Goal: Transaction & Acquisition: Purchase product/service

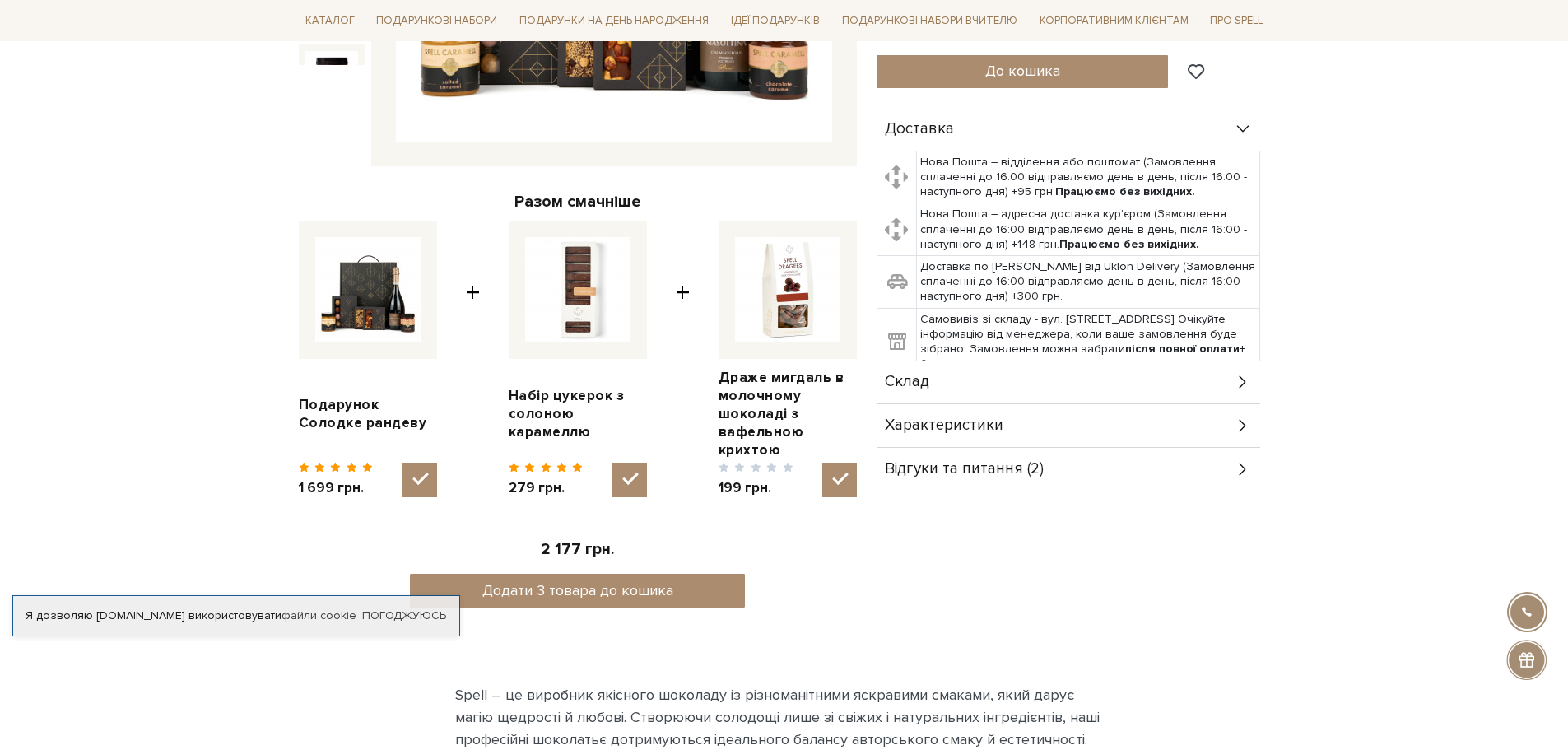
scroll to position [576, 0]
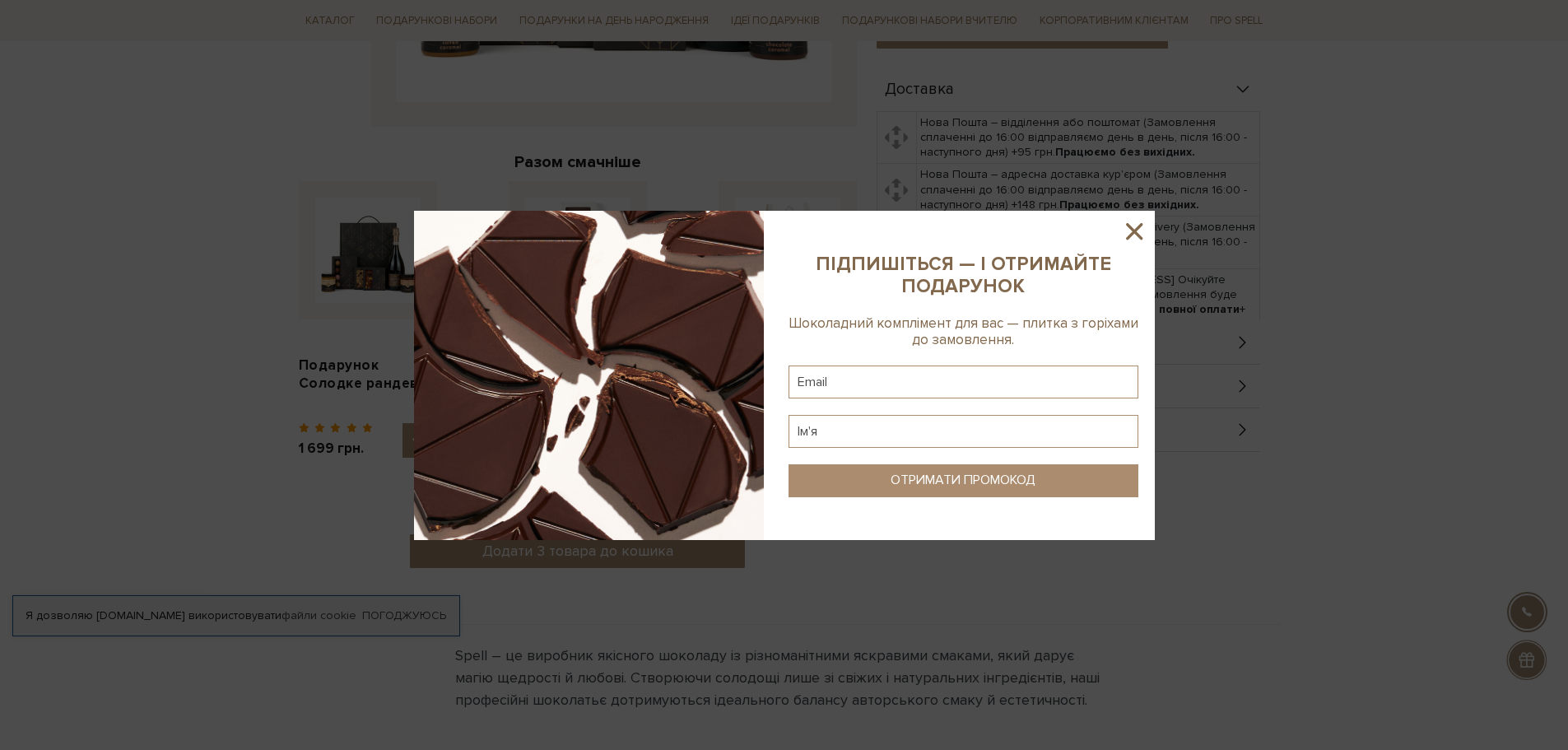
click at [1135, 231] on icon at bounding box center [1134, 231] width 16 height 16
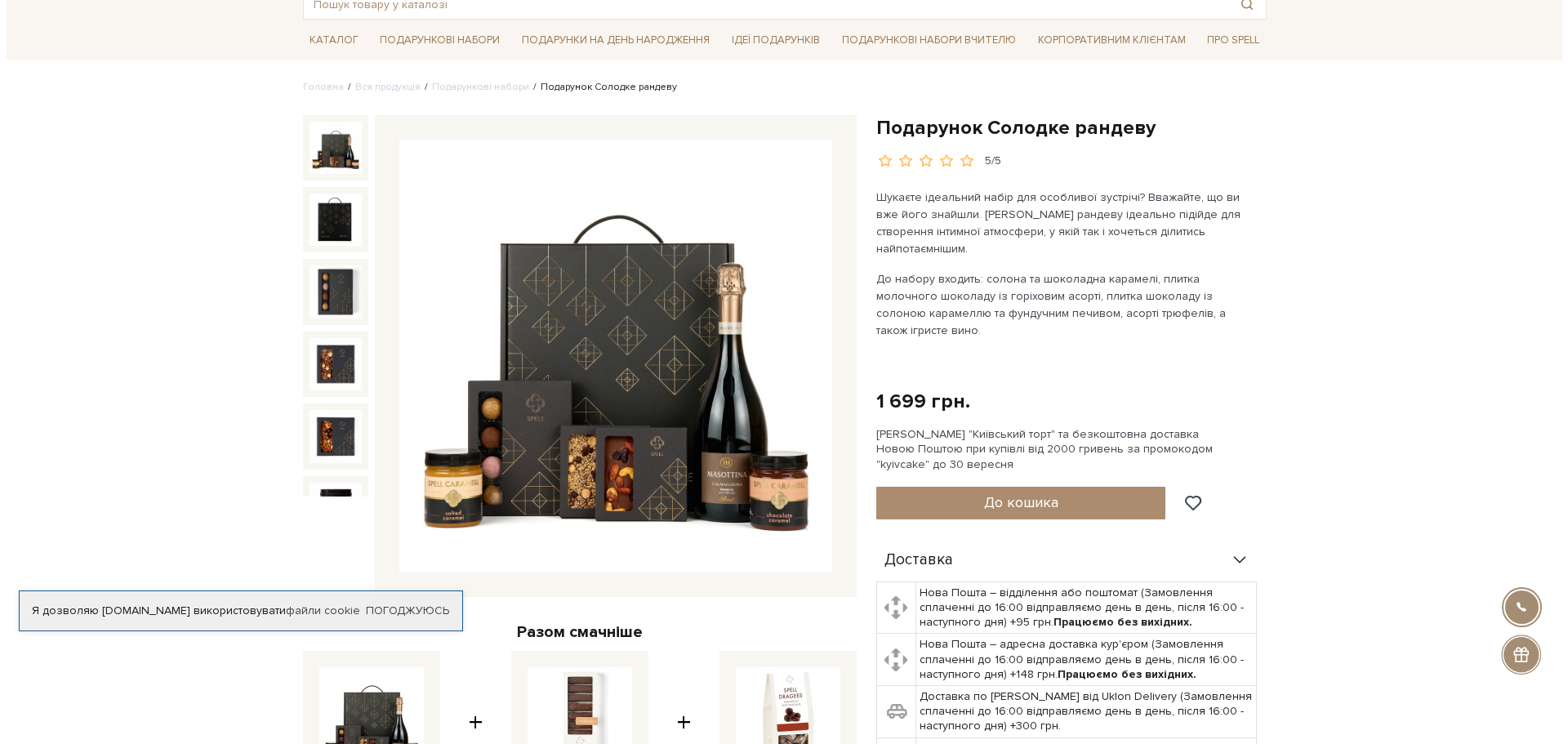
scroll to position [82, 0]
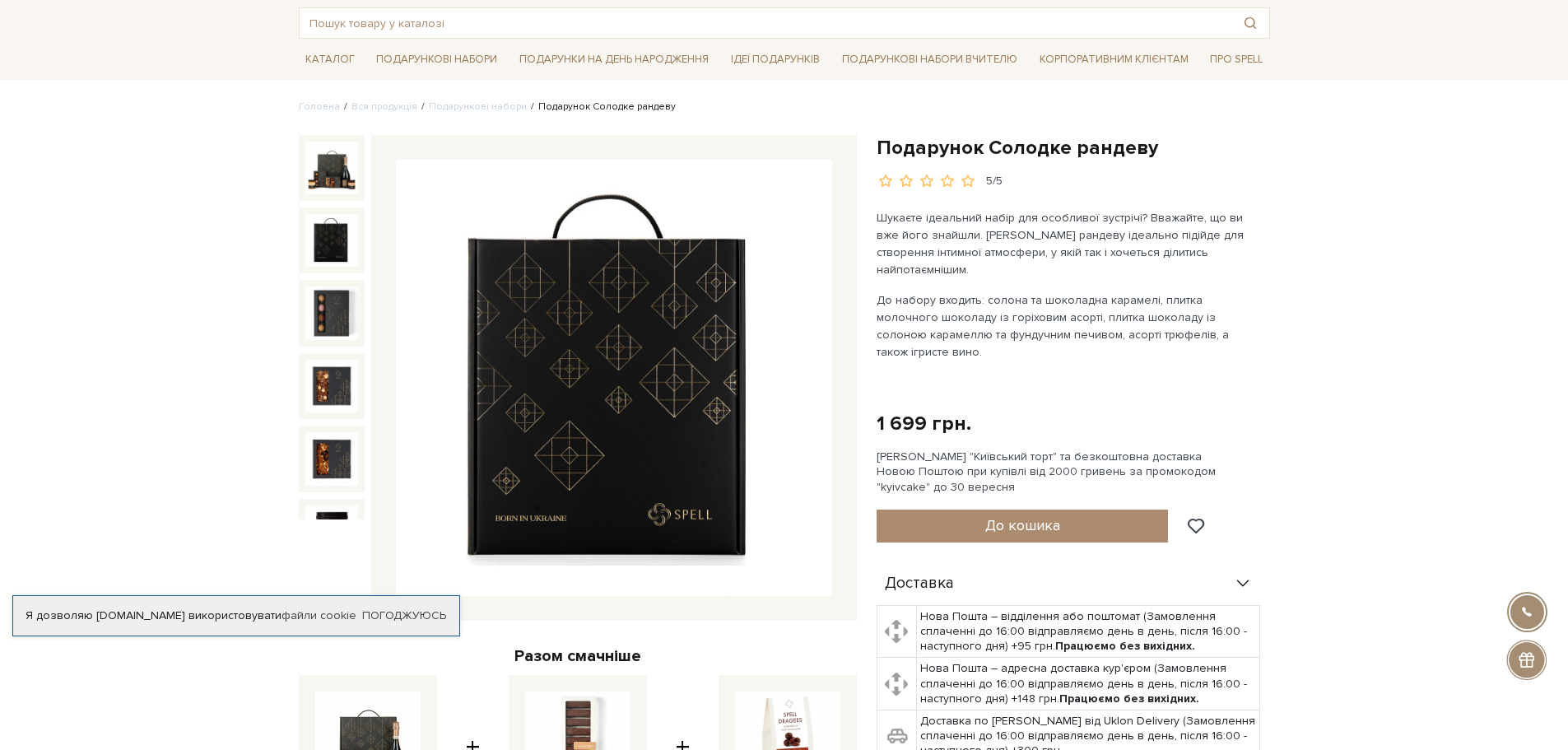
click at [327, 237] on img at bounding box center [331, 240] width 52 height 52
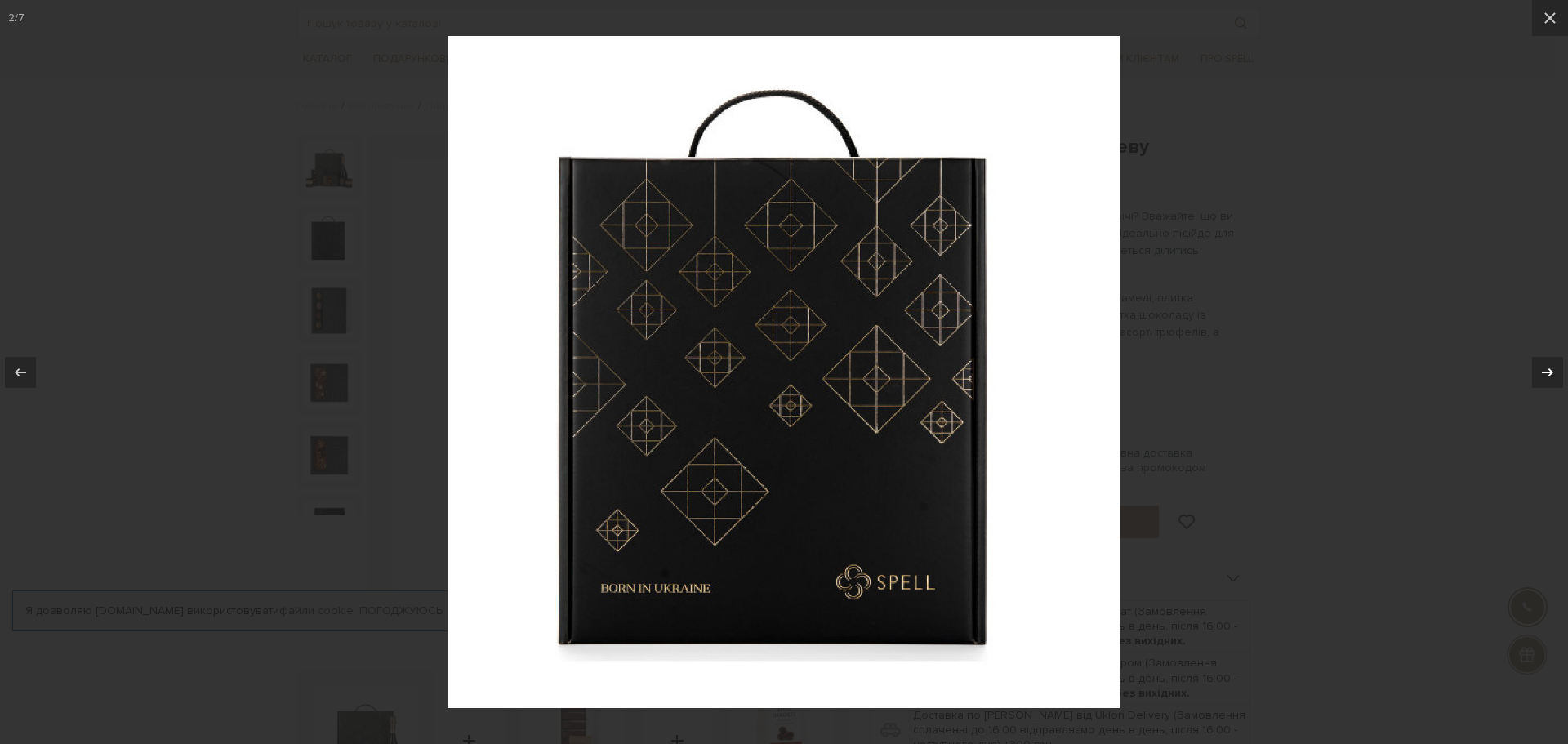
click at [1541, 375] on icon at bounding box center [1548, 372] width 20 height 20
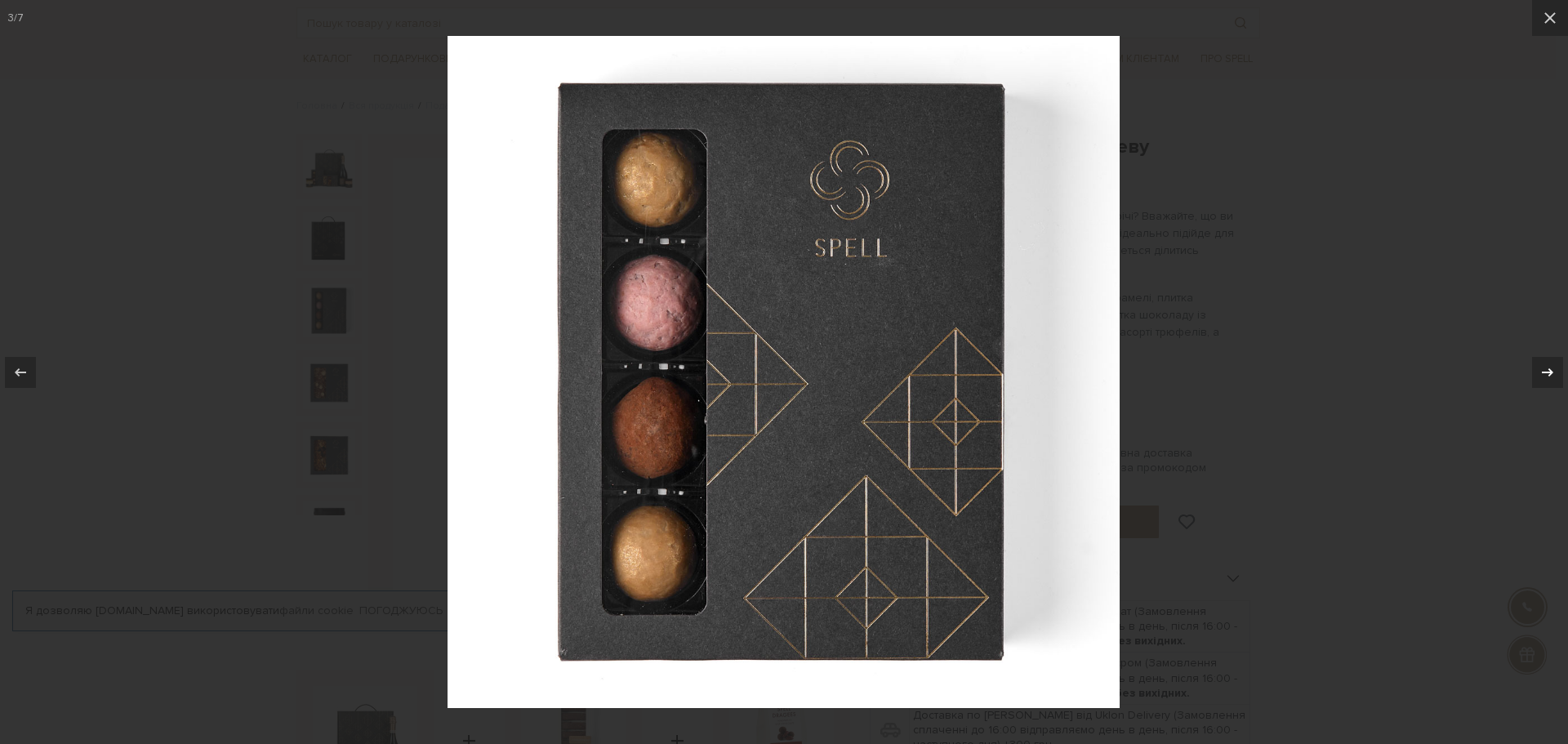
click at [1554, 367] on icon at bounding box center [1548, 372] width 20 height 20
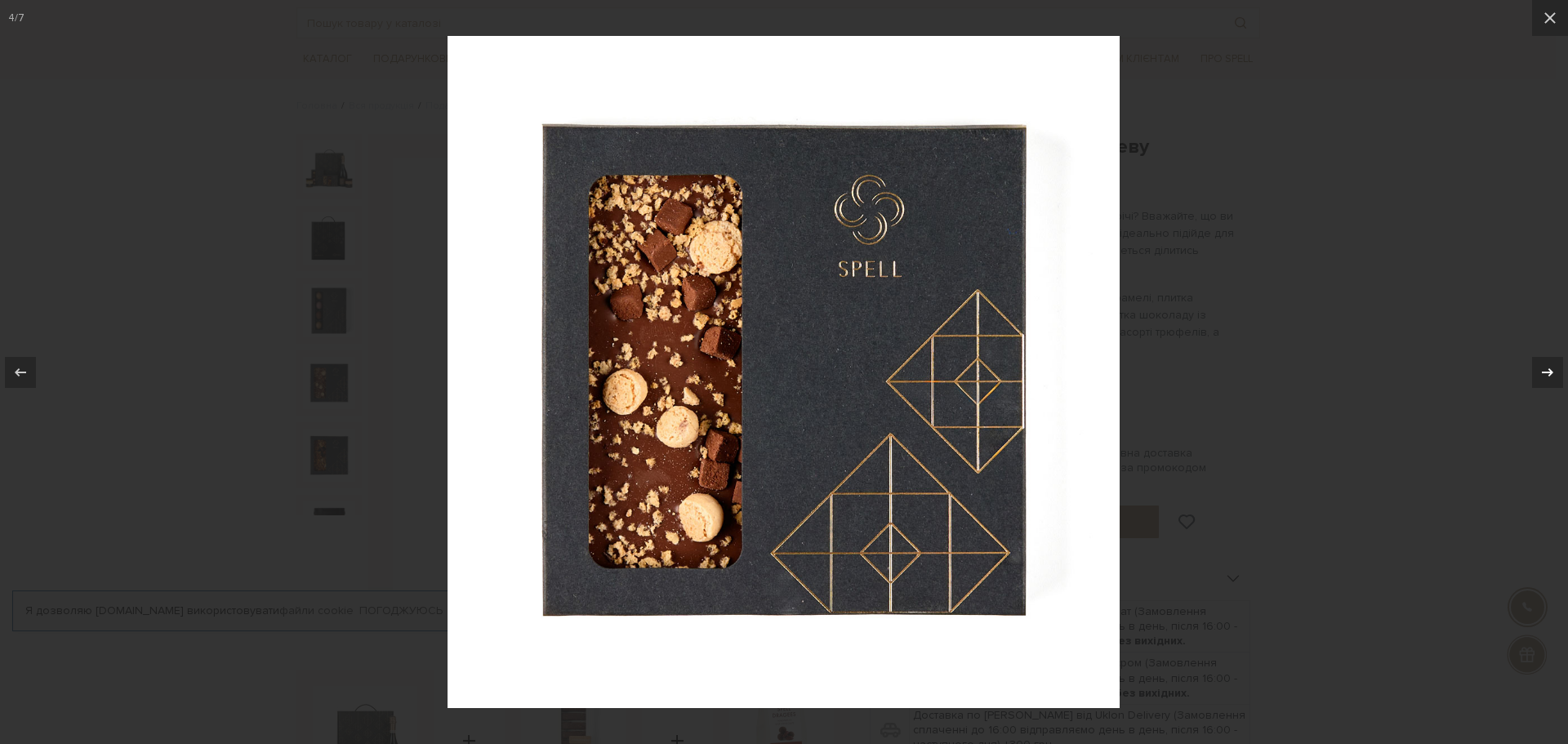
click at [1553, 373] on icon at bounding box center [1548, 372] width 20 height 20
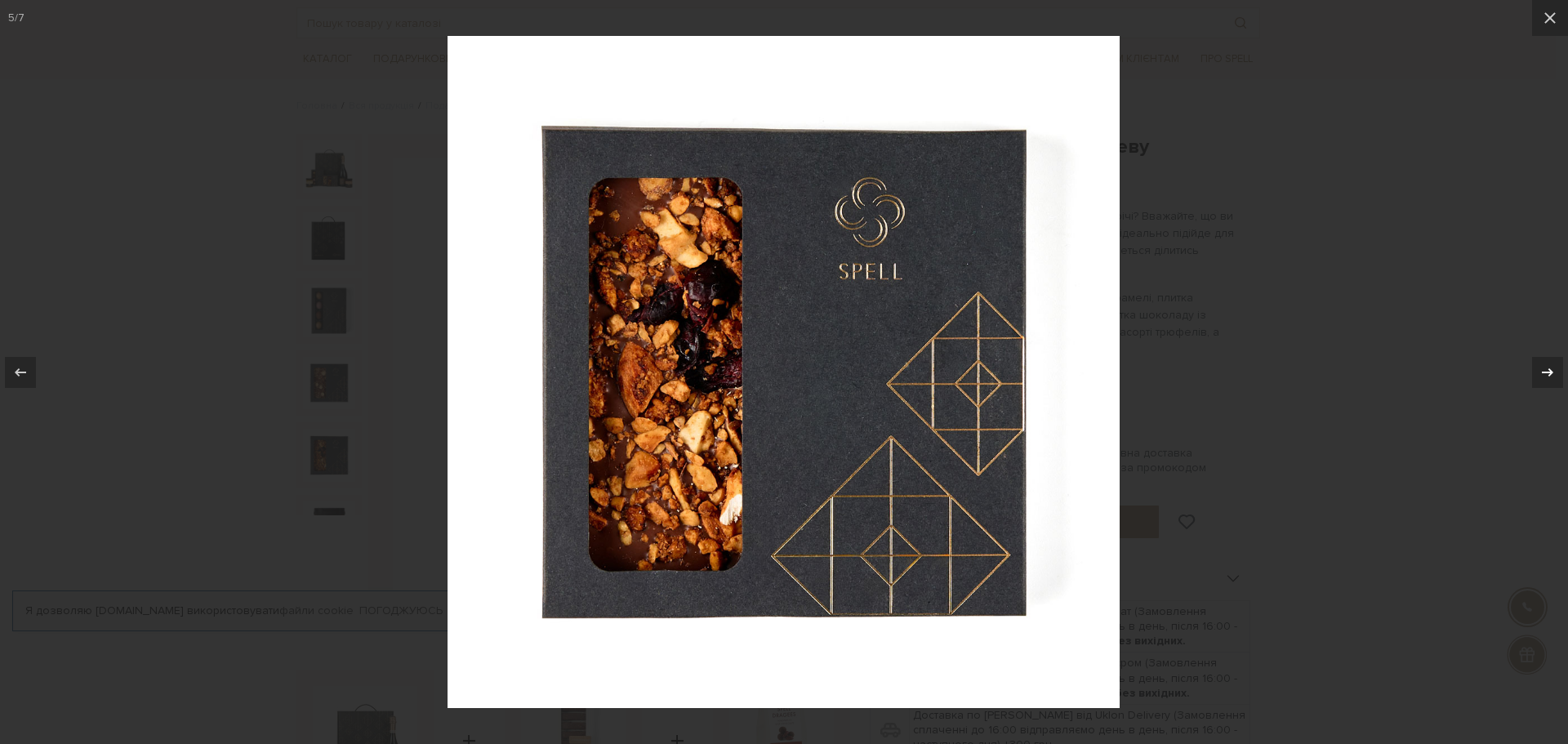
click at [1553, 372] on icon at bounding box center [1548, 372] width 20 height 20
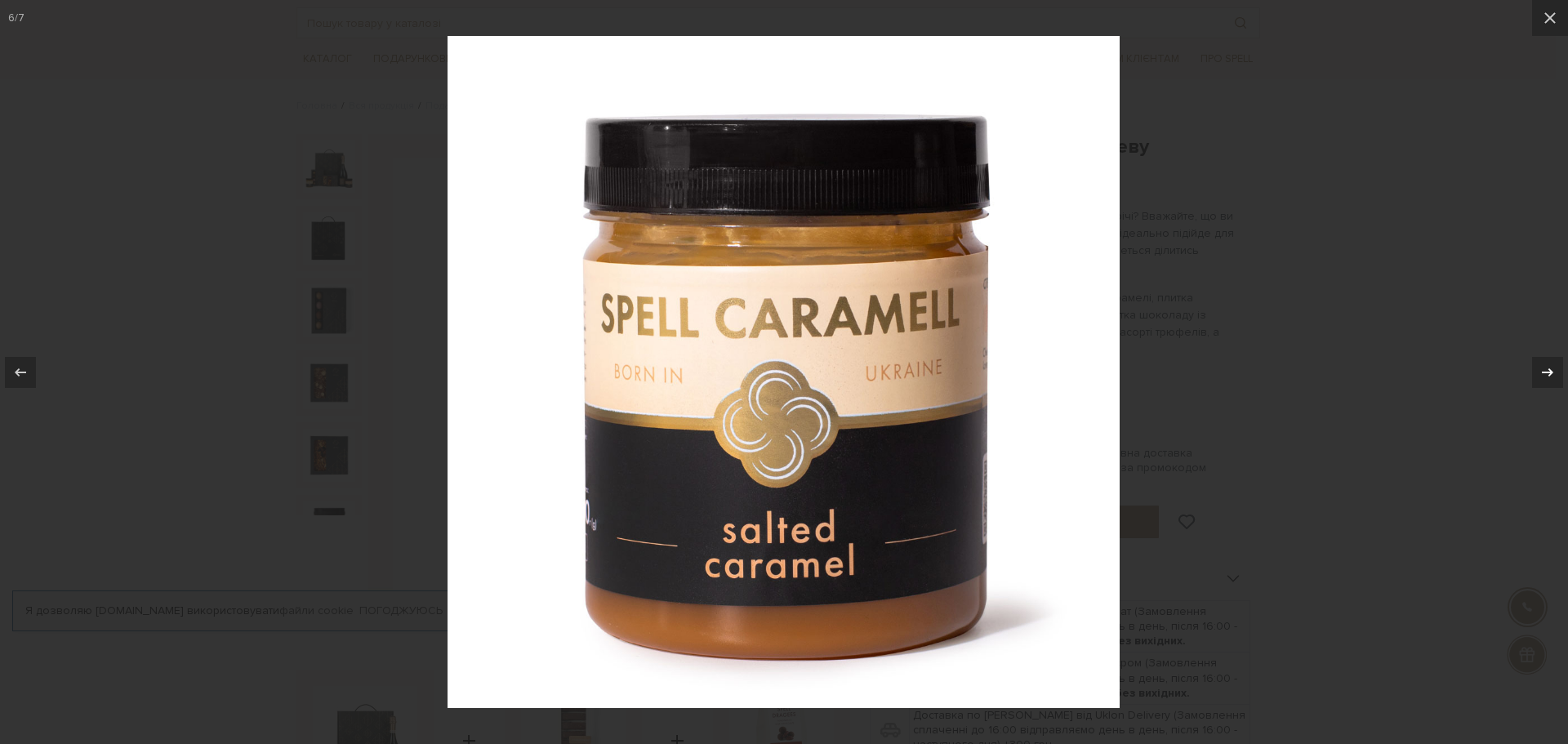
click at [1553, 372] on icon at bounding box center [1548, 372] width 20 height 20
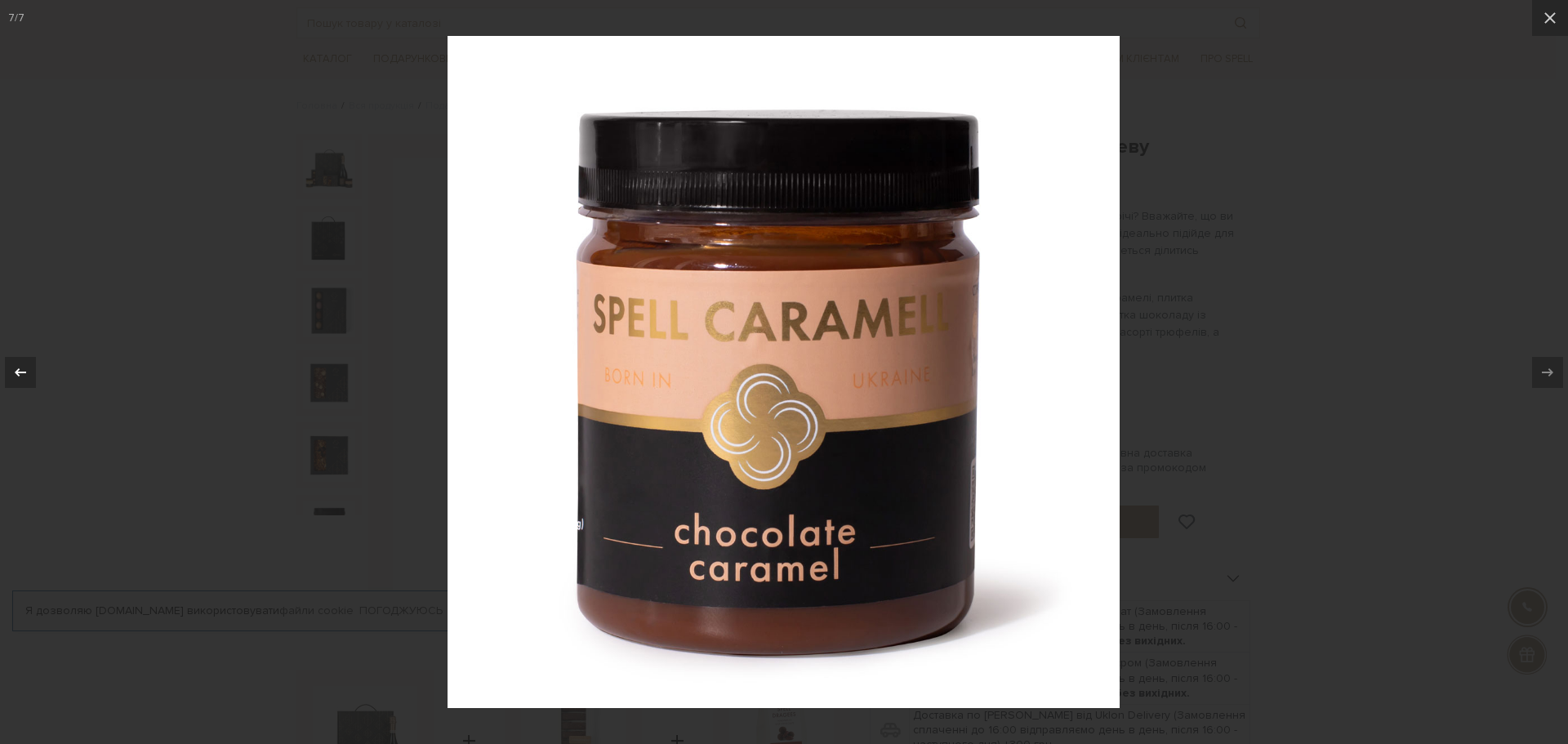
click at [26, 375] on icon at bounding box center [20, 372] width 20 height 20
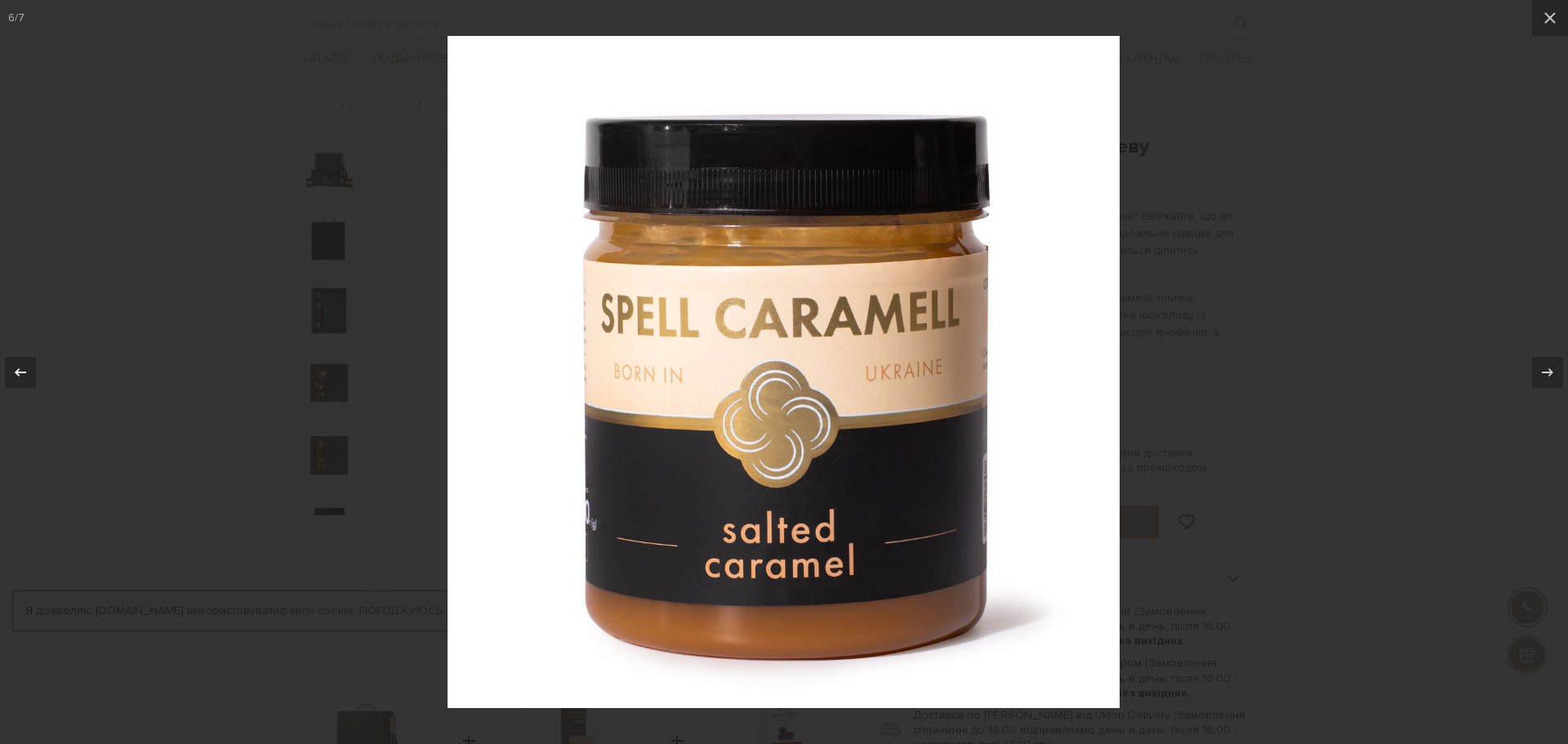
click at [25, 375] on icon at bounding box center [20, 372] width 20 height 20
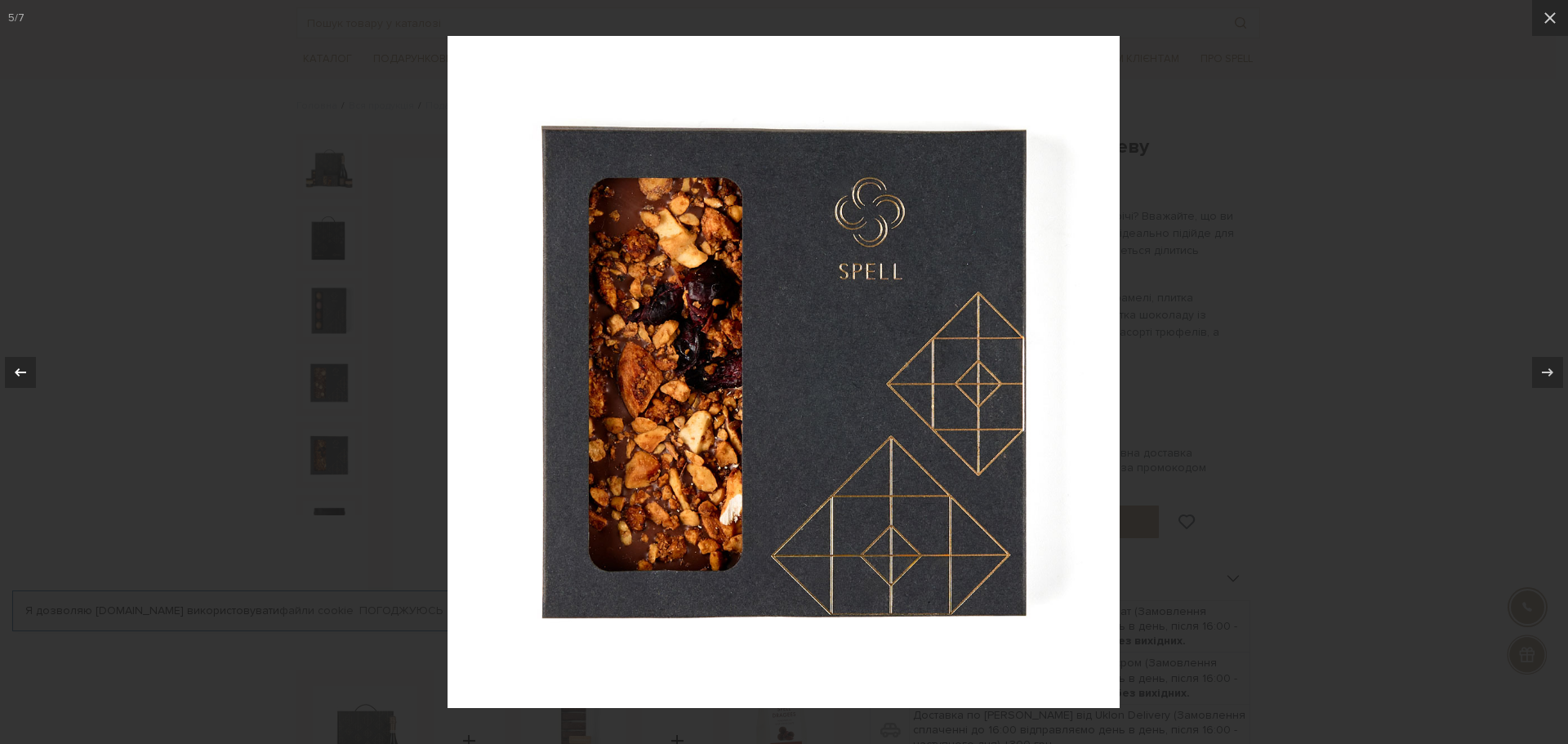
click at [25, 375] on icon at bounding box center [20, 372] width 20 height 20
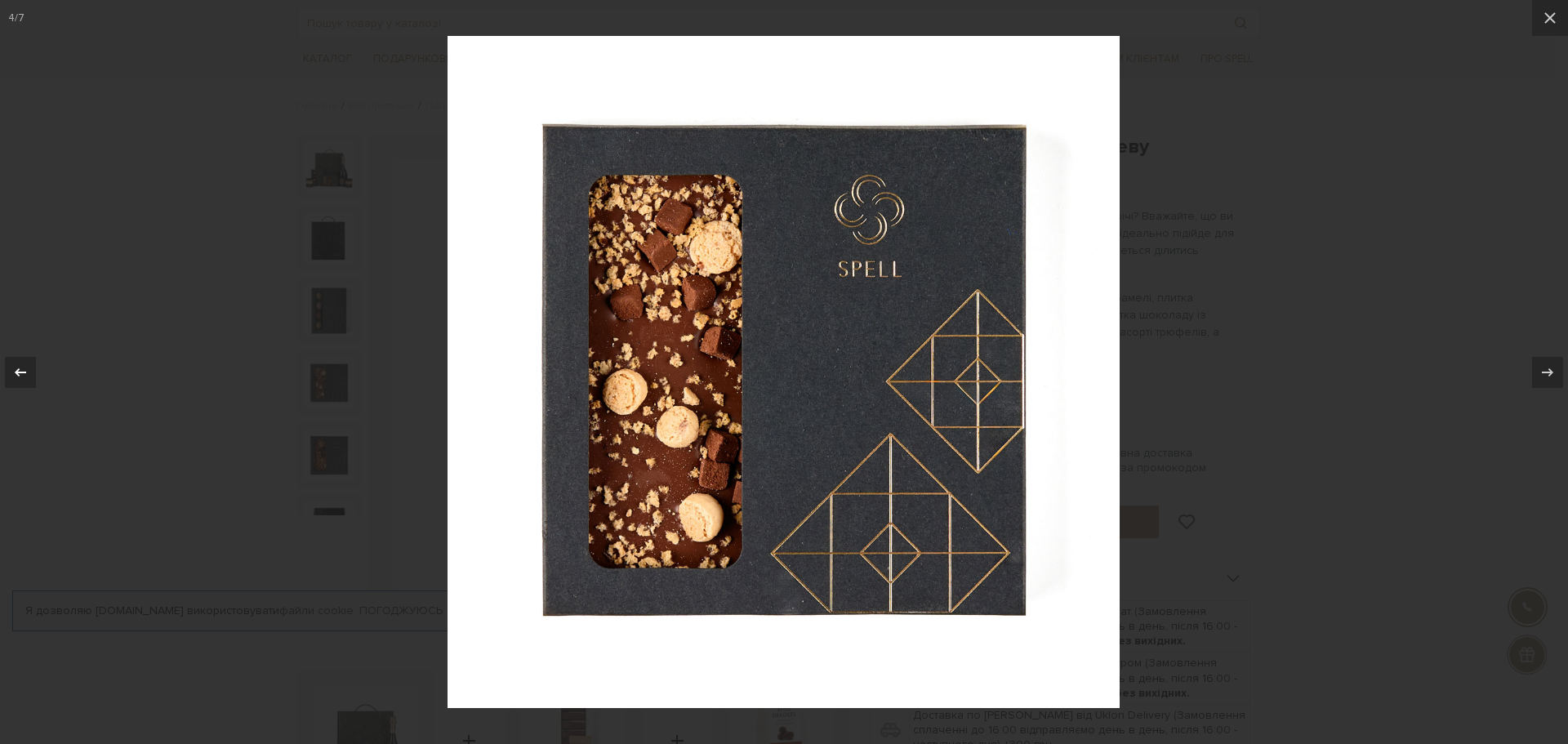
click at [25, 375] on icon at bounding box center [20, 372] width 20 height 20
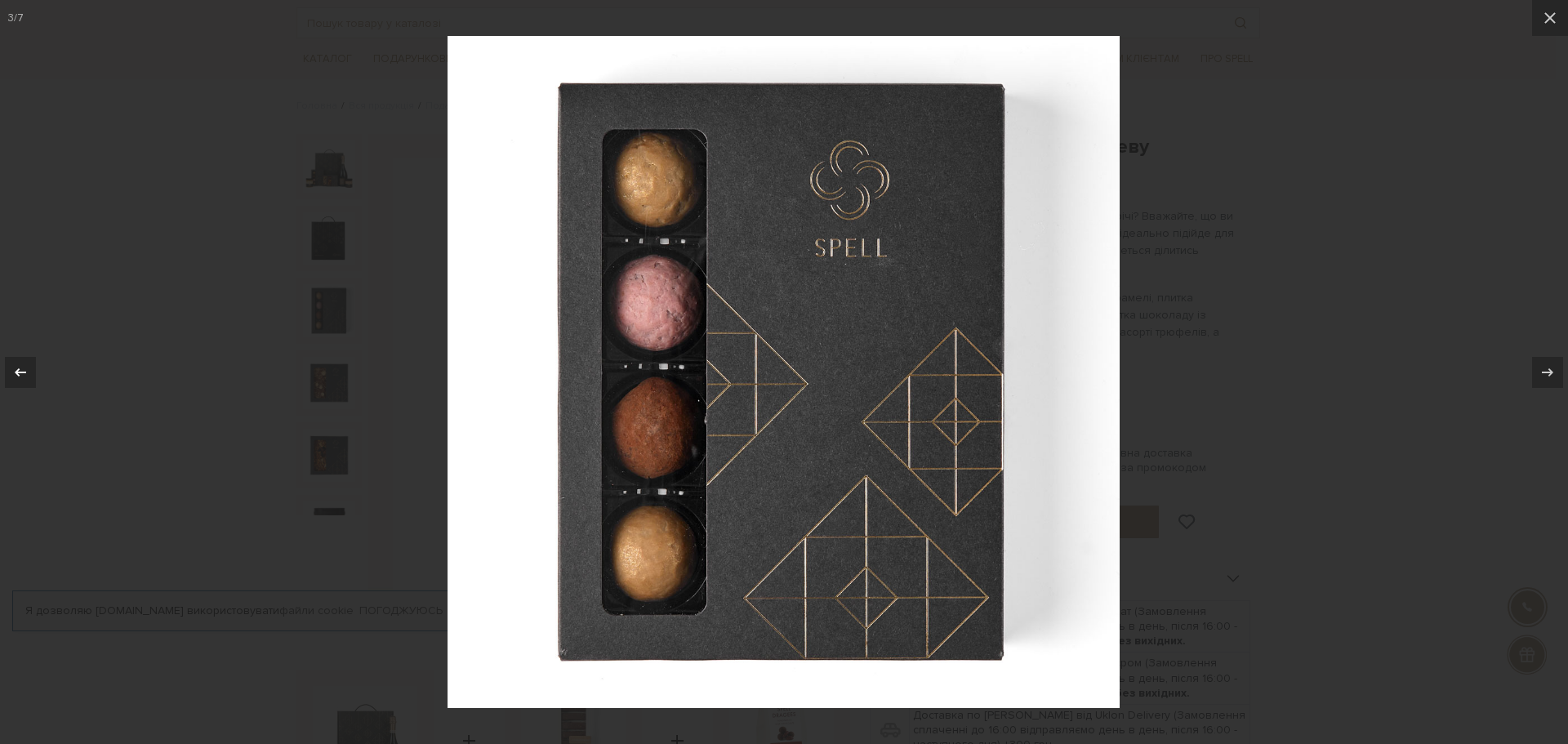
click at [25, 375] on icon at bounding box center [20, 372] width 20 height 20
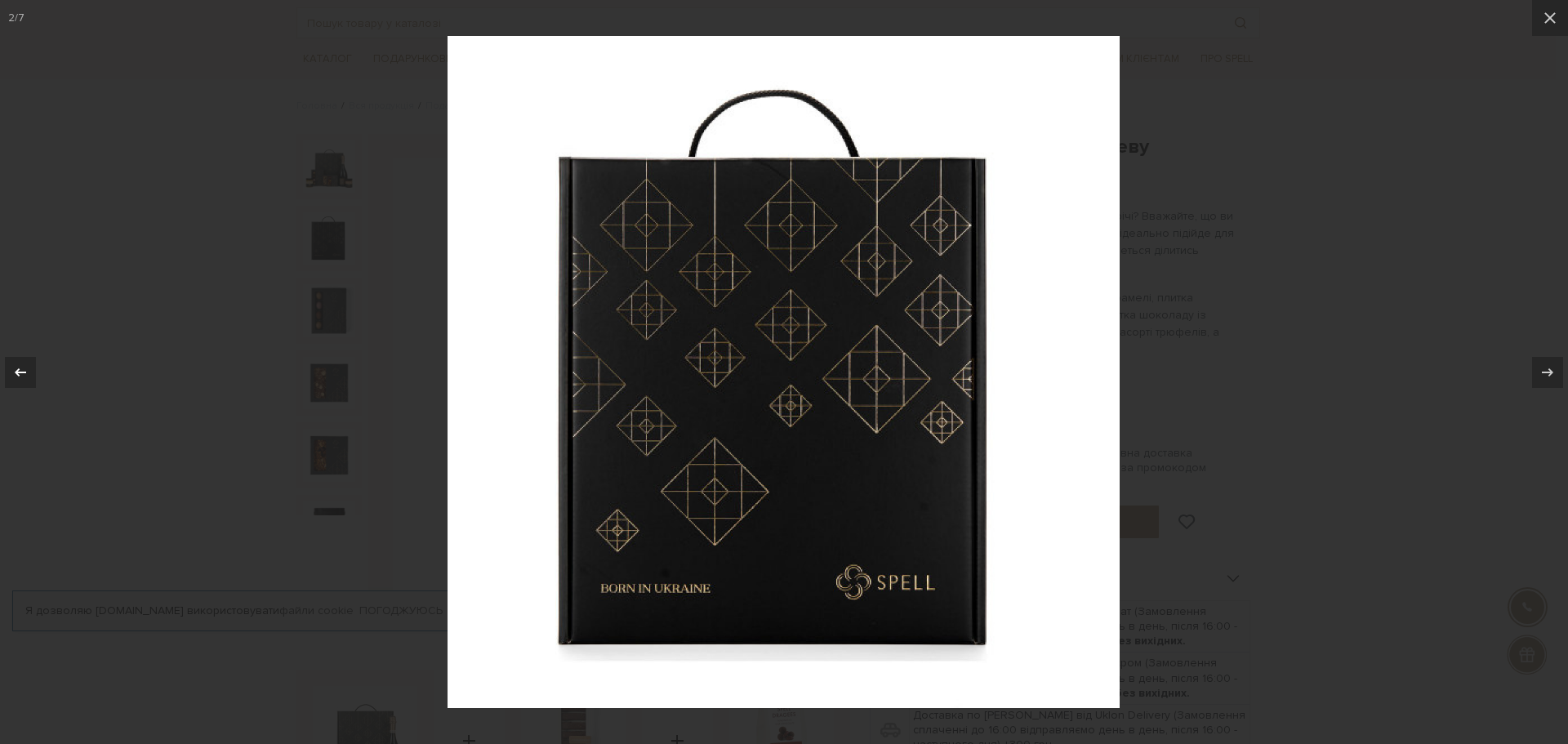
click at [25, 375] on icon at bounding box center [20, 372] width 20 height 20
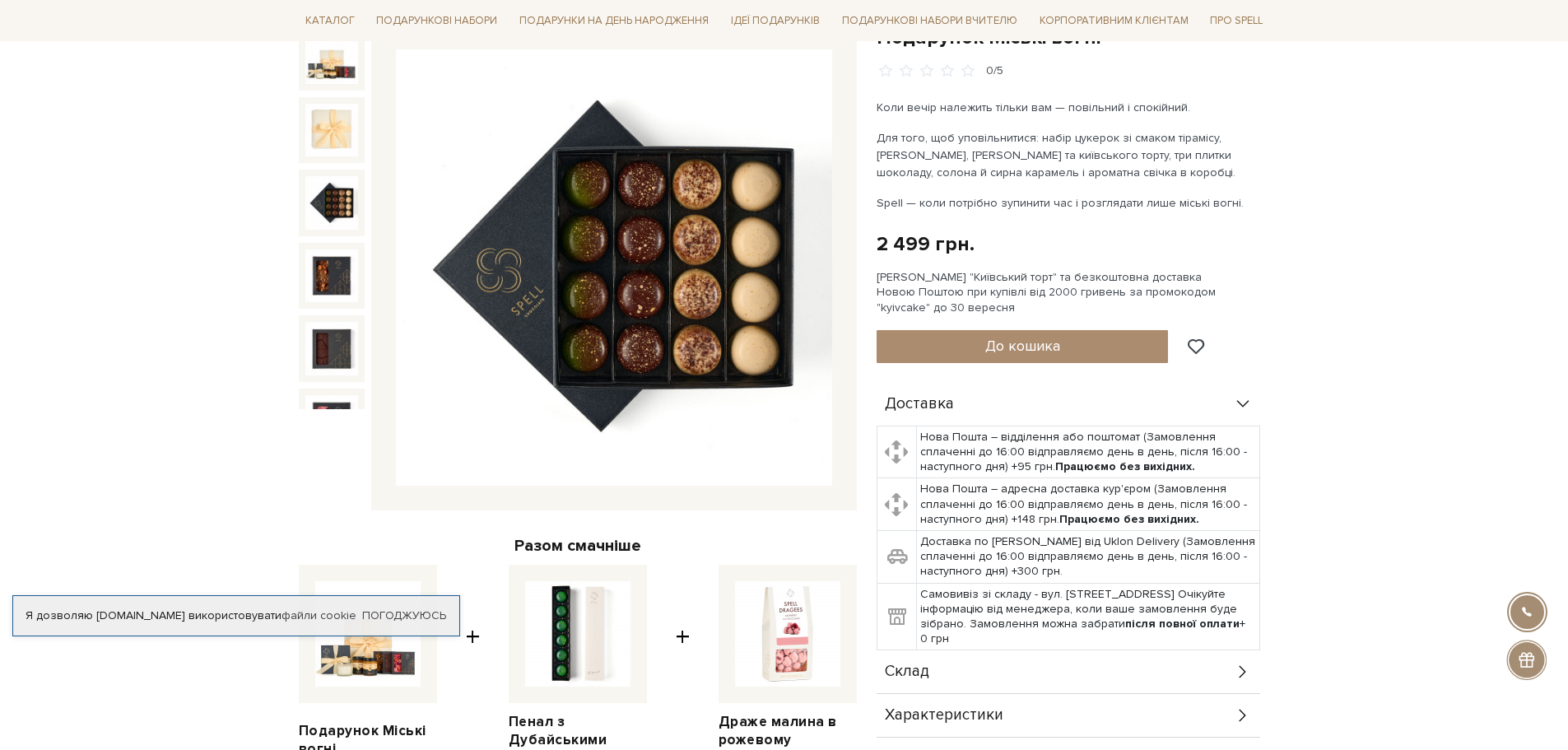
scroll to position [164, 0]
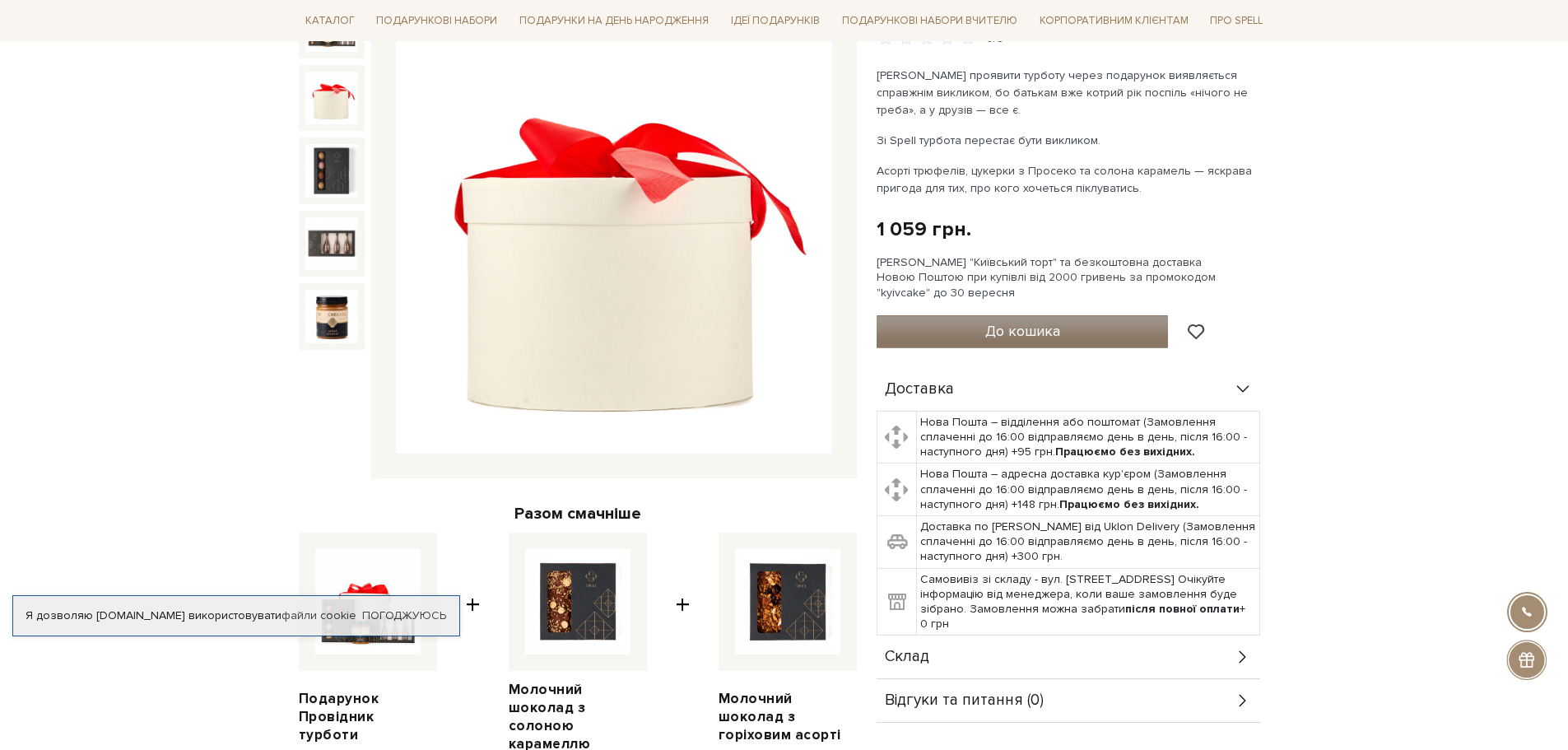
scroll to position [247, 0]
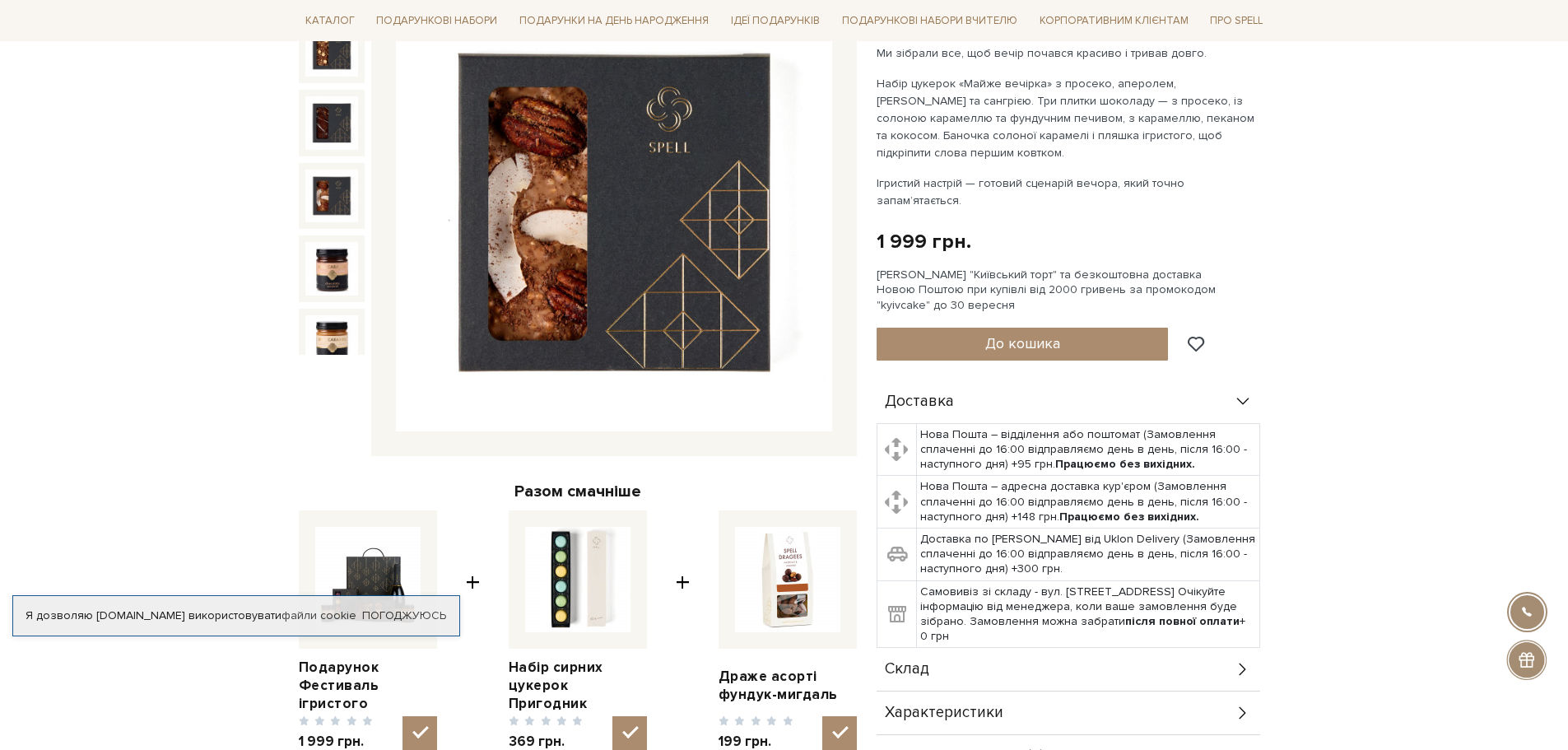
scroll to position [175, 0]
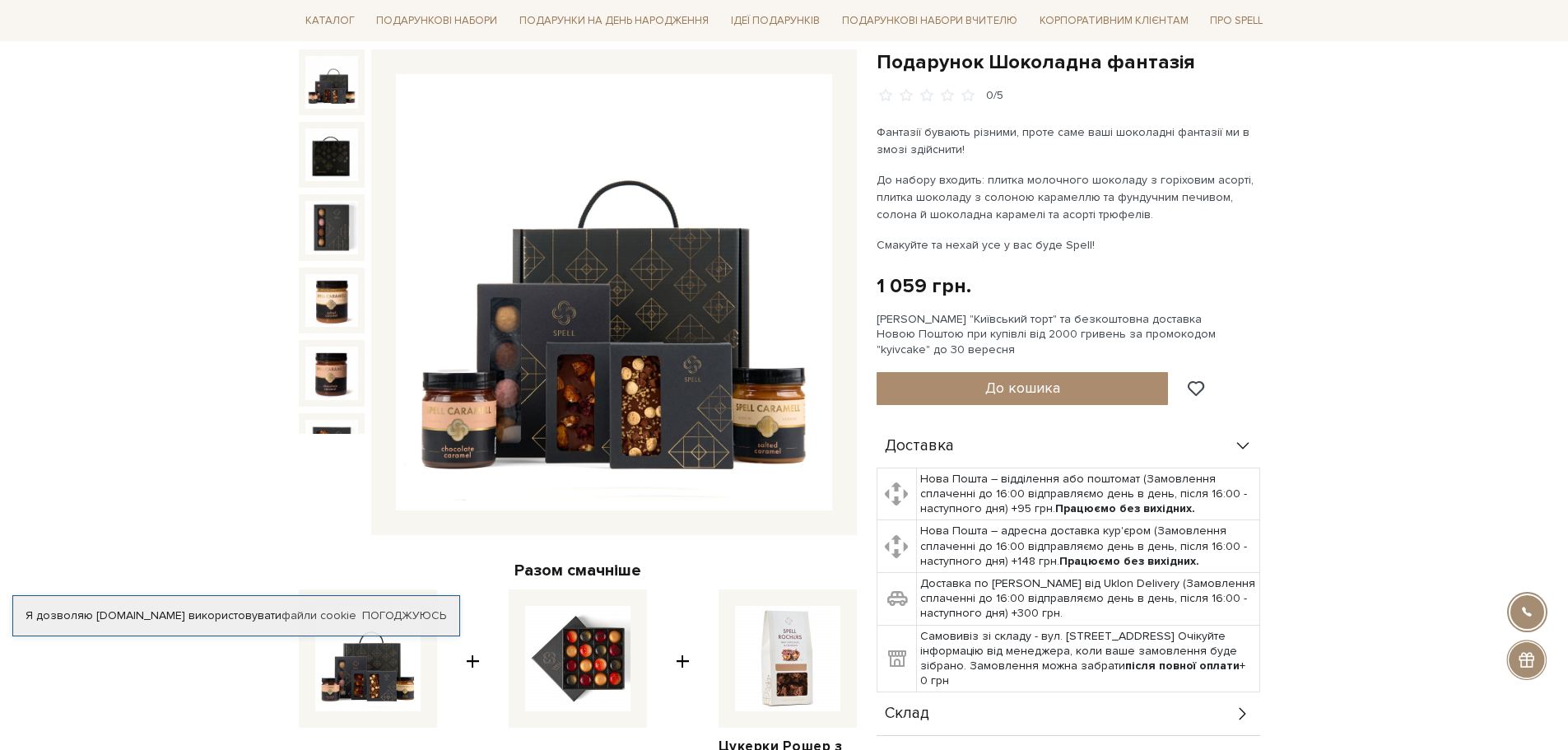
scroll to position [164, 0]
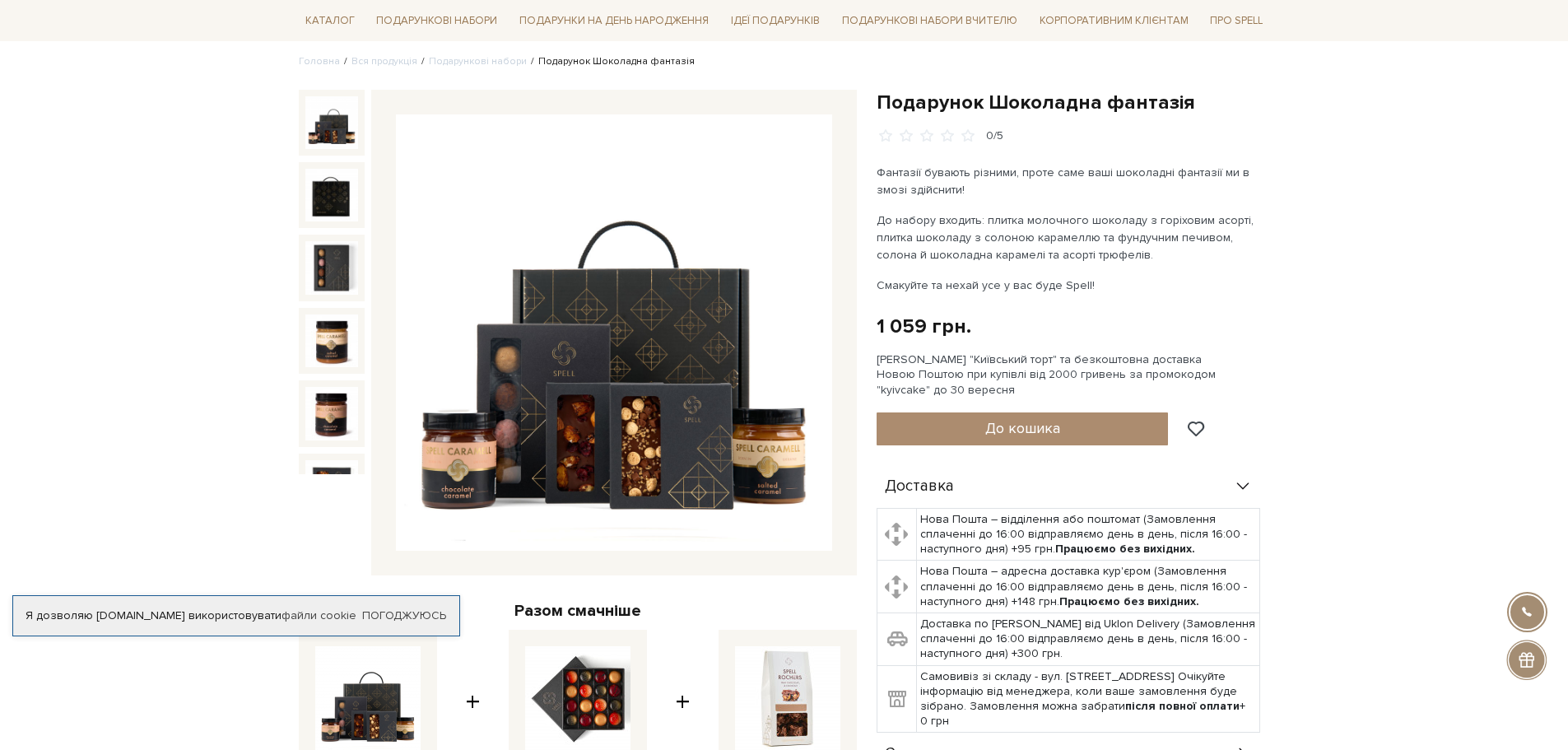
scroll to position [83, 0]
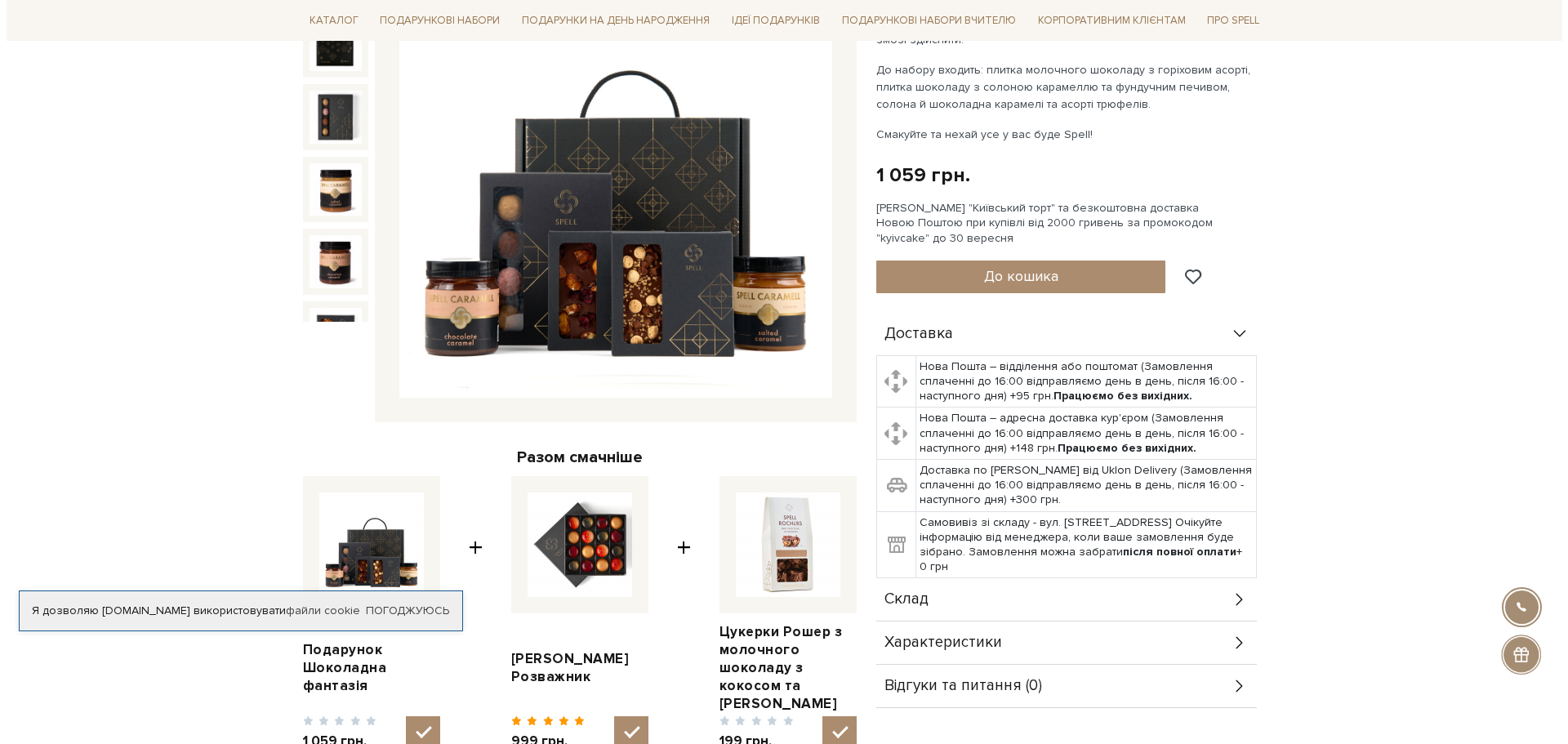
scroll to position [327, 0]
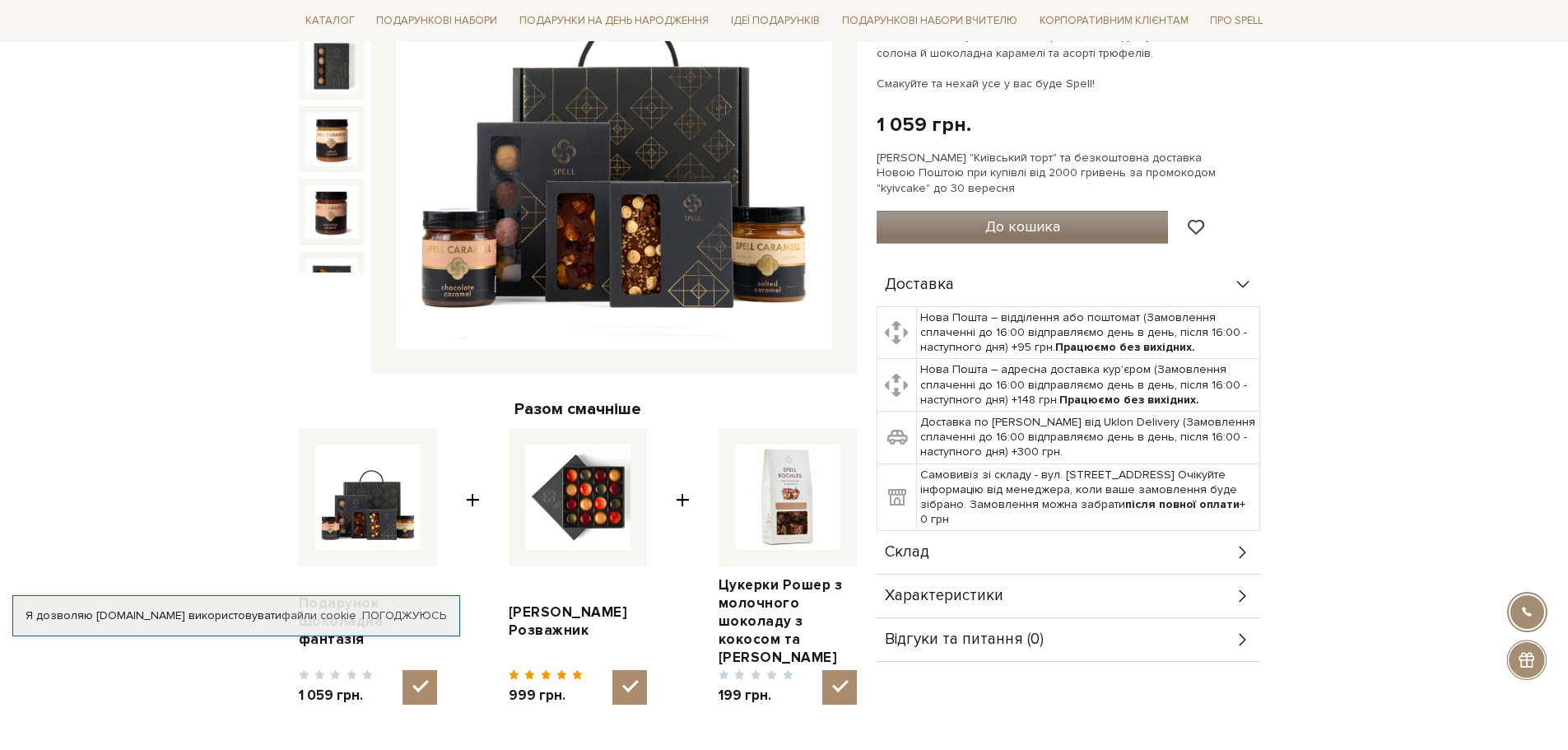
click at [1017, 229] on span "До кошика" at bounding box center [1022, 226] width 75 height 18
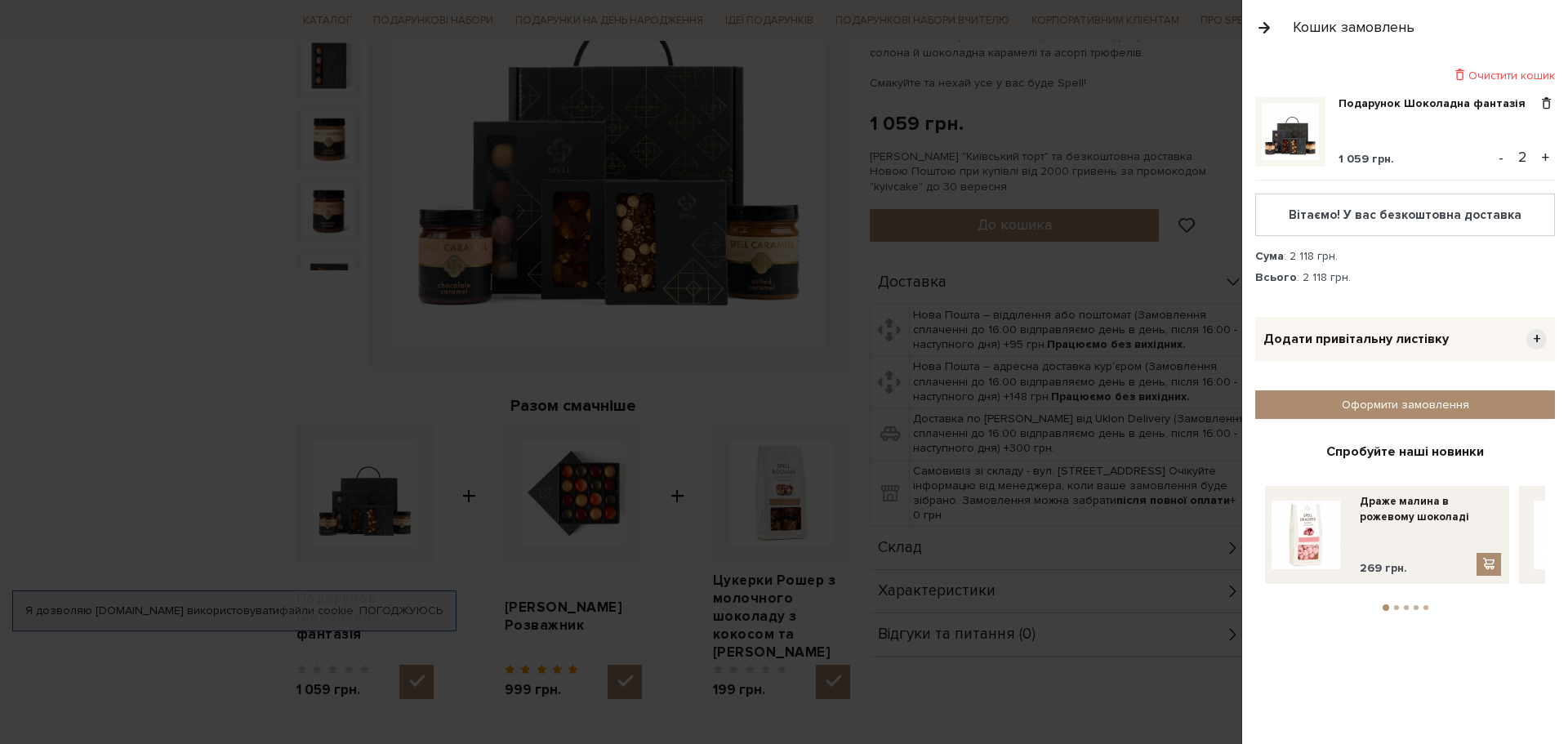
click at [1500, 160] on button "-" at bounding box center [1501, 157] width 16 height 25
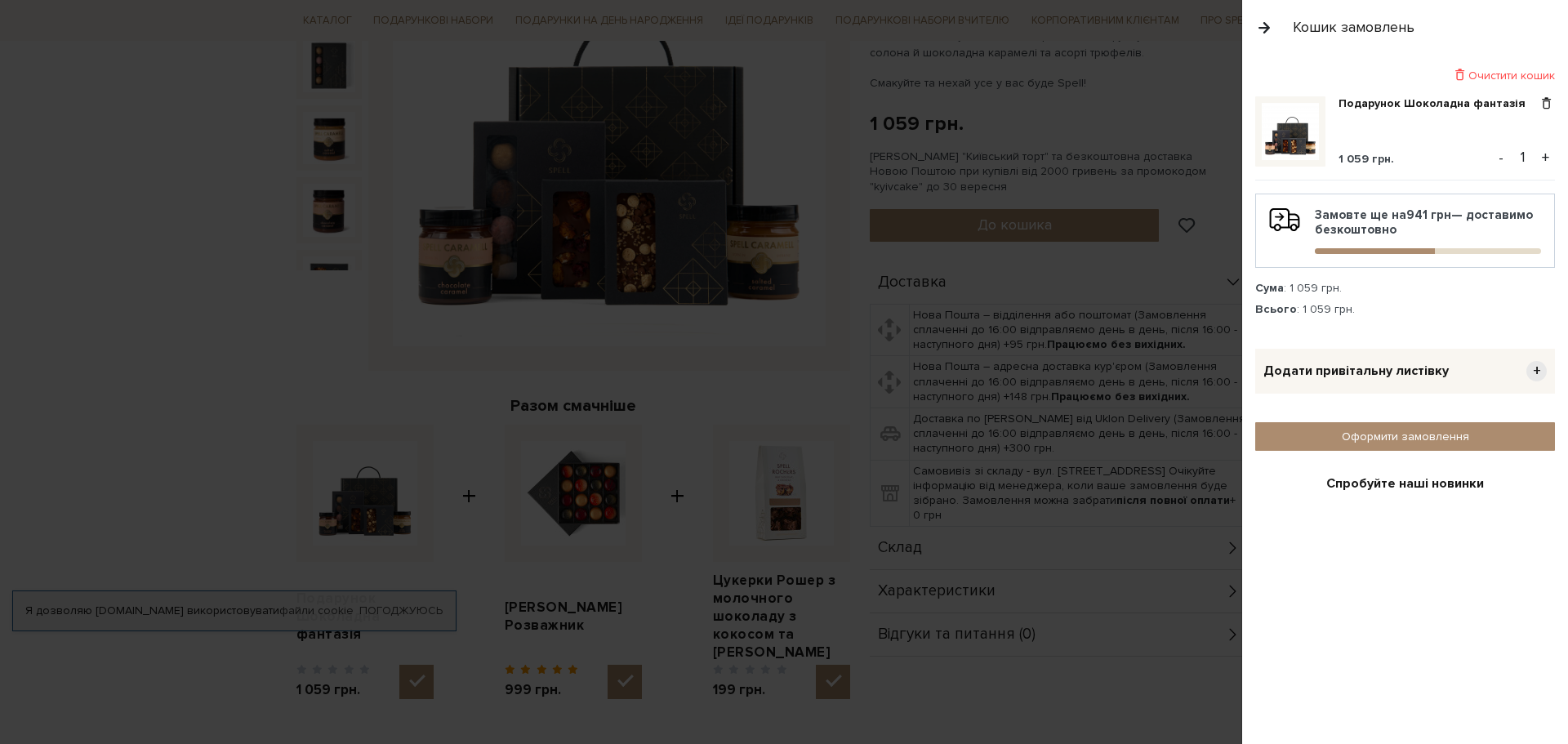
click at [1499, 159] on button "-" at bounding box center [1501, 157] width 16 height 25
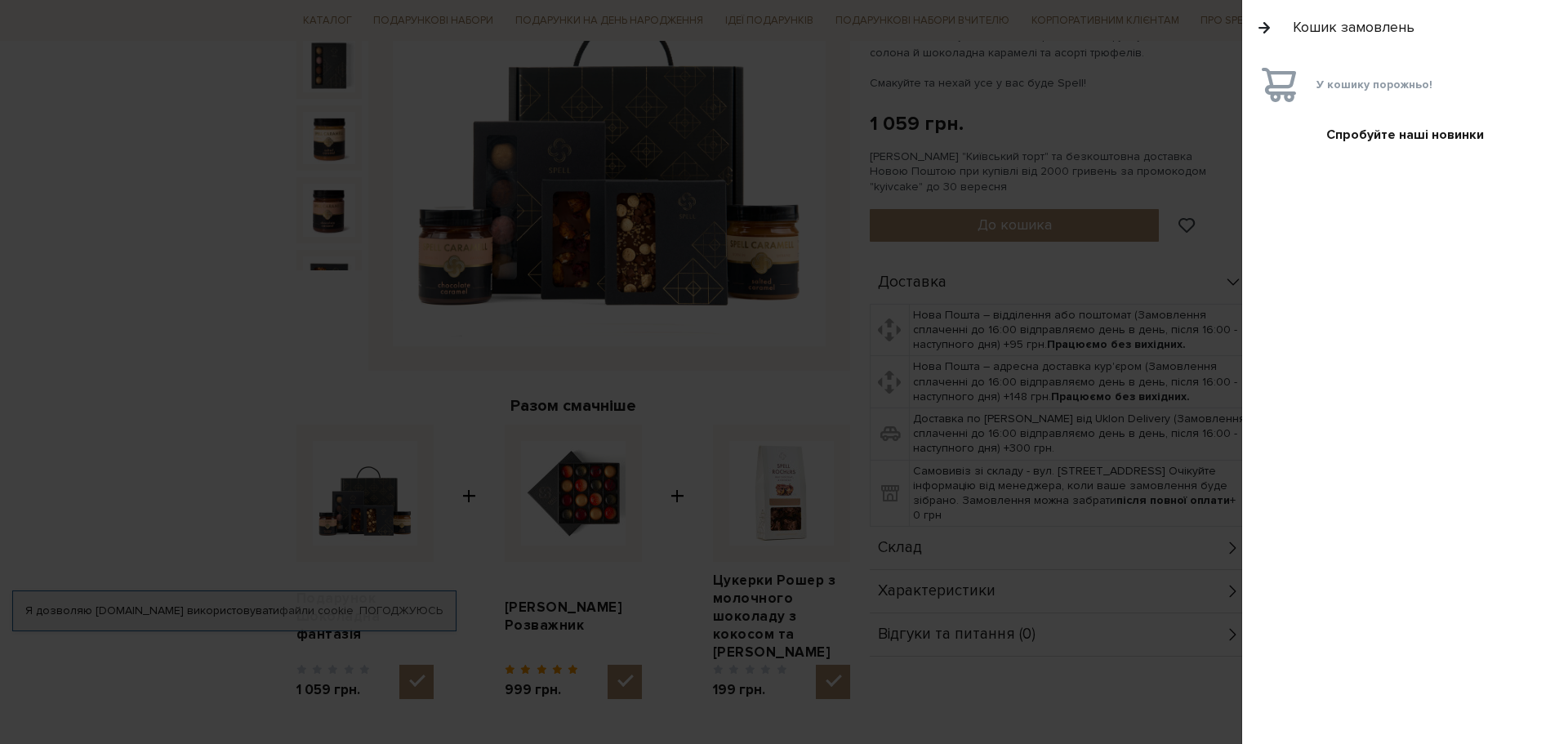
click at [1262, 28] on button "button" at bounding box center [1264, 26] width 18 height 28
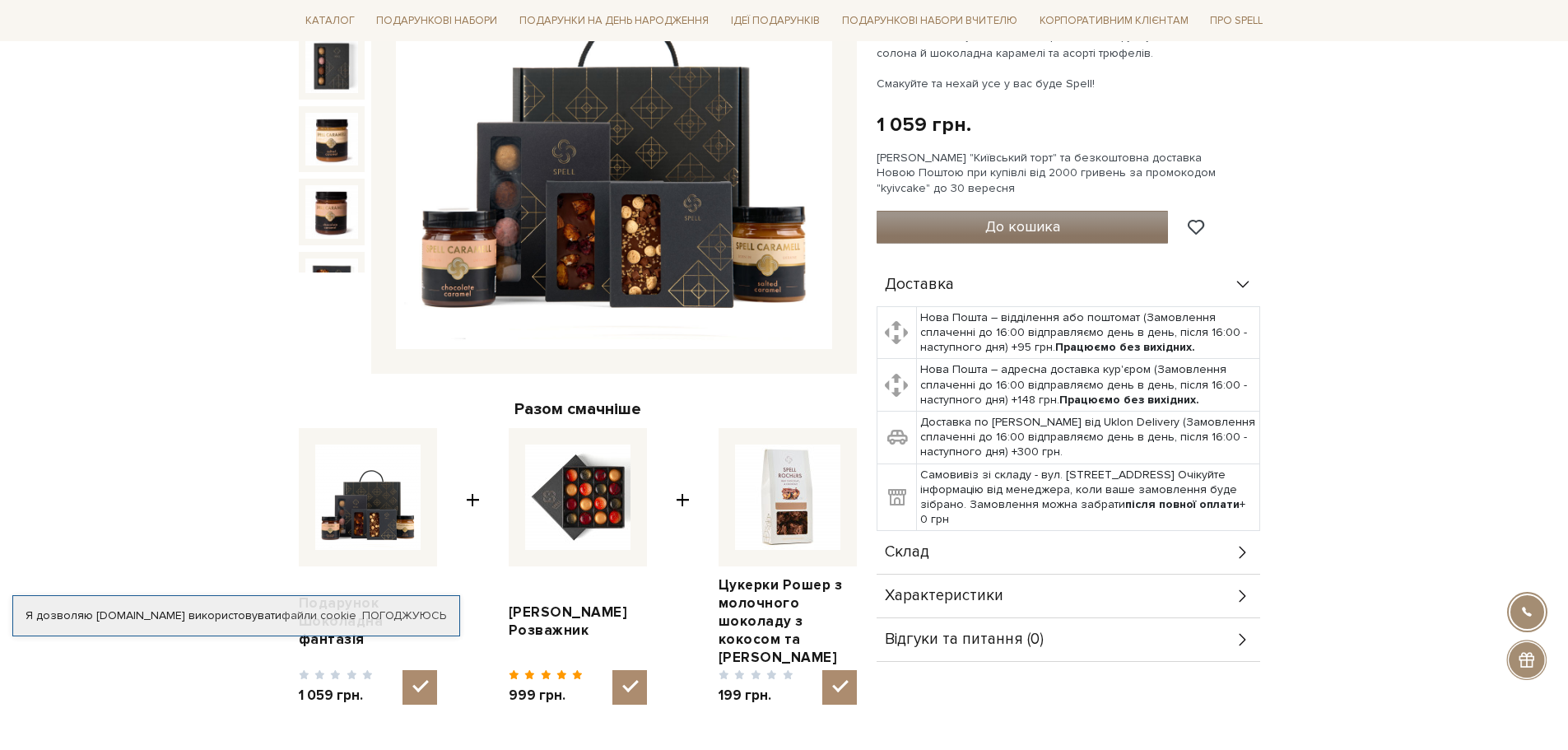
click at [1044, 224] on span "До кошика" at bounding box center [1022, 226] width 75 height 18
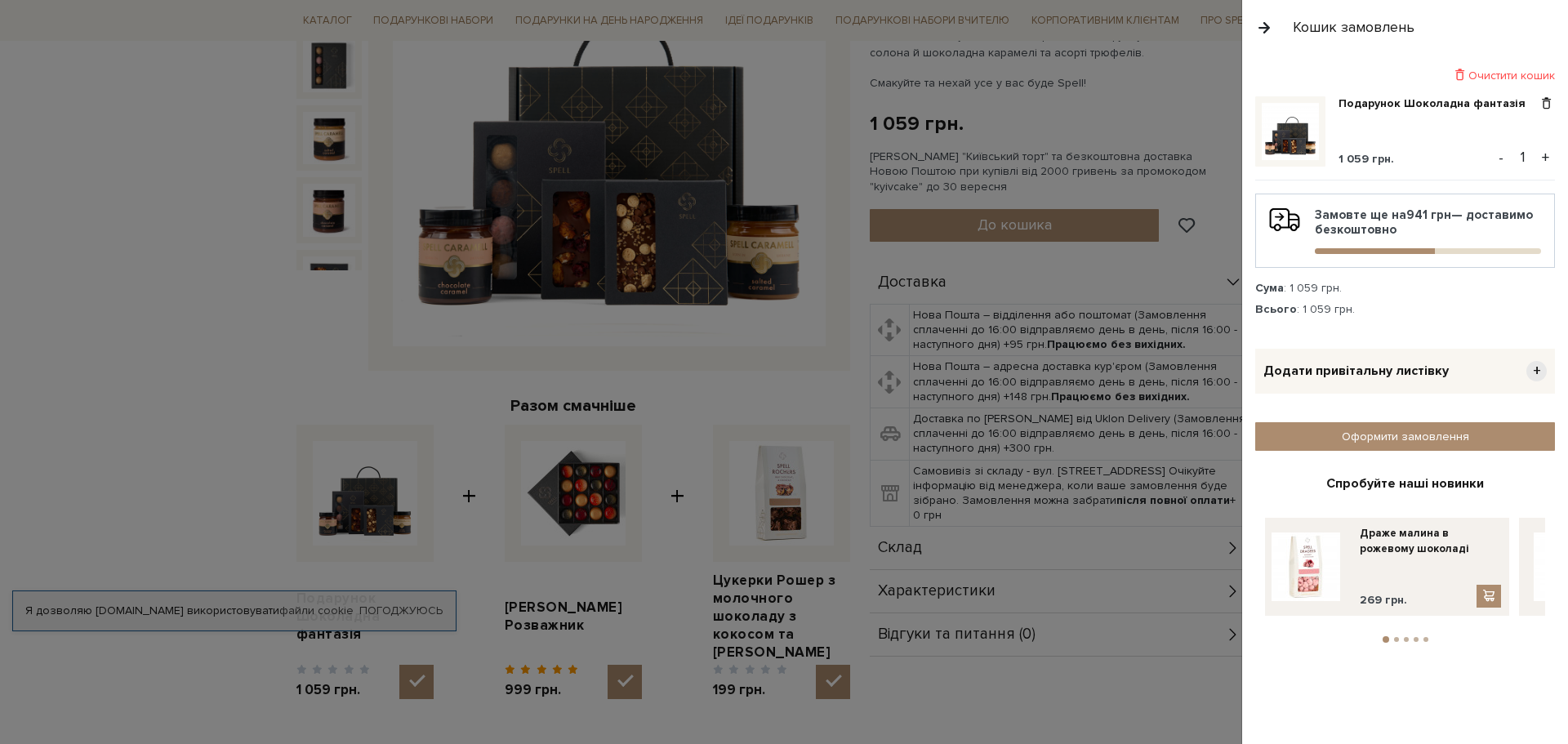
click at [1395, 636] on button "2" at bounding box center [1397, 639] width 5 height 5
click at [1407, 636] on button "3" at bounding box center [1407, 639] width 5 height 5
click at [1415, 636] on button "4" at bounding box center [1416, 639] width 5 height 5
click at [1425, 636] on button "5" at bounding box center [1426, 639] width 5 height 5
click at [1539, 369] on span "+" at bounding box center [1537, 371] width 20 height 20
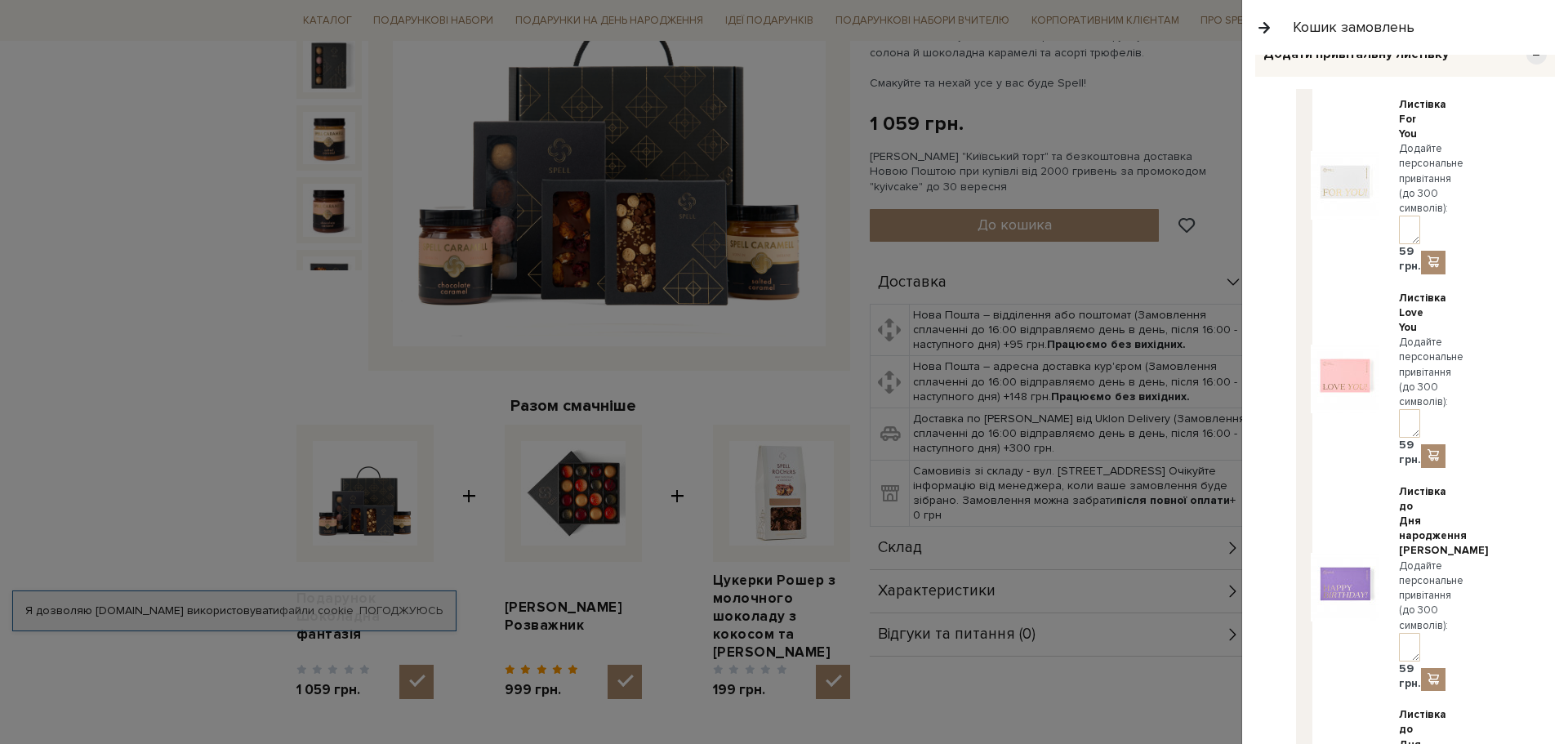
scroll to position [0, 0]
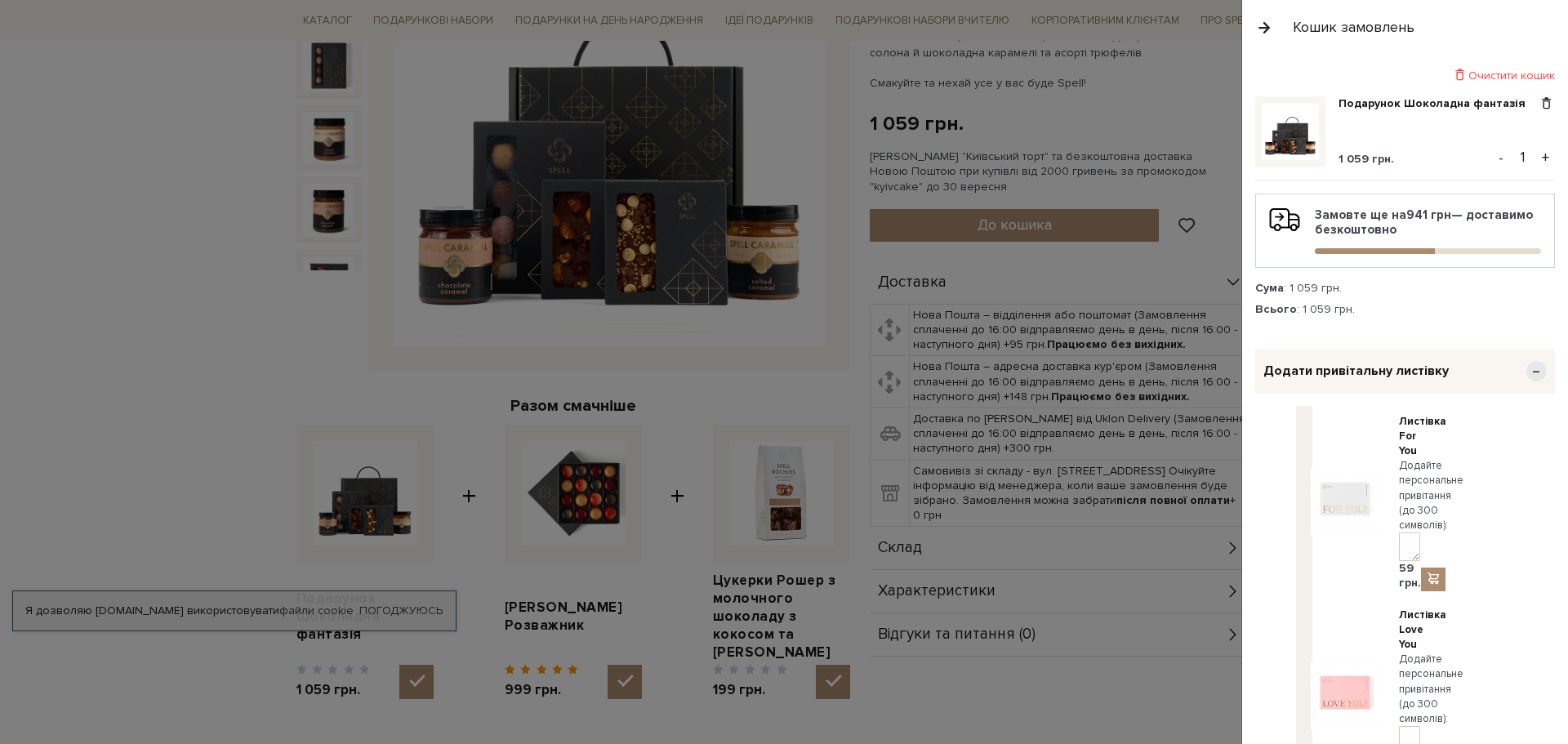
click at [1431, 312] on div "Всього : 1 059 грн." at bounding box center [1405, 309] width 300 height 15
click at [1532, 371] on span "−" at bounding box center [1537, 371] width 20 height 20
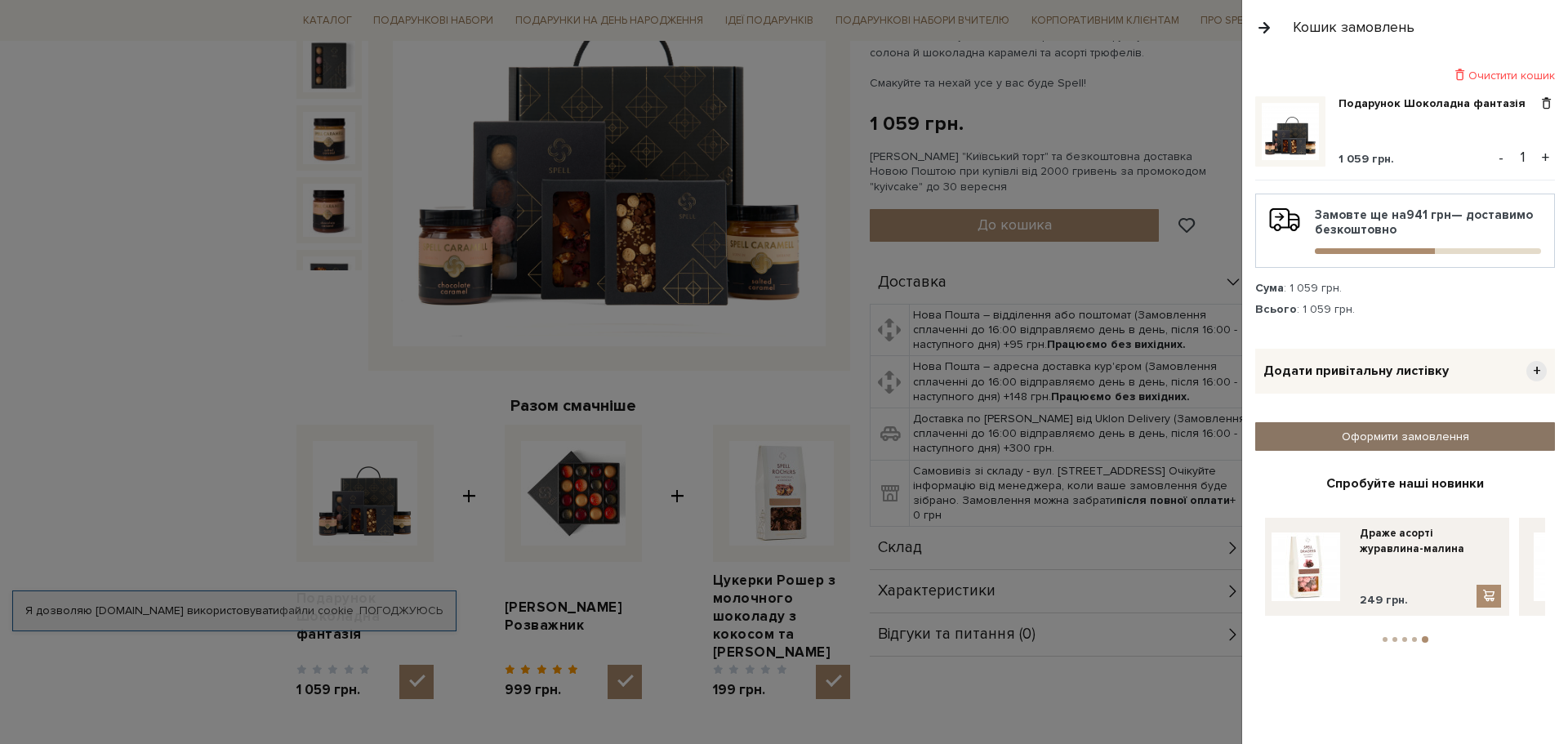
click at [1422, 433] on link "Оформити замовлення" at bounding box center [1405, 436] width 300 height 28
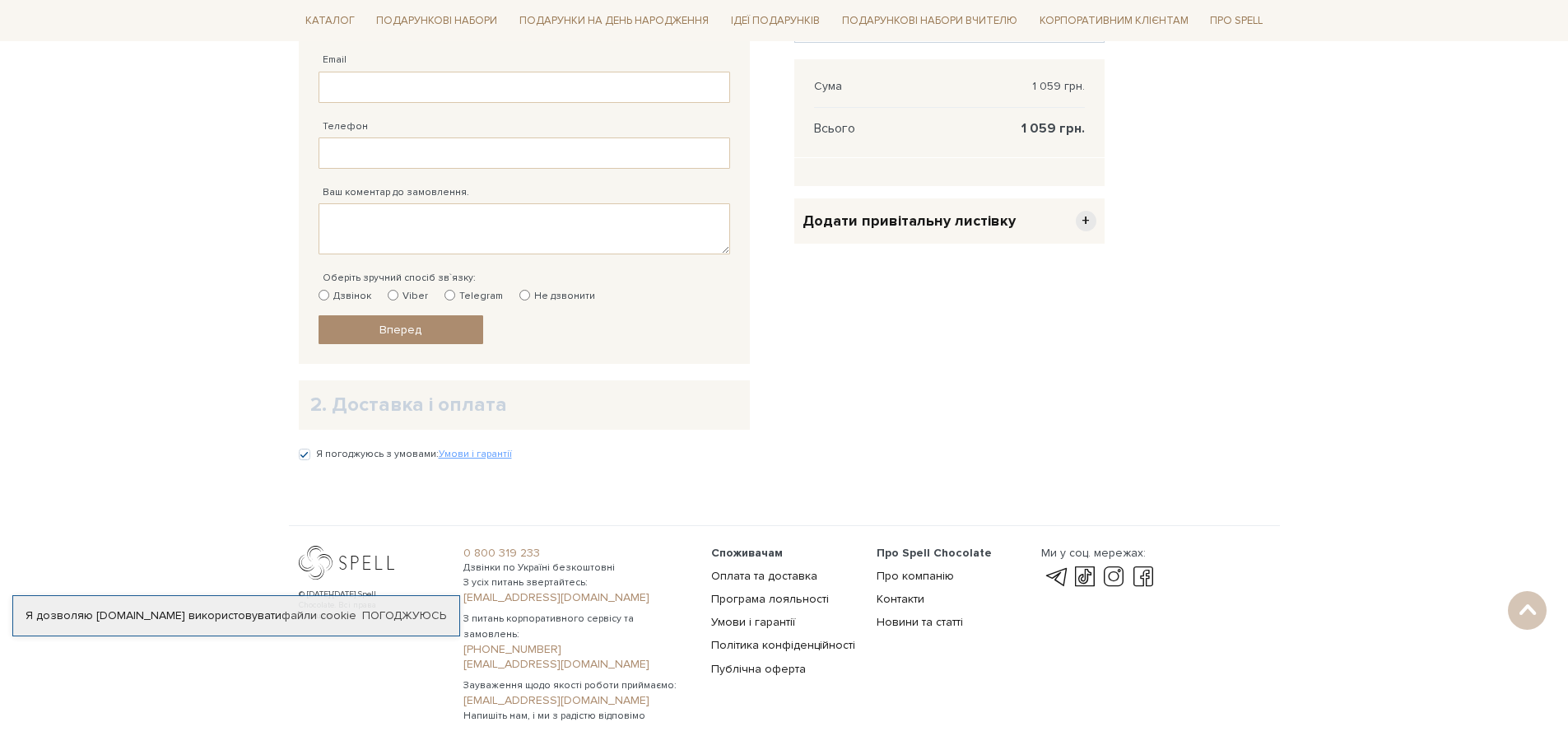
scroll to position [494, 0]
click at [410, 615] on link "Погоджуюсь" at bounding box center [404, 615] width 84 height 15
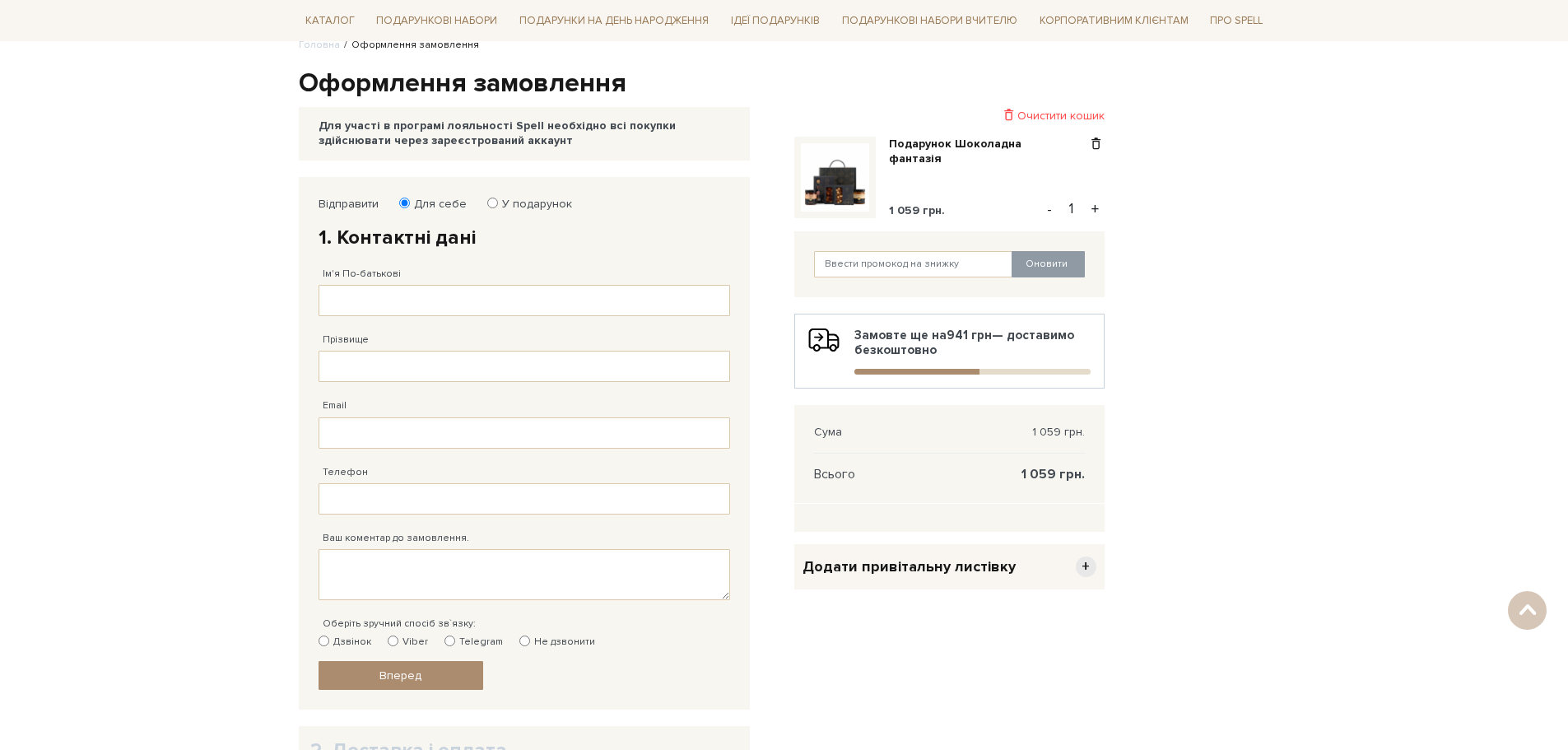
scroll to position [83, 0]
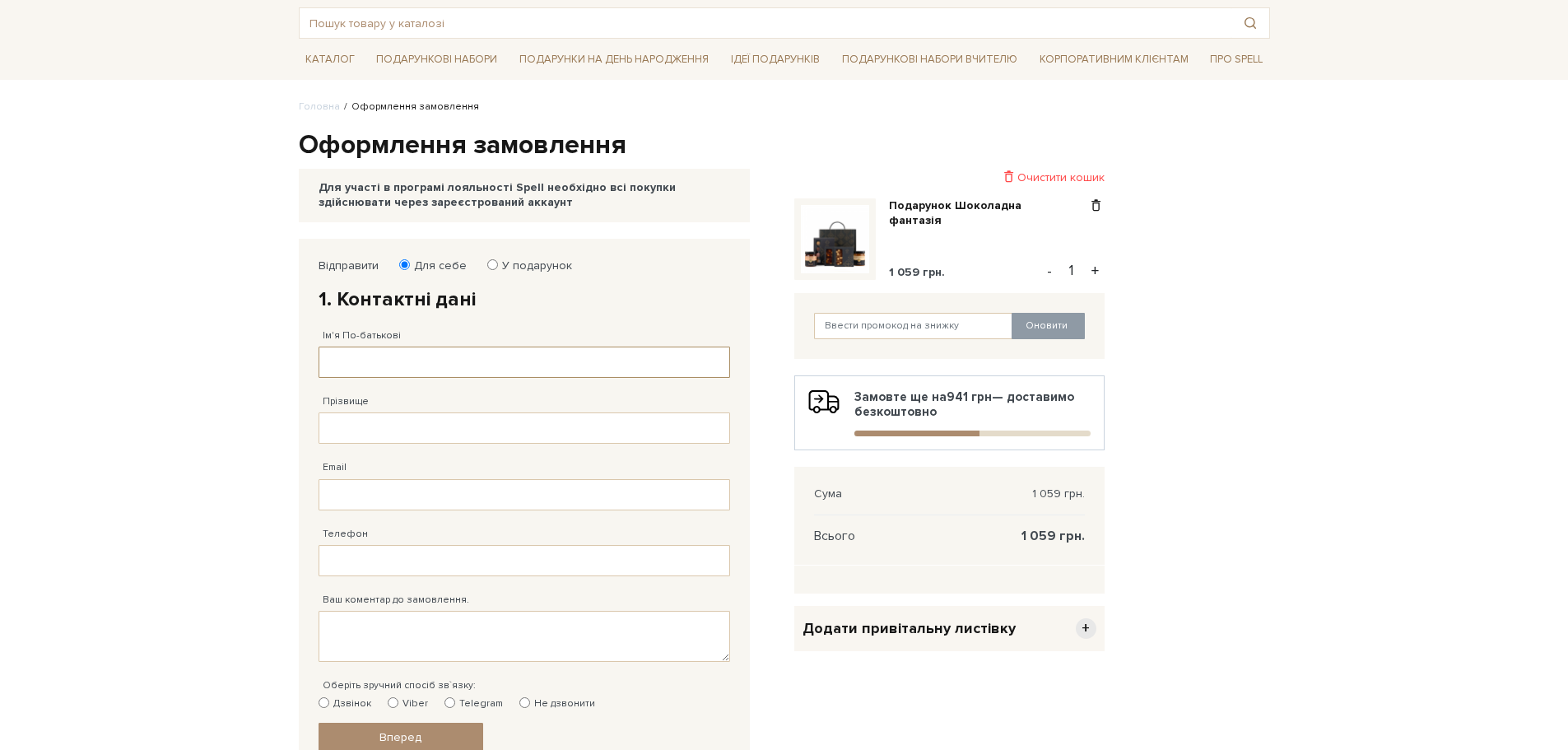
click at [409, 365] on input "Ім'я По-батькові" at bounding box center [524, 362] width 411 height 31
type input "А"
type input "Людмила Мефодіївна"
click at [414, 439] on input "Прізвище" at bounding box center [524, 427] width 411 height 31
type input "Апеннікова"
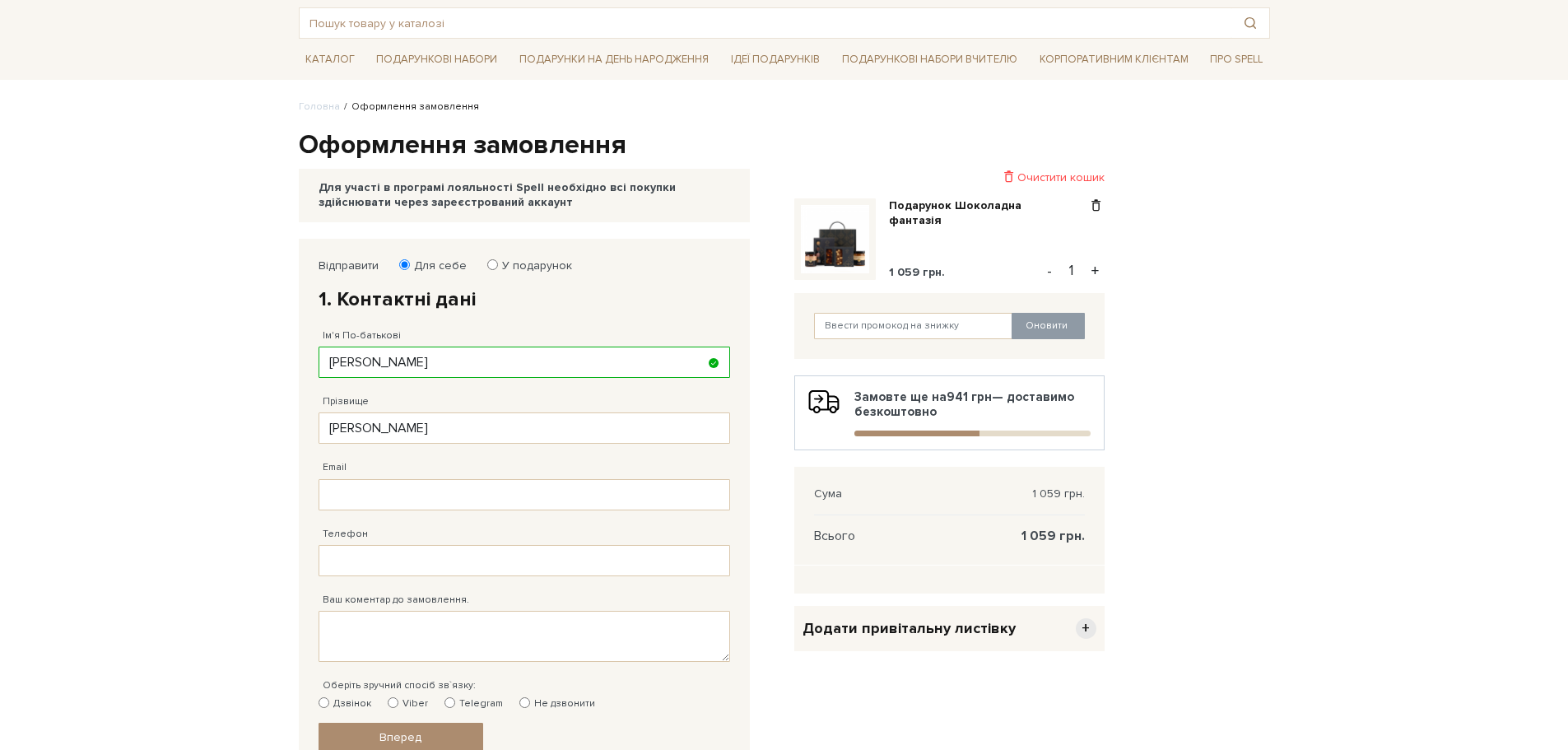
click at [232, 463] on body "Подарункові набори SALE Корпоративним клієнтам Доставка і оплата Консультація: …" at bounding box center [784, 532] width 1568 height 1230
click at [363, 501] on input "Email" at bounding box center [524, 495] width 411 height 31
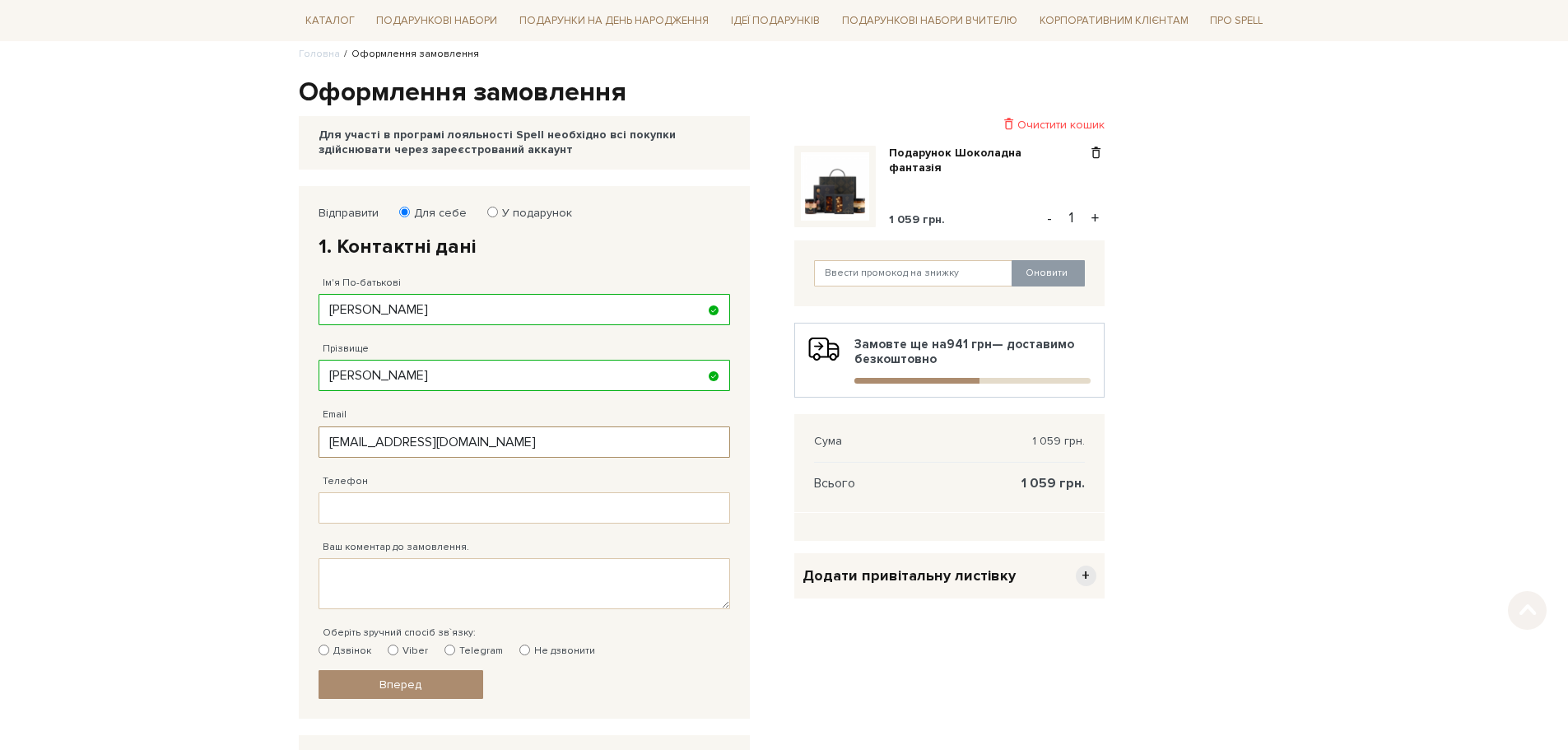
scroll to position [164, 0]
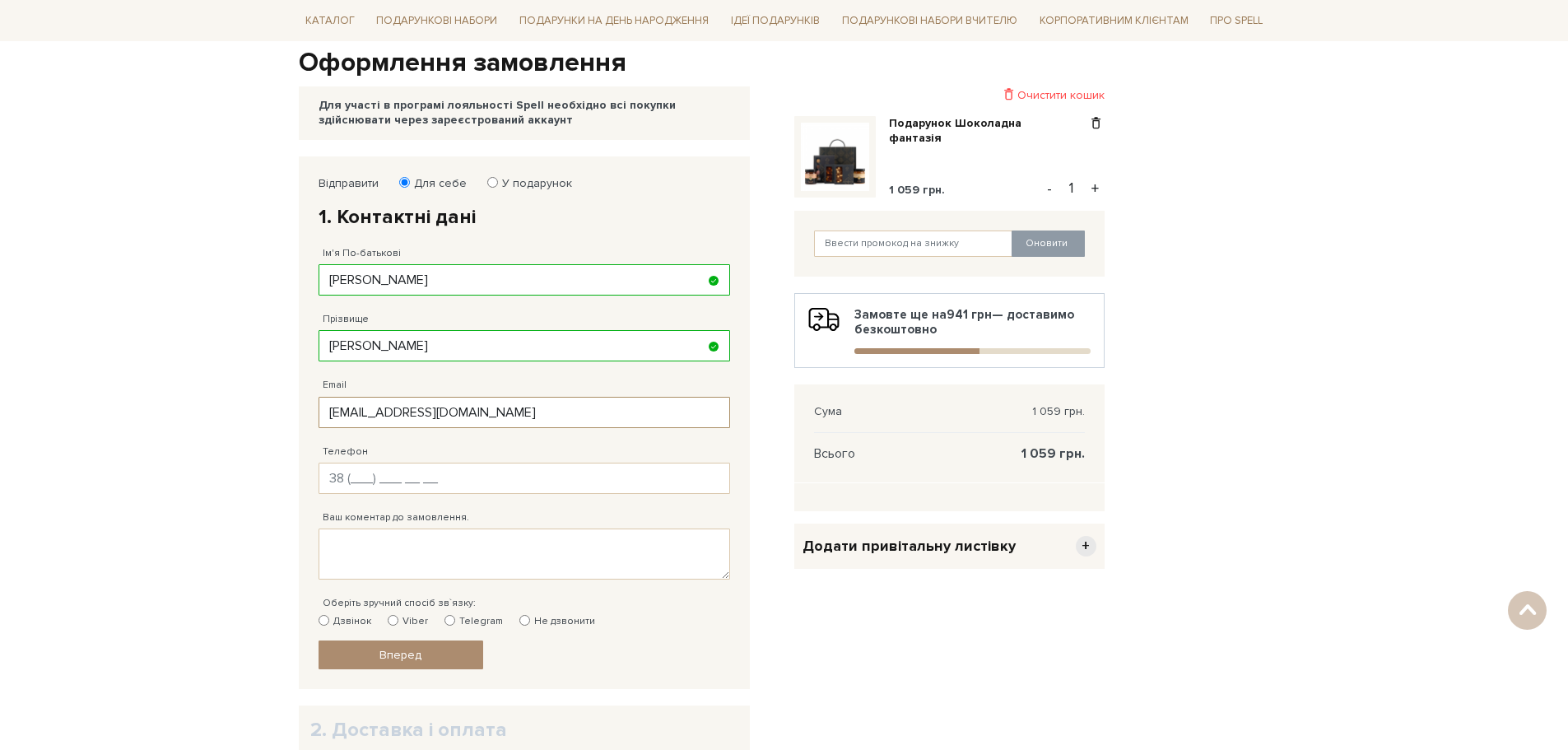
type input "ludmilabur1972@gmail.com"
click at [354, 471] on input "Телефон" at bounding box center [524, 478] width 411 height 31
type input "38 (066) 661 08 79"
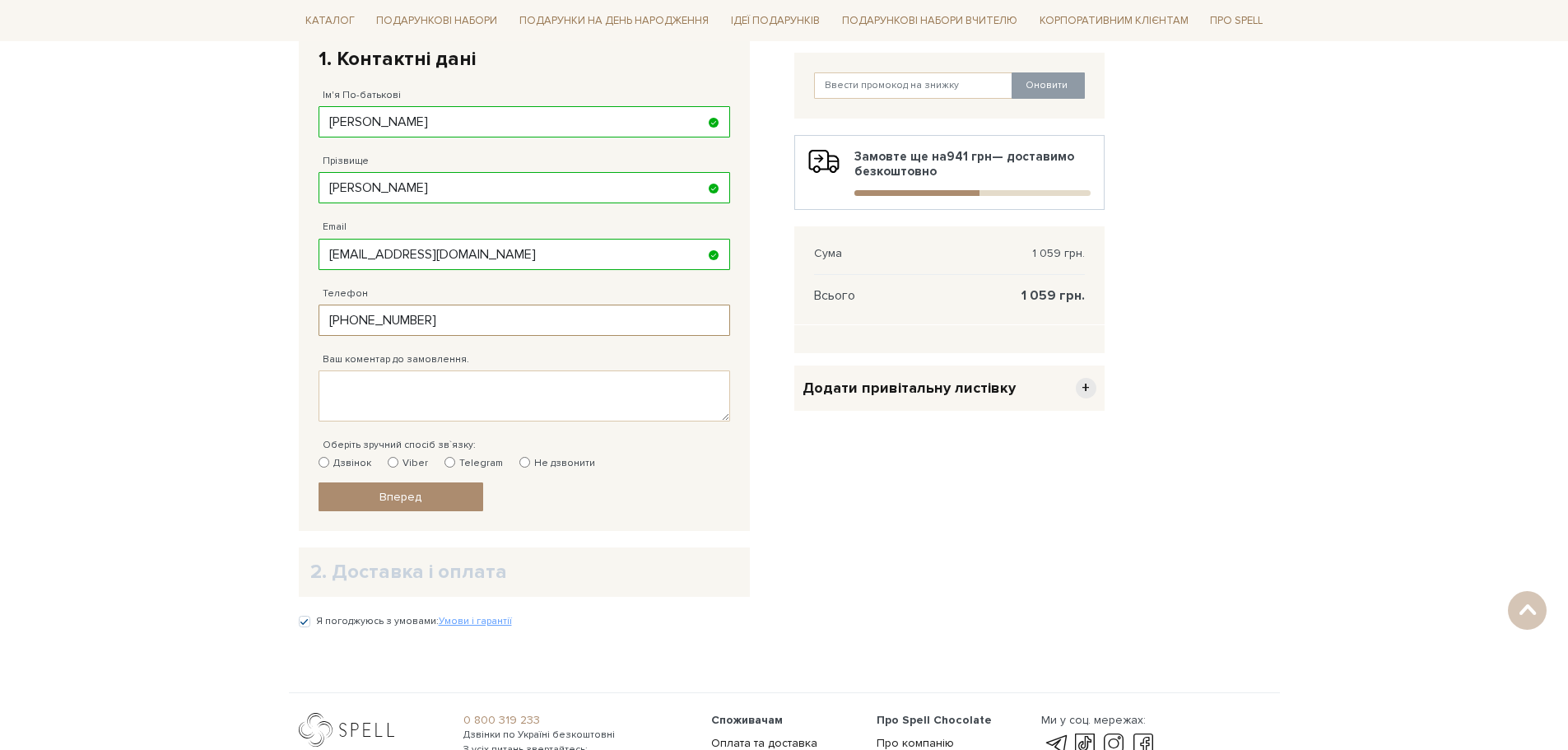
scroll to position [329, 0]
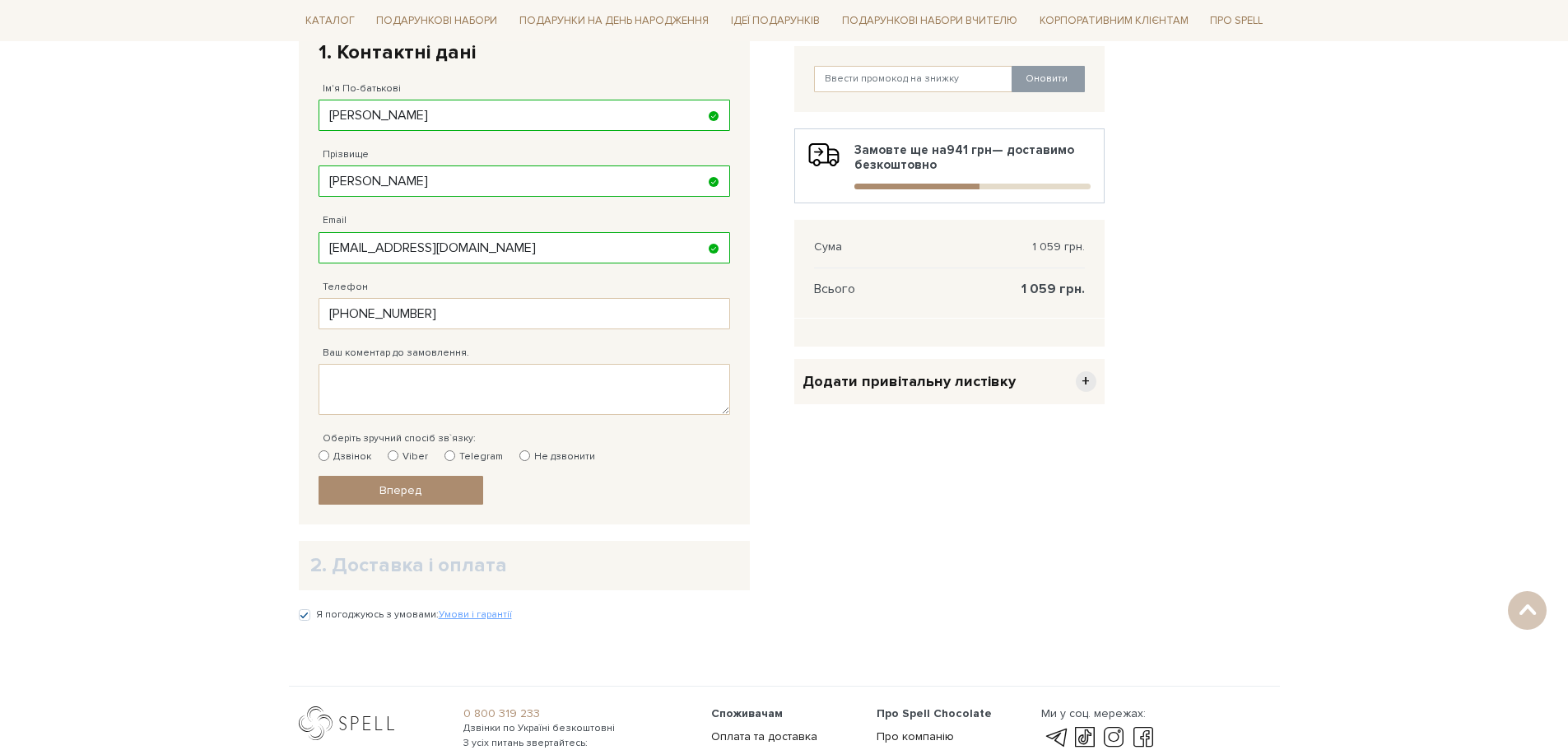
click at [327, 455] on input "Дзвінок" at bounding box center [323, 455] width 10 height 10
radio input "true"
click at [327, 455] on input "Дзвінок" at bounding box center [323, 455] width 10 height 10
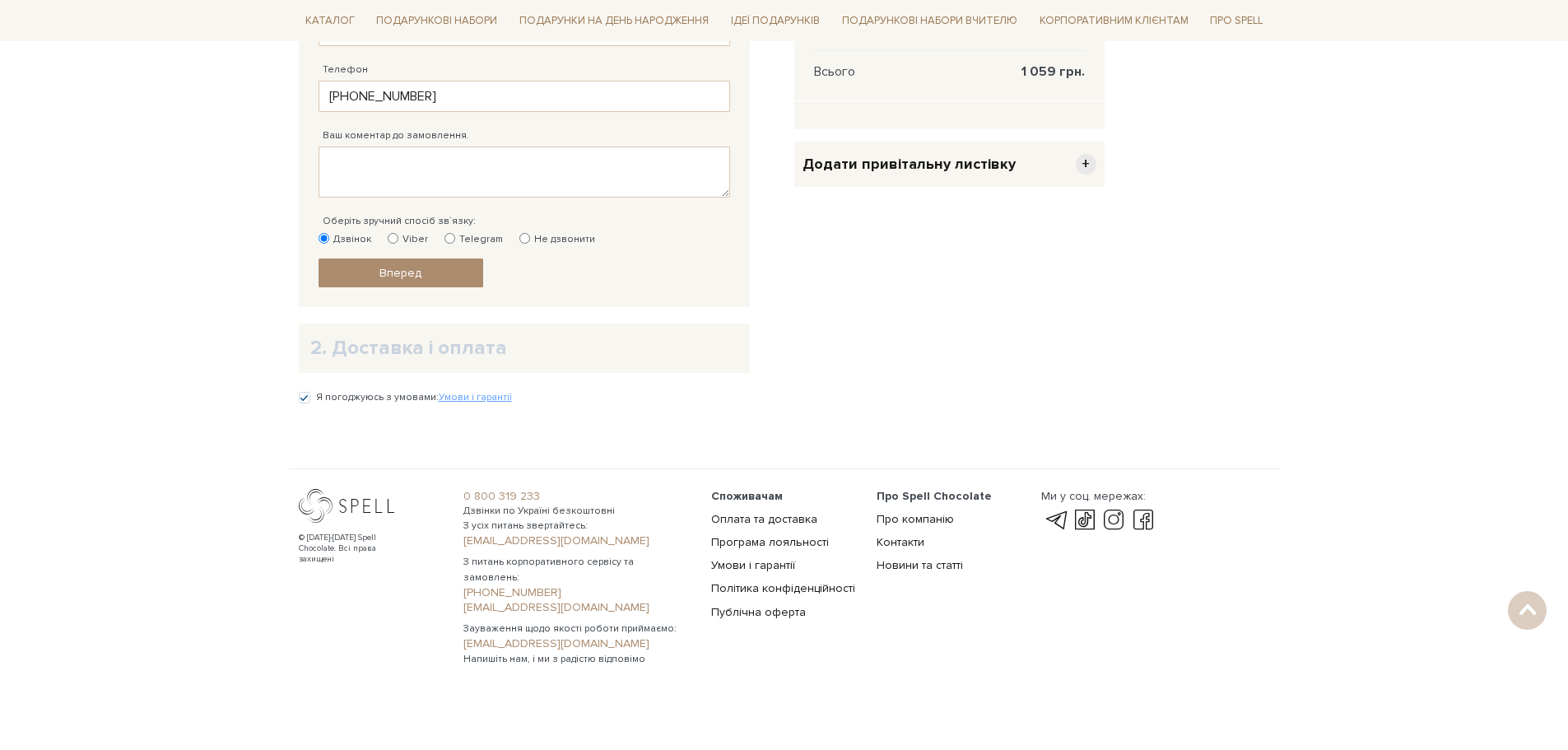
scroll to position [547, 0]
click at [413, 272] on span "Вперед" at bounding box center [400, 272] width 42 height 14
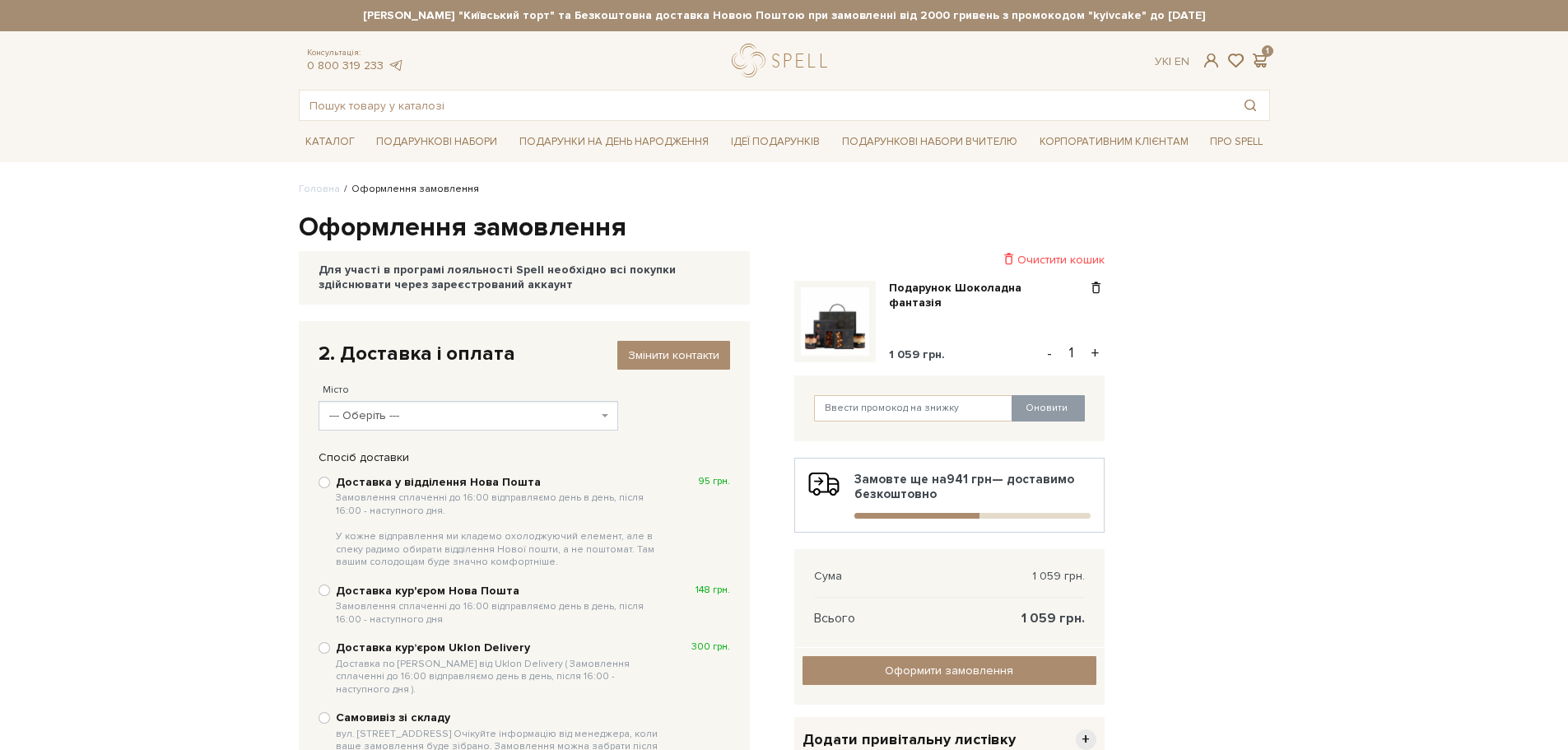
click at [604, 415] on b at bounding box center [606, 415] width 7 height 3
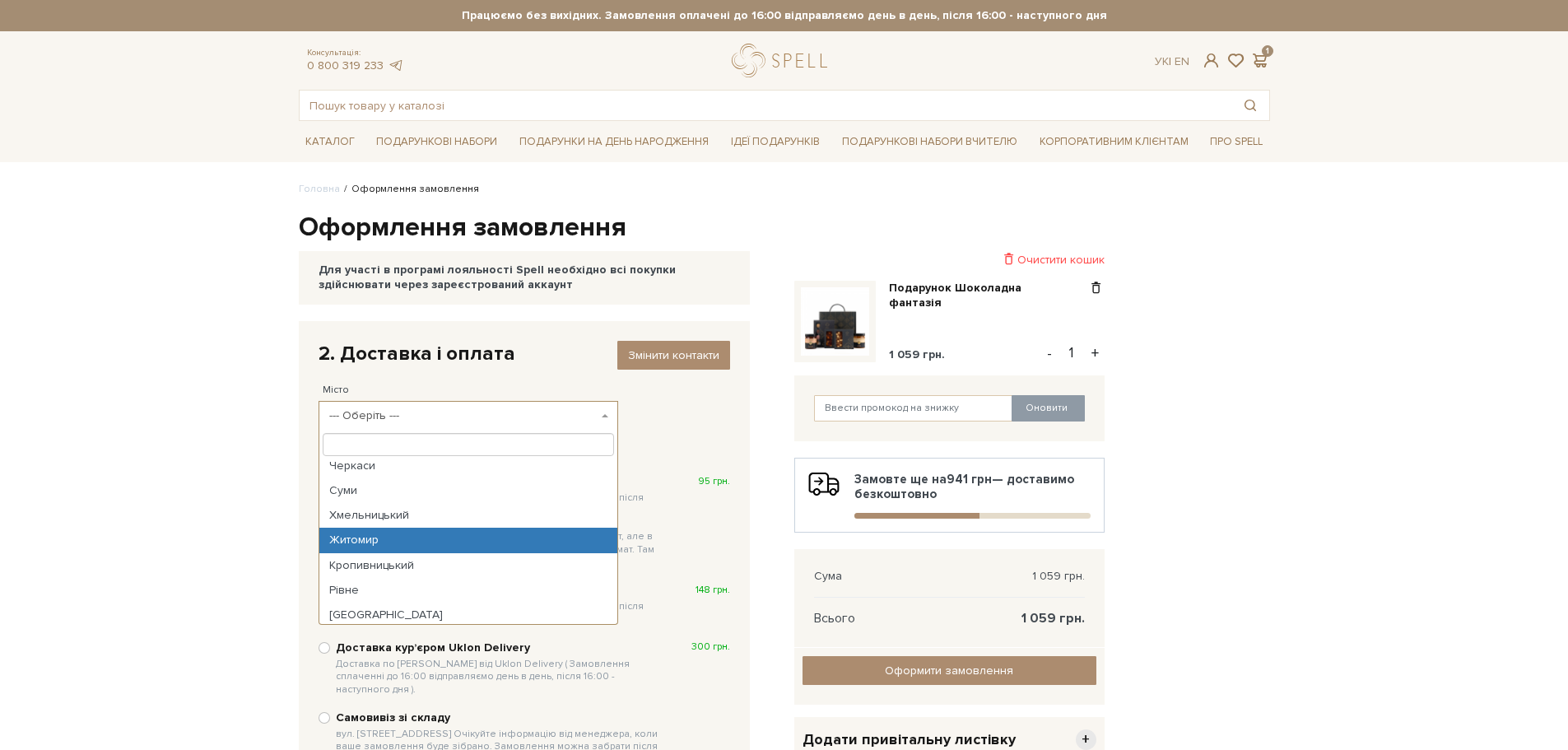
scroll to position [411, 0]
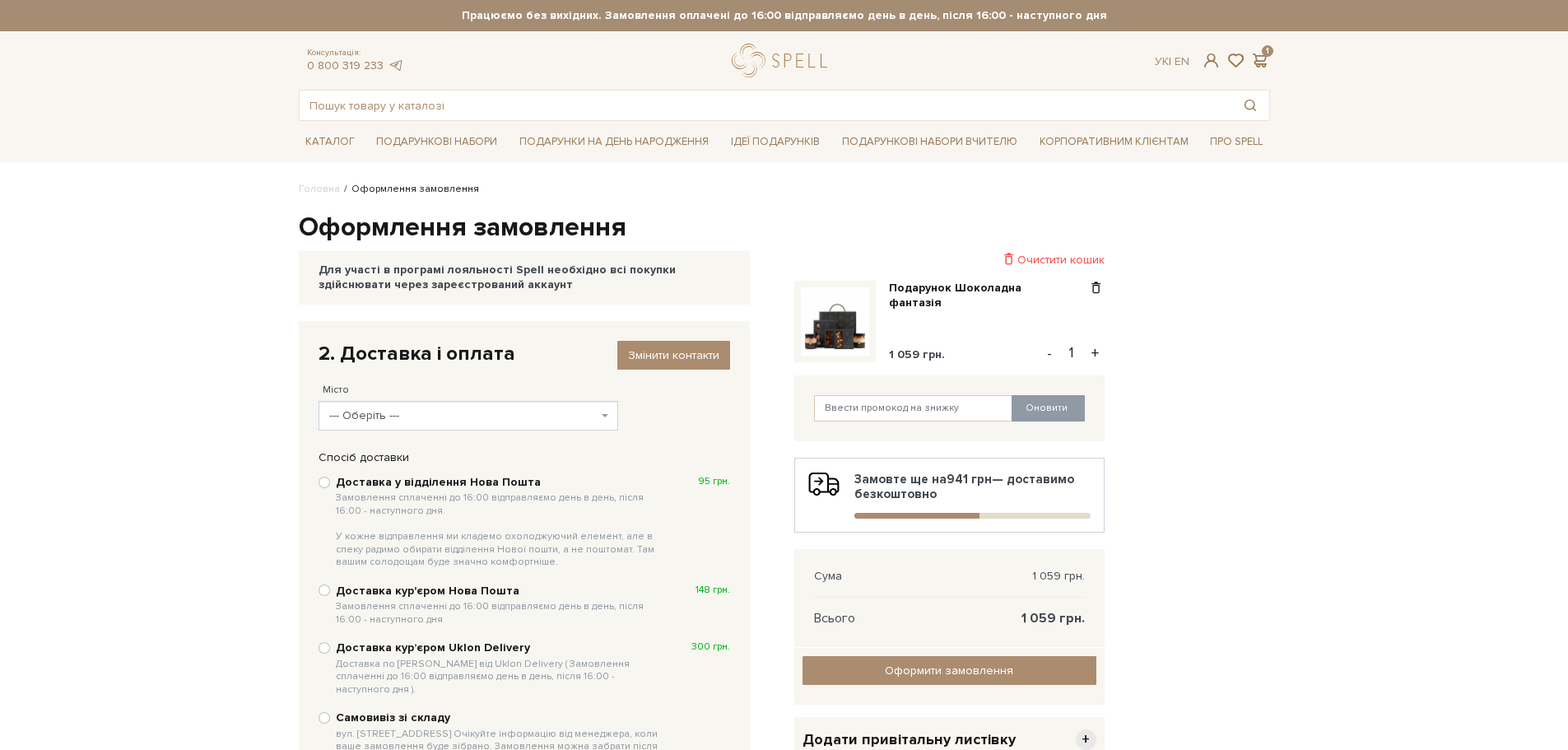
click at [157, 566] on body "Подарункові набори SALE Корпоративним клієнтам Доставка і оплата Консультація: …" at bounding box center [784, 581] width 1568 height 1162
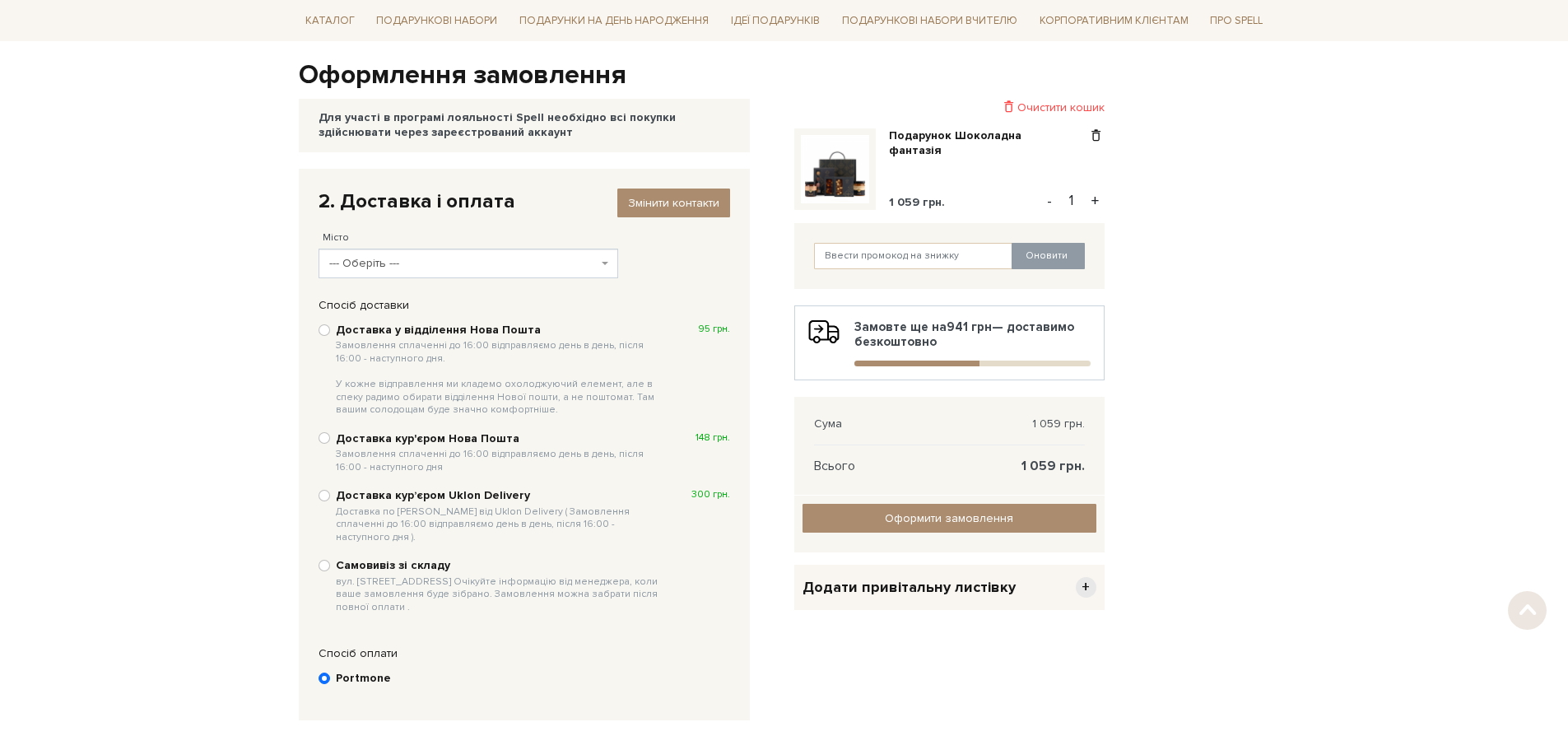
scroll to position [164, 0]
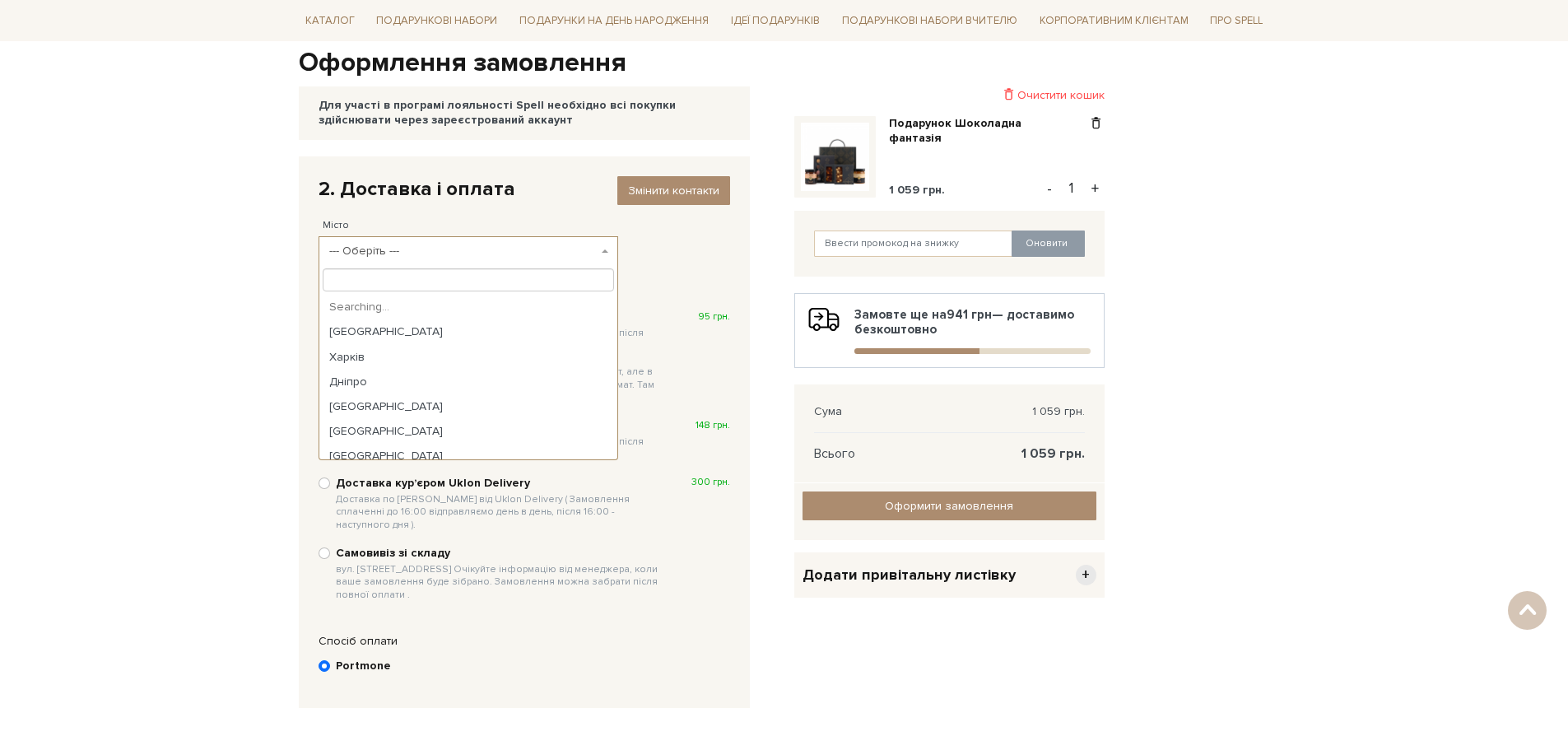
click at [382, 249] on span "--- Оберіть ---" at bounding box center [464, 250] width 269 height 16
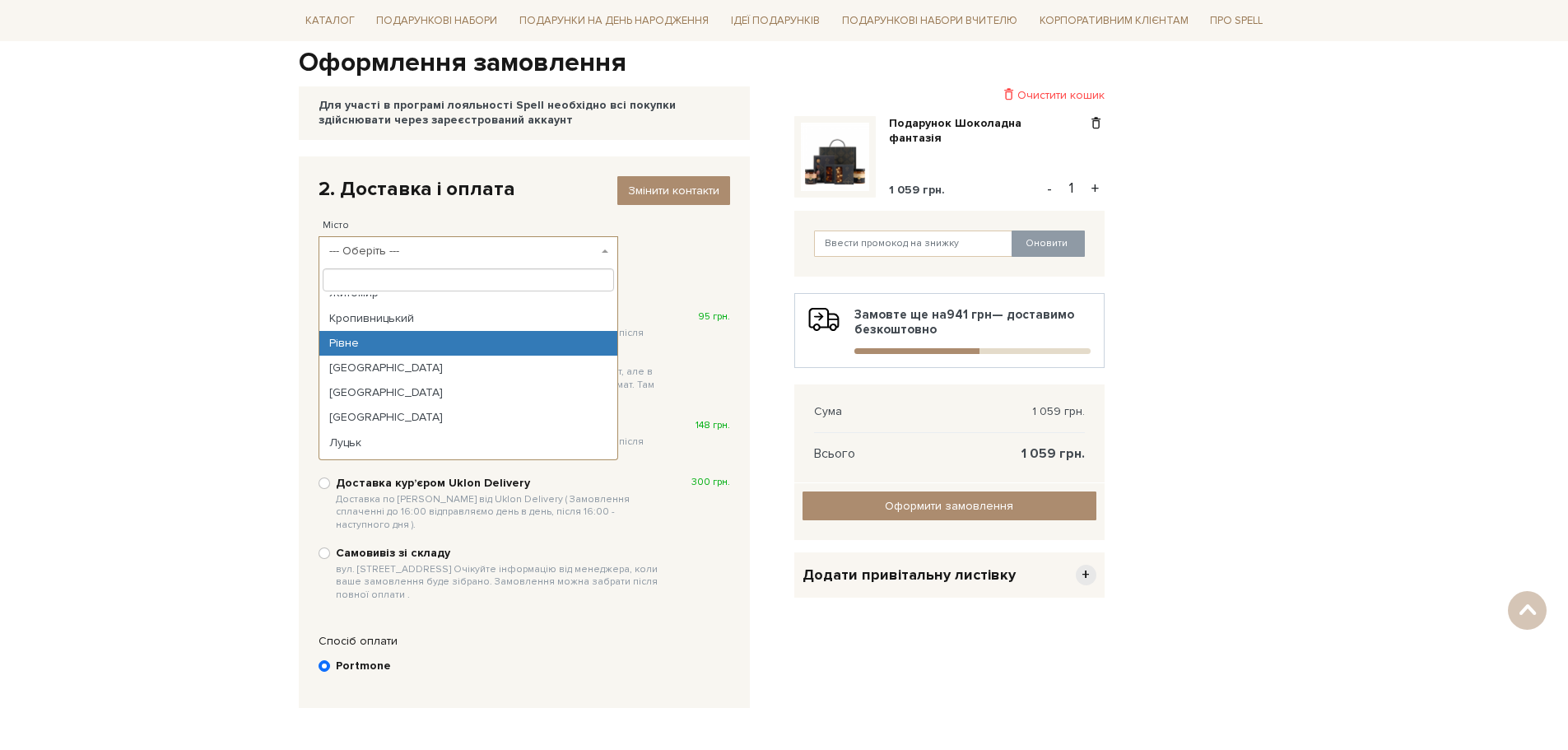
scroll to position [0, 0]
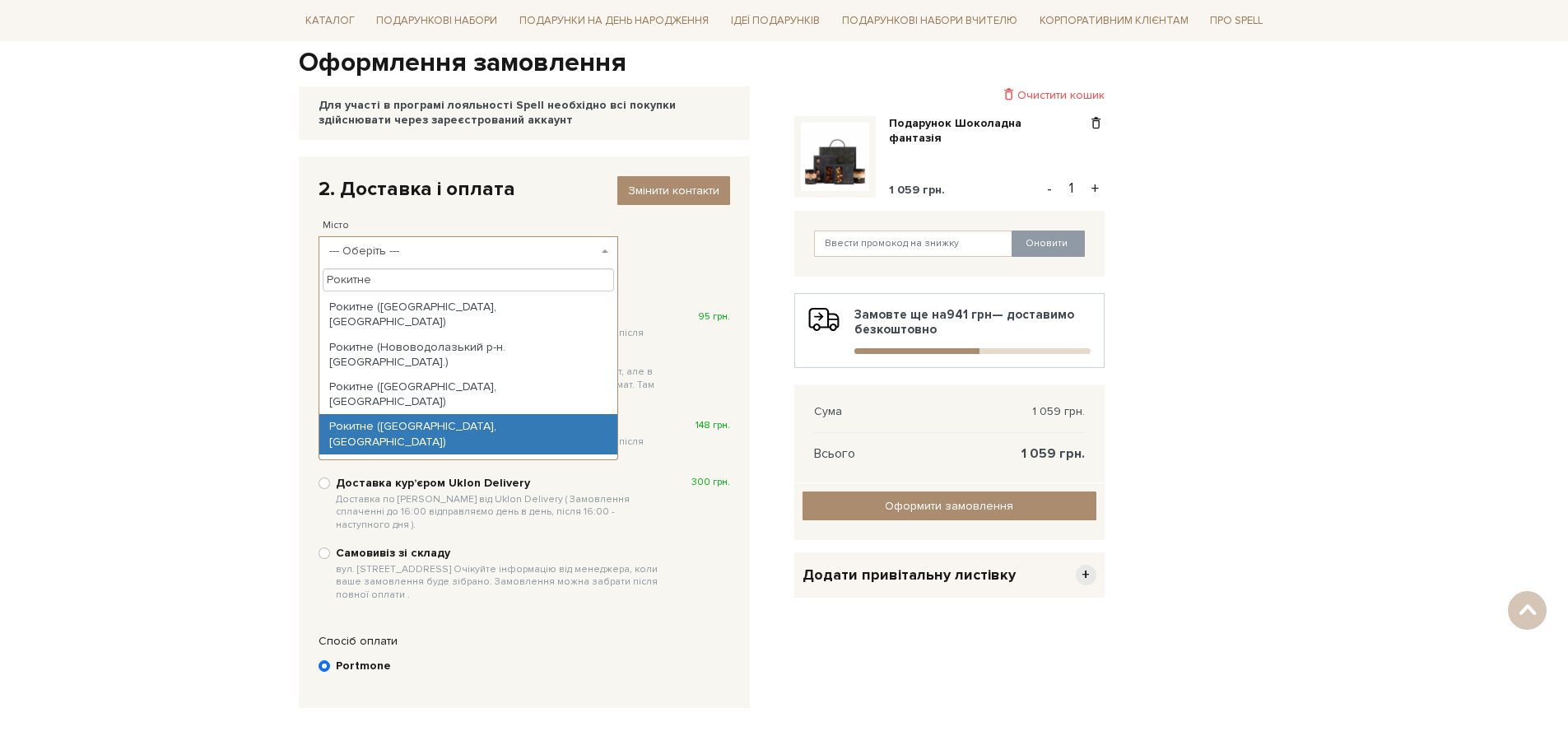
type input "Рокитне"
select select "Рокитне (Рівненська обл., Рокитнівський р-н)"
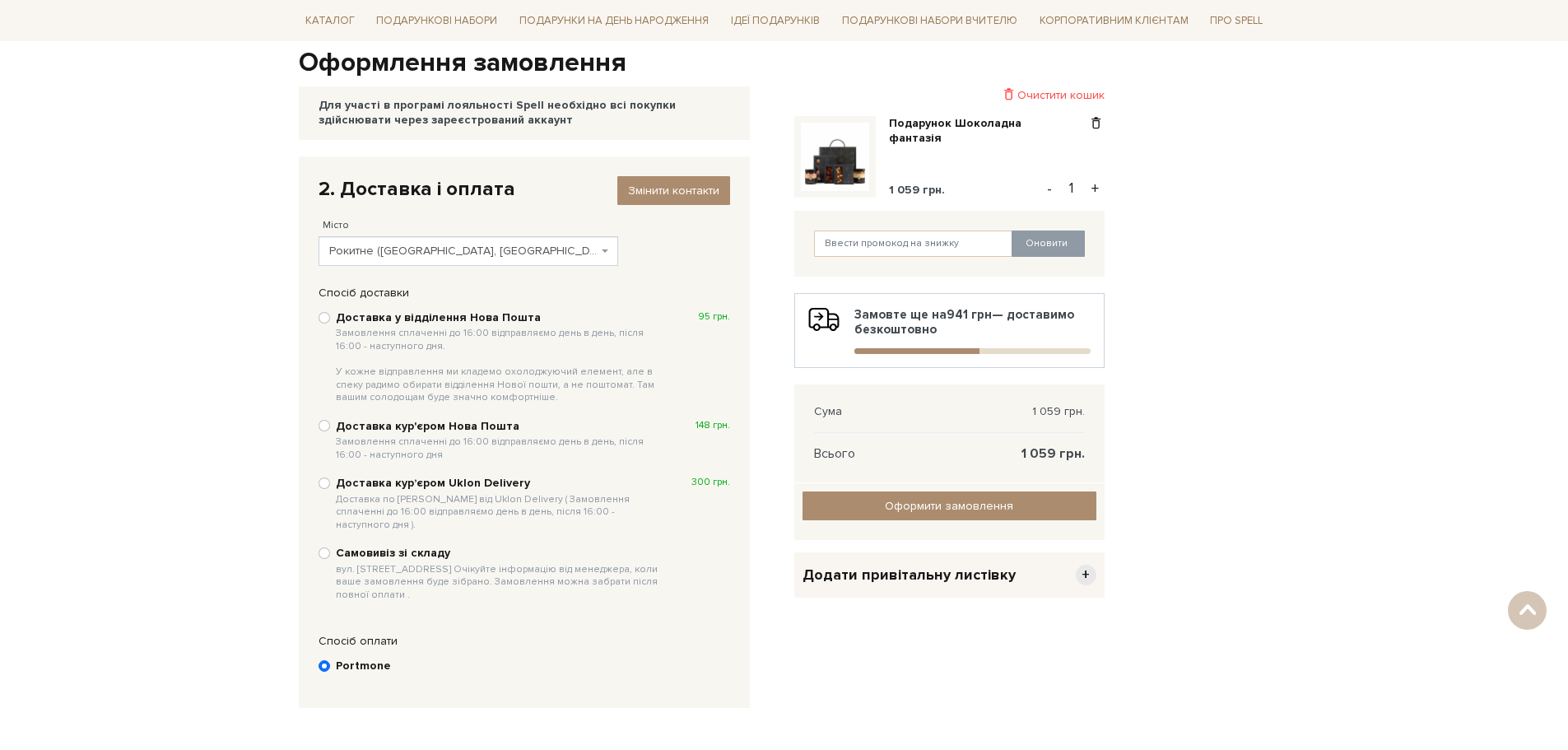
click at [609, 252] on span "Рокитне (Рівненська обл., Рокитнівський р-н)" at bounding box center [468, 251] width 300 height 29
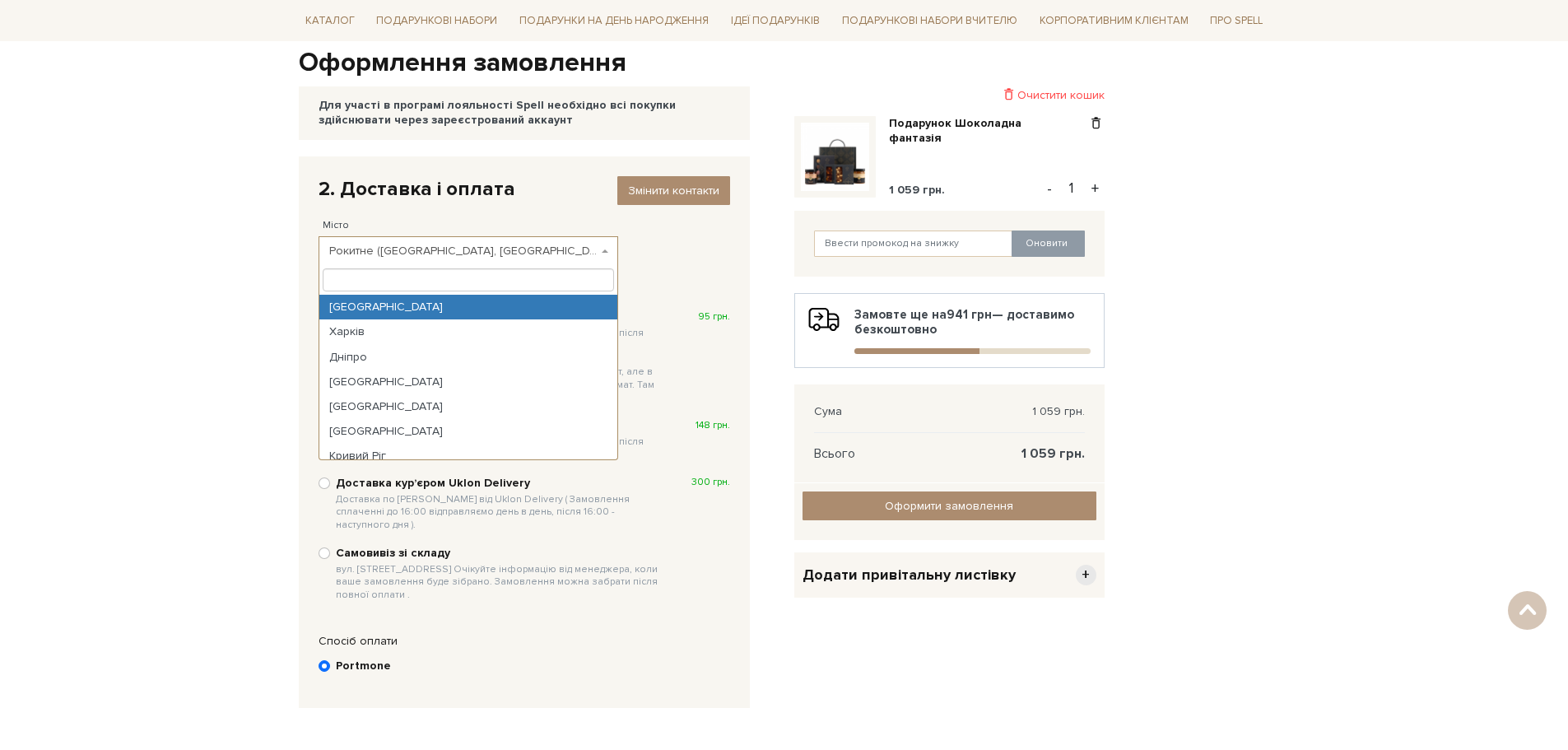
click at [175, 294] on body "Подарункові набори SALE Корпоративним клієнтам Доставка і оплата Консультація: …" at bounding box center [784, 416] width 1568 height 1162
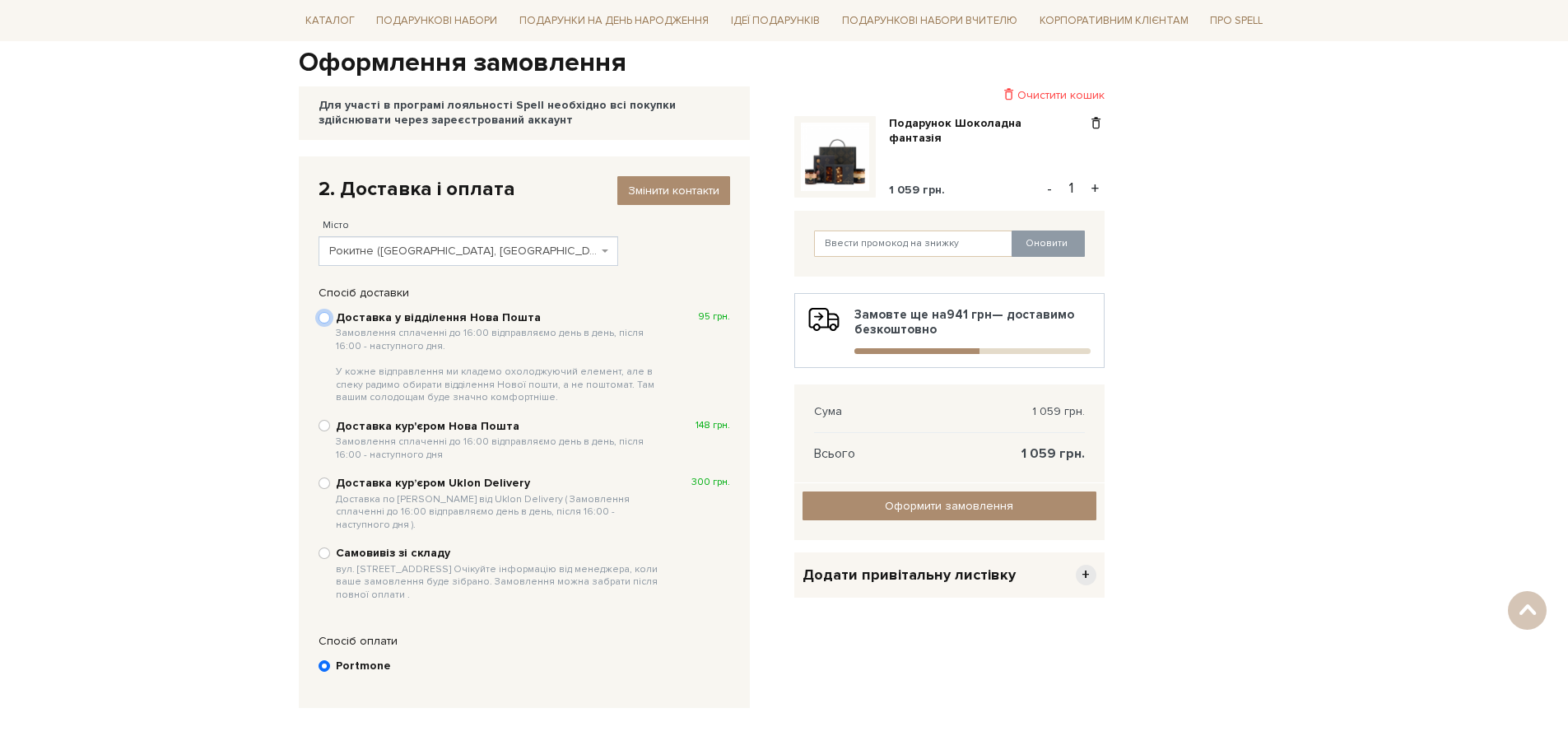
click at [324, 316] on input "Доставка у відділення Нова Пошта Замовлення сплаченні до 16:00 відправляємо ден…" at bounding box center [323, 317] width 11 height 11
radio input "true"
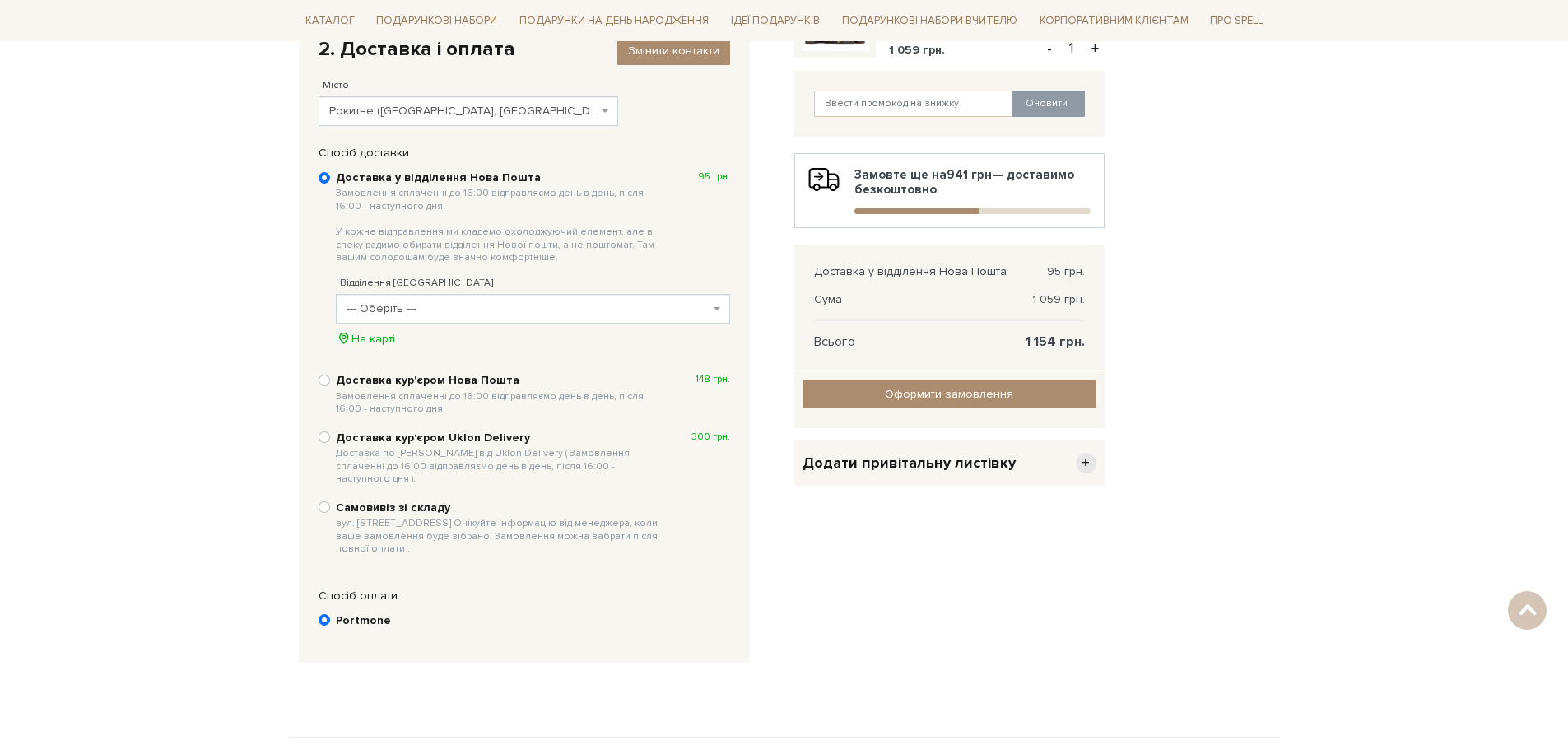
scroll to position [329, 0]
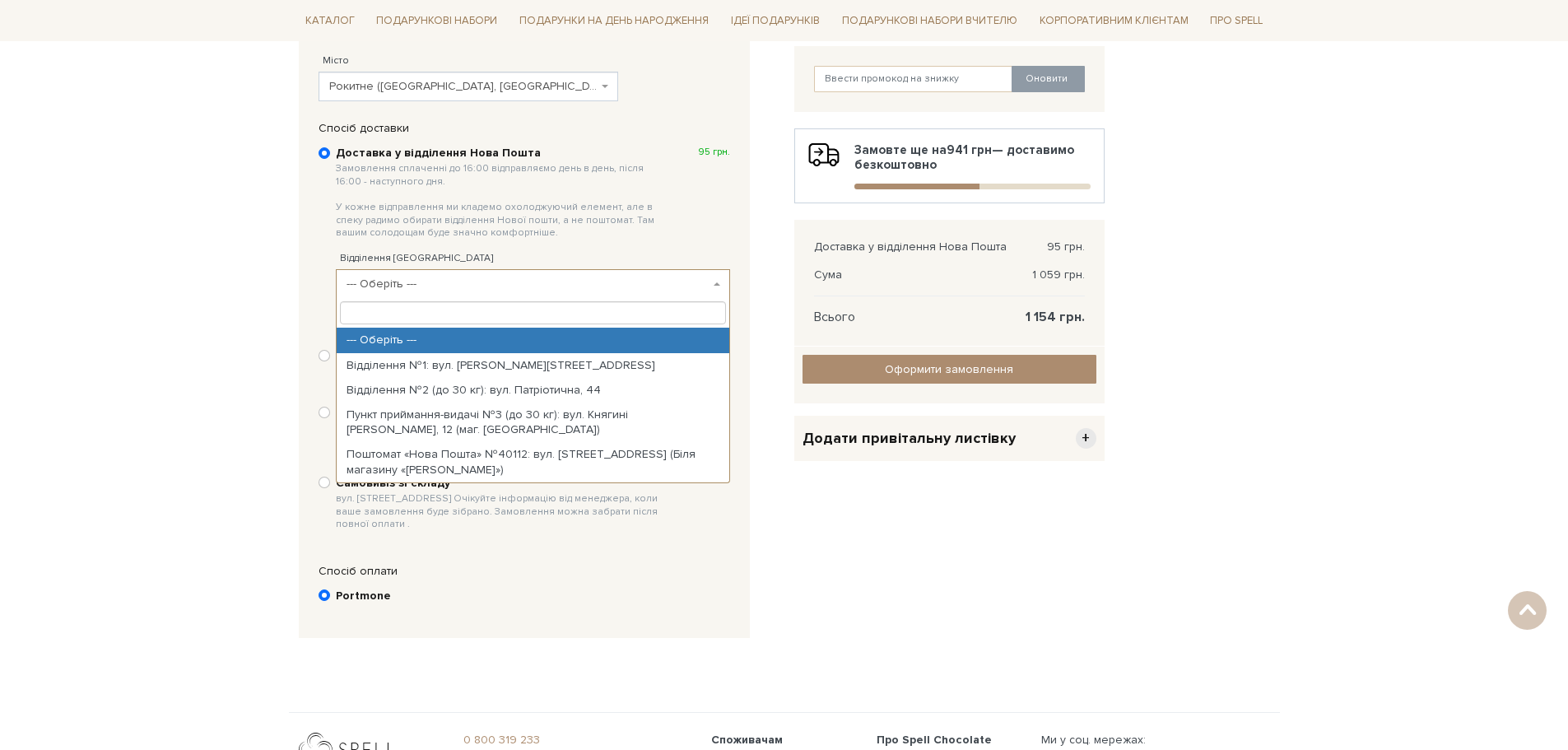
click at [717, 284] on b at bounding box center [717, 284] width 7 height 3
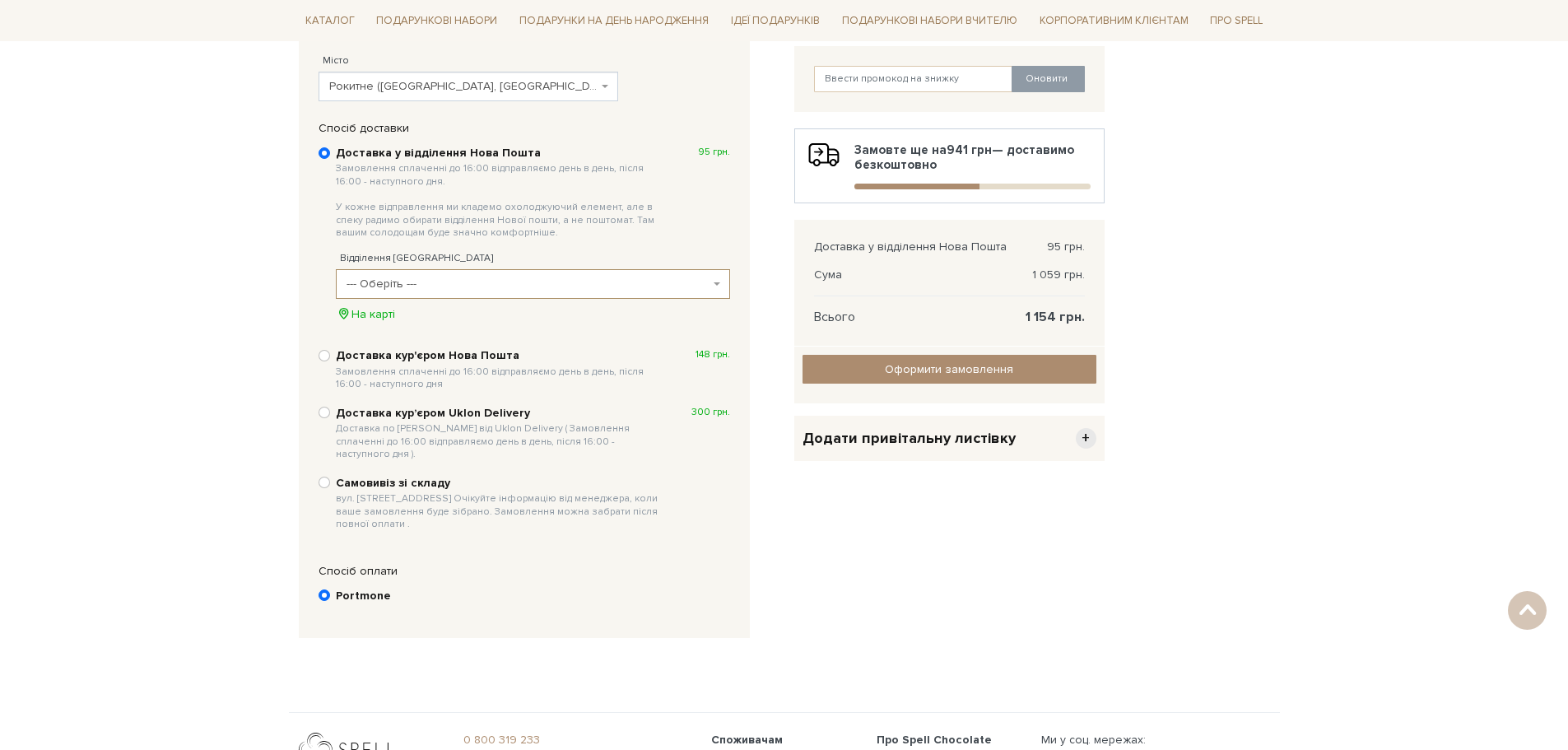
click at [494, 285] on span "--- Оберіть ---" at bounding box center [528, 284] width 363 height 16
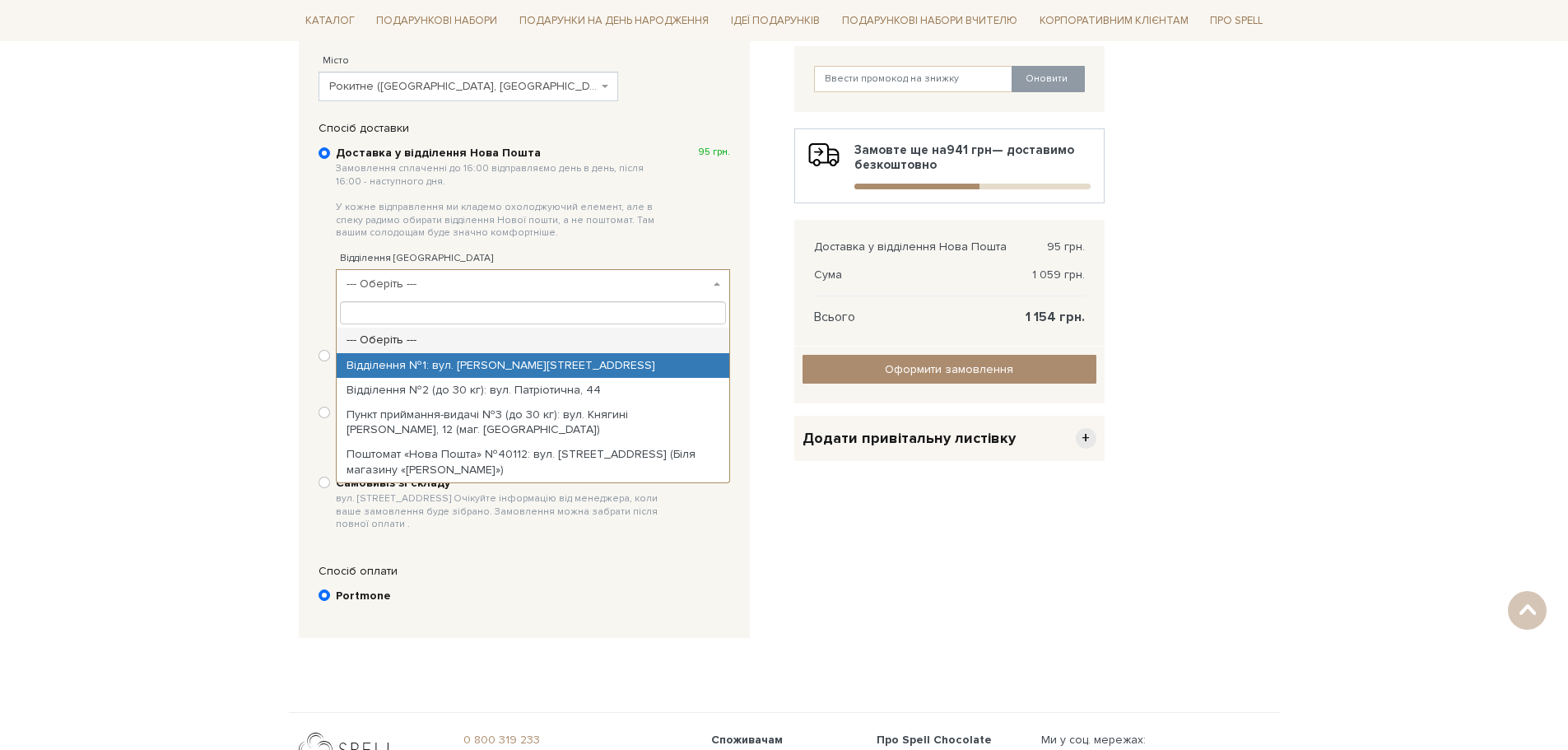
select select "Відділення №1: вул. Міцкевича, 1"
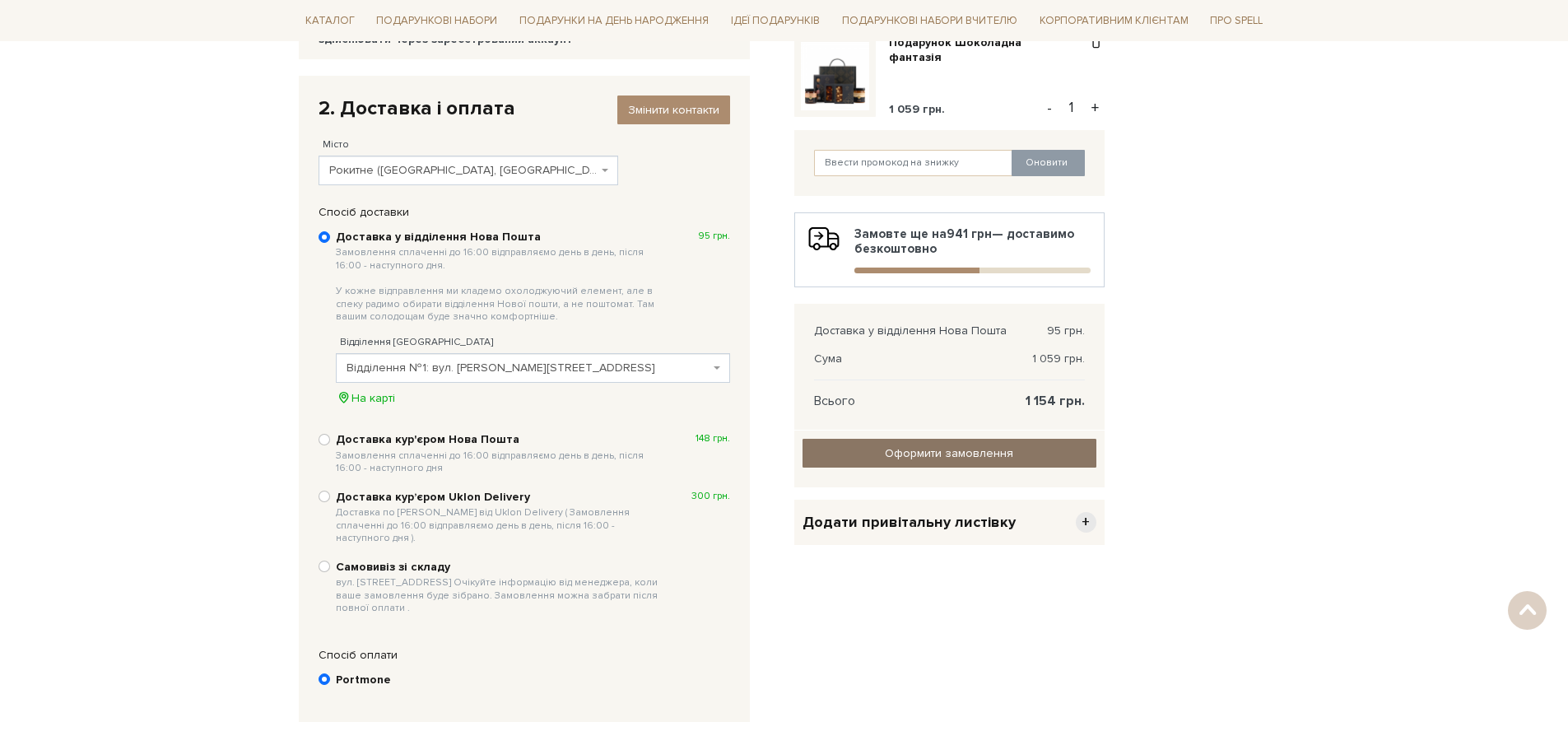
scroll to position [247, 0]
click at [963, 450] on input "Оформити замовлення" at bounding box center [950, 451] width 294 height 28
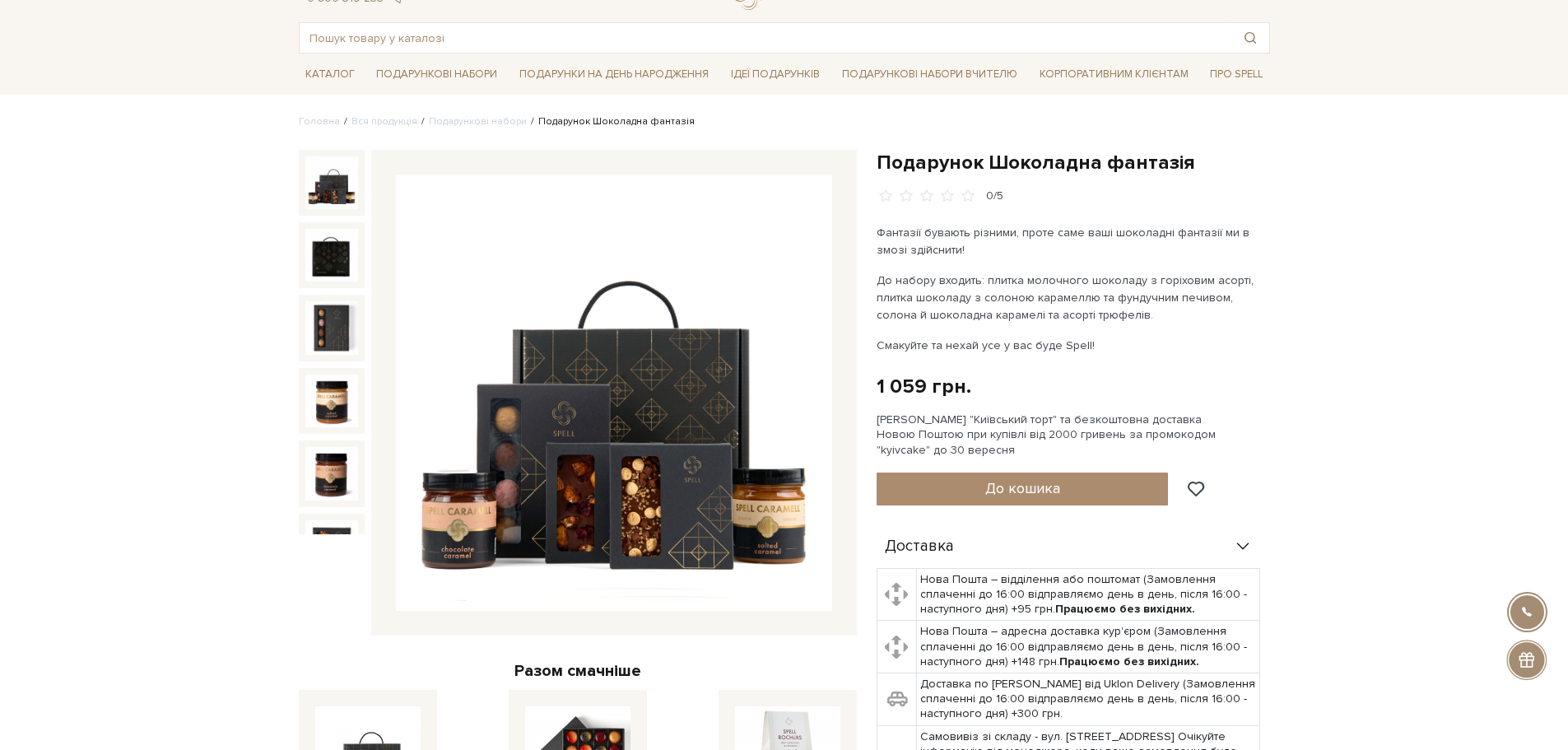
scroll to position [411, 0]
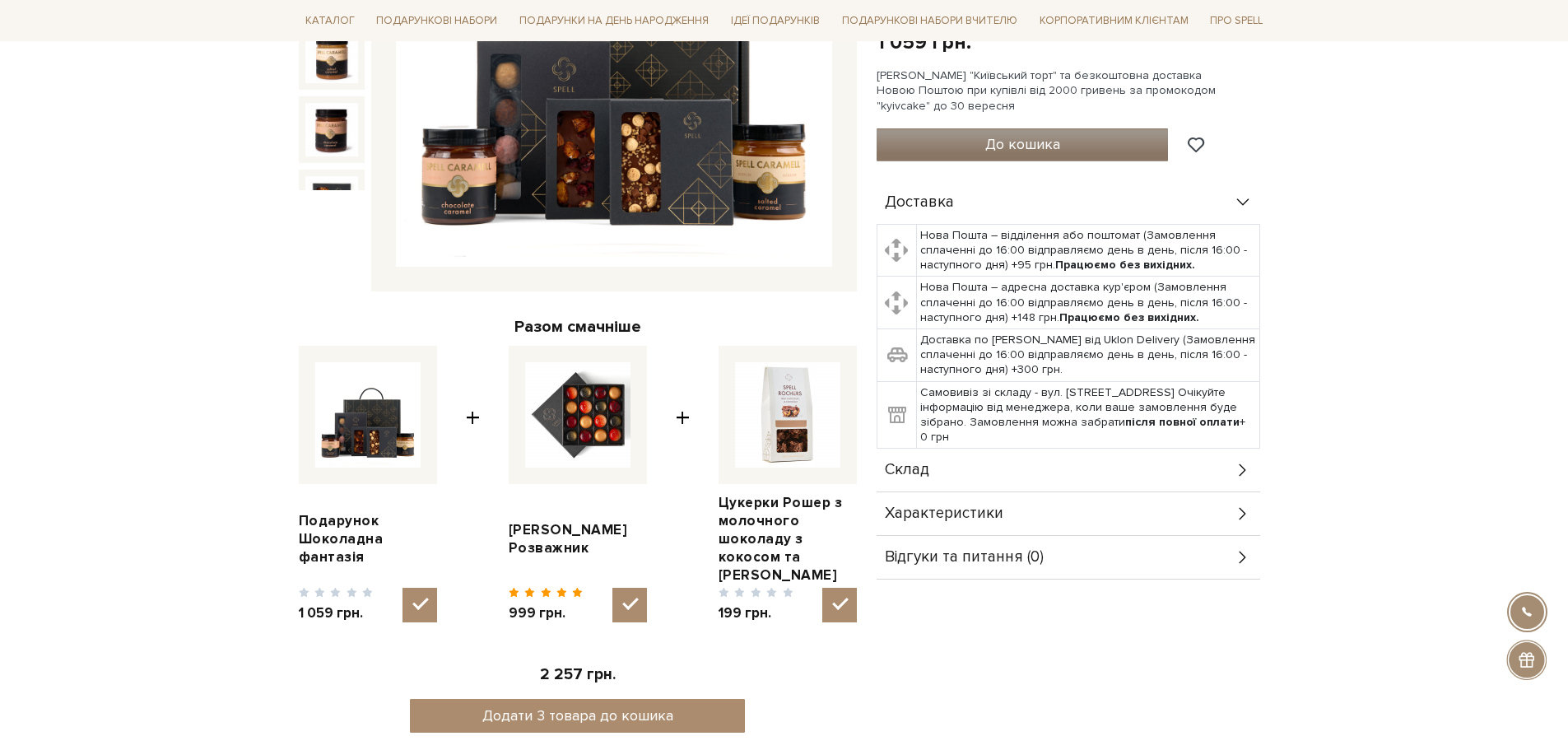
click at [1023, 133] on button "До кошика" at bounding box center [1023, 144] width 292 height 33
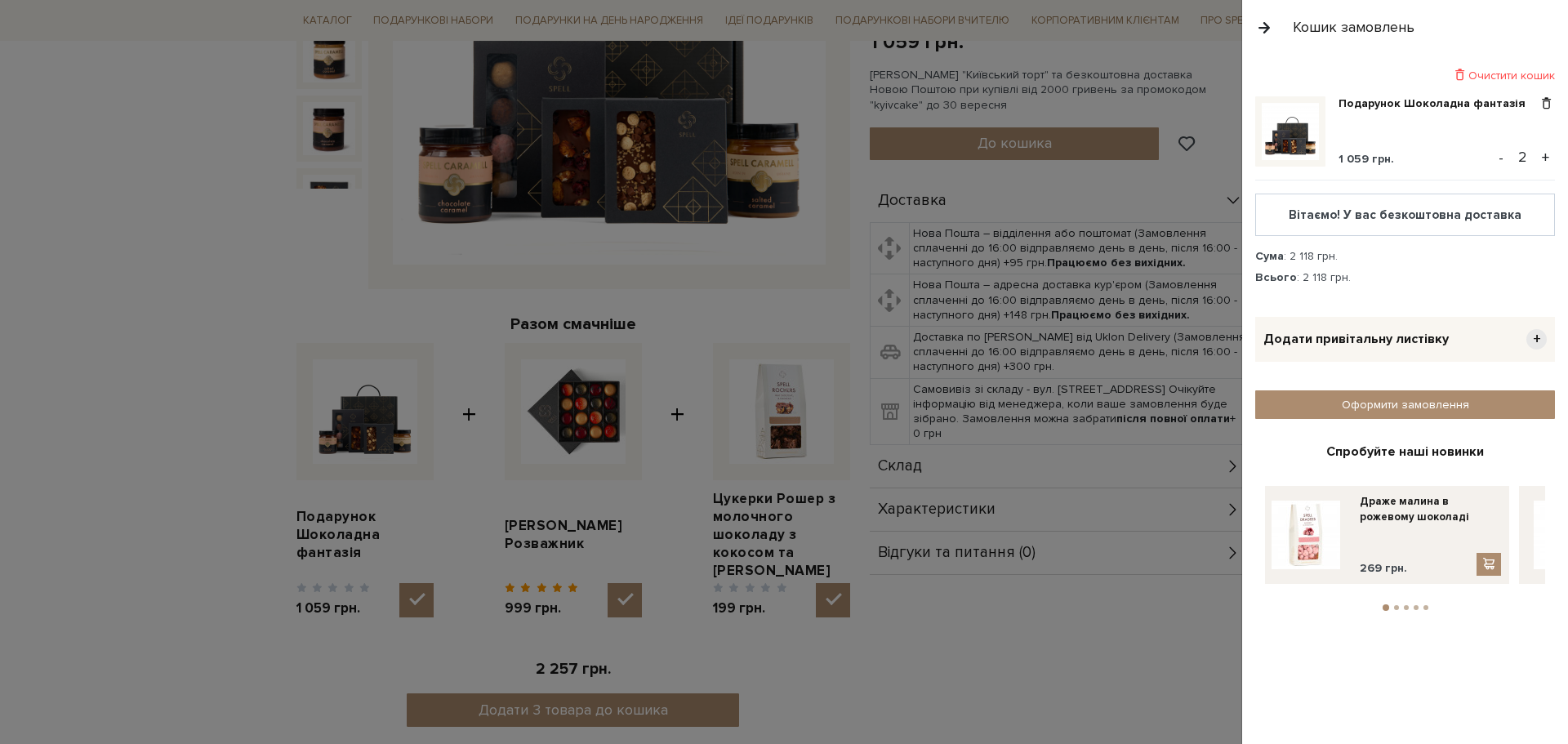
click at [1499, 158] on button "-" at bounding box center [1501, 157] width 16 height 25
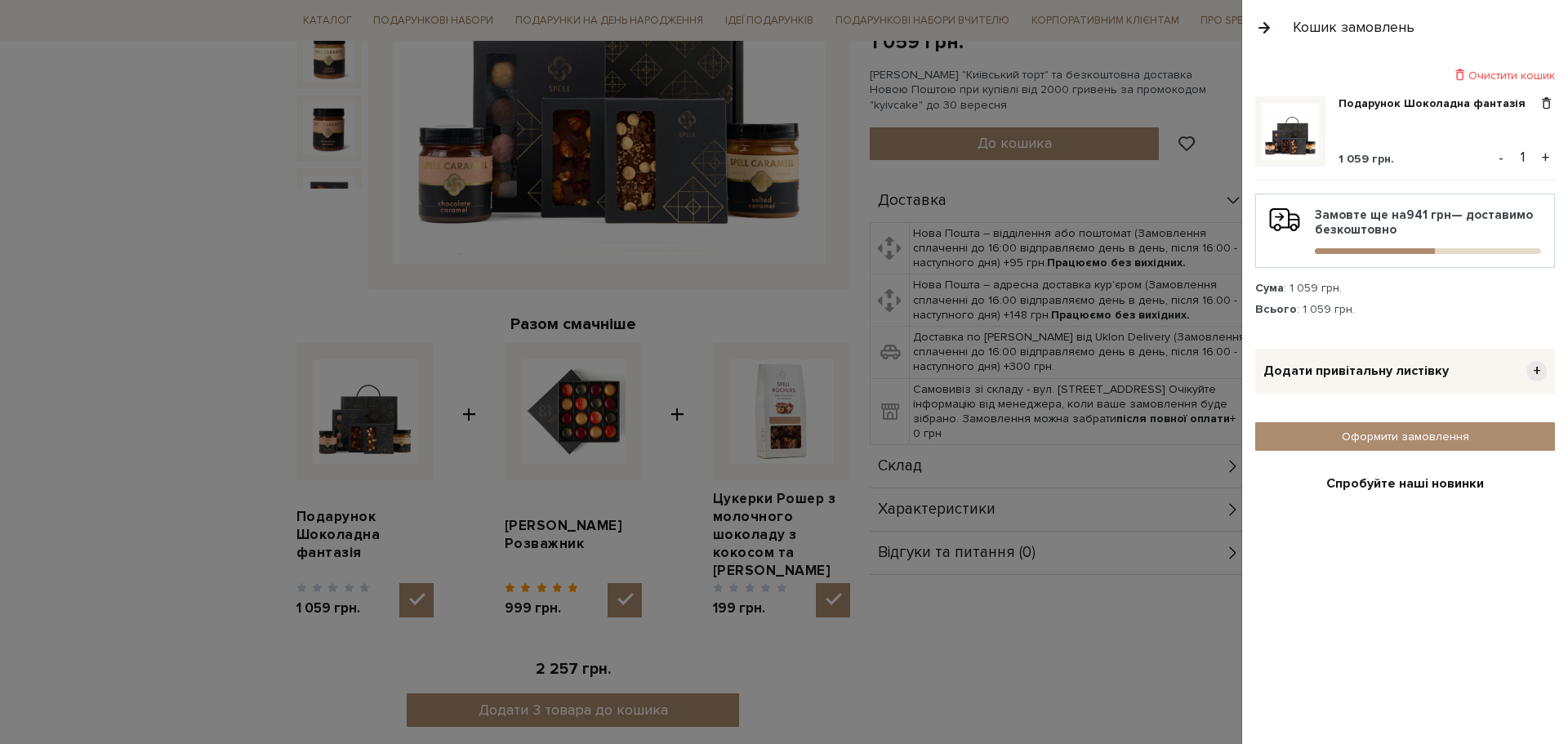
click at [1262, 26] on button "button" at bounding box center [1264, 26] width 18 height 28
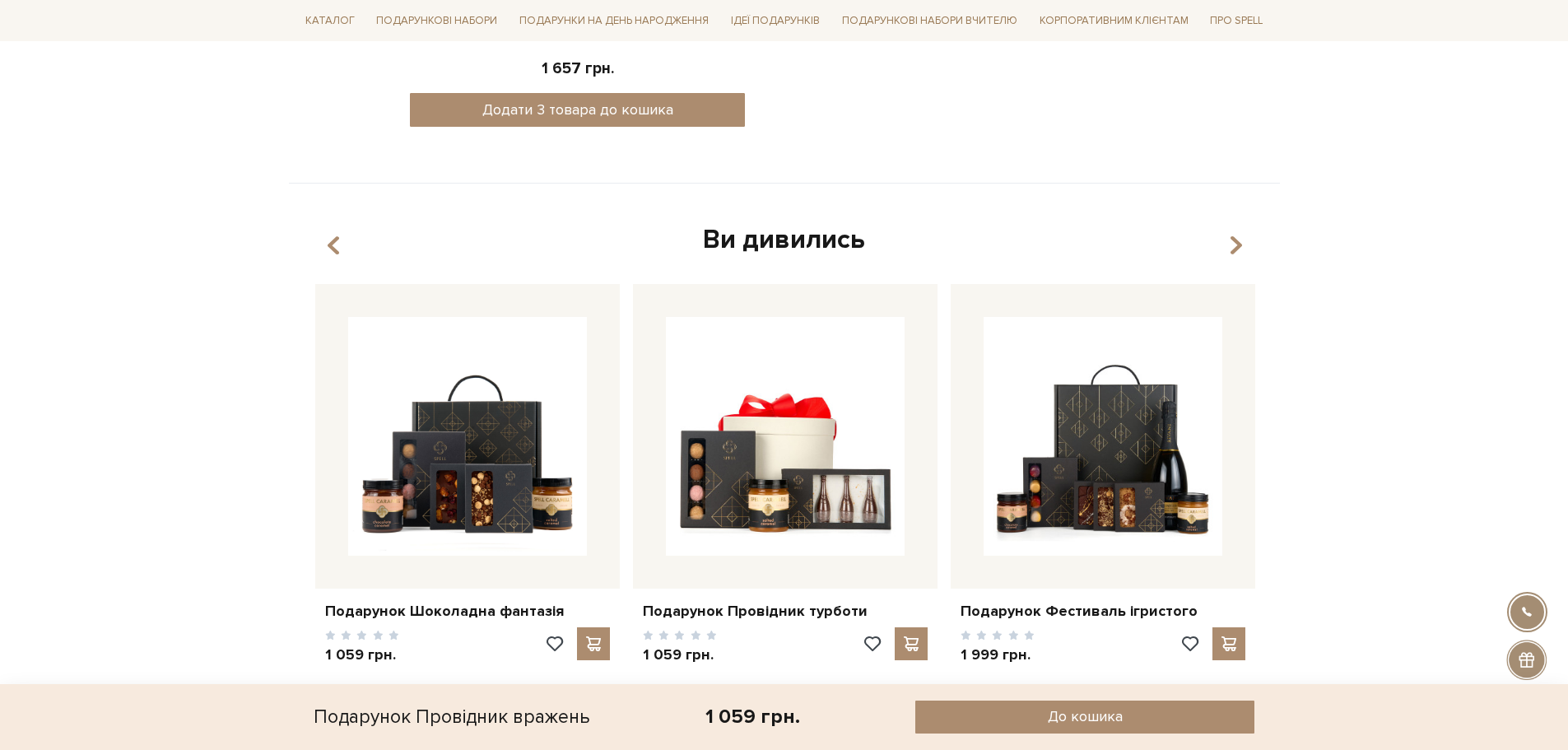
scroll to position [987, 0]
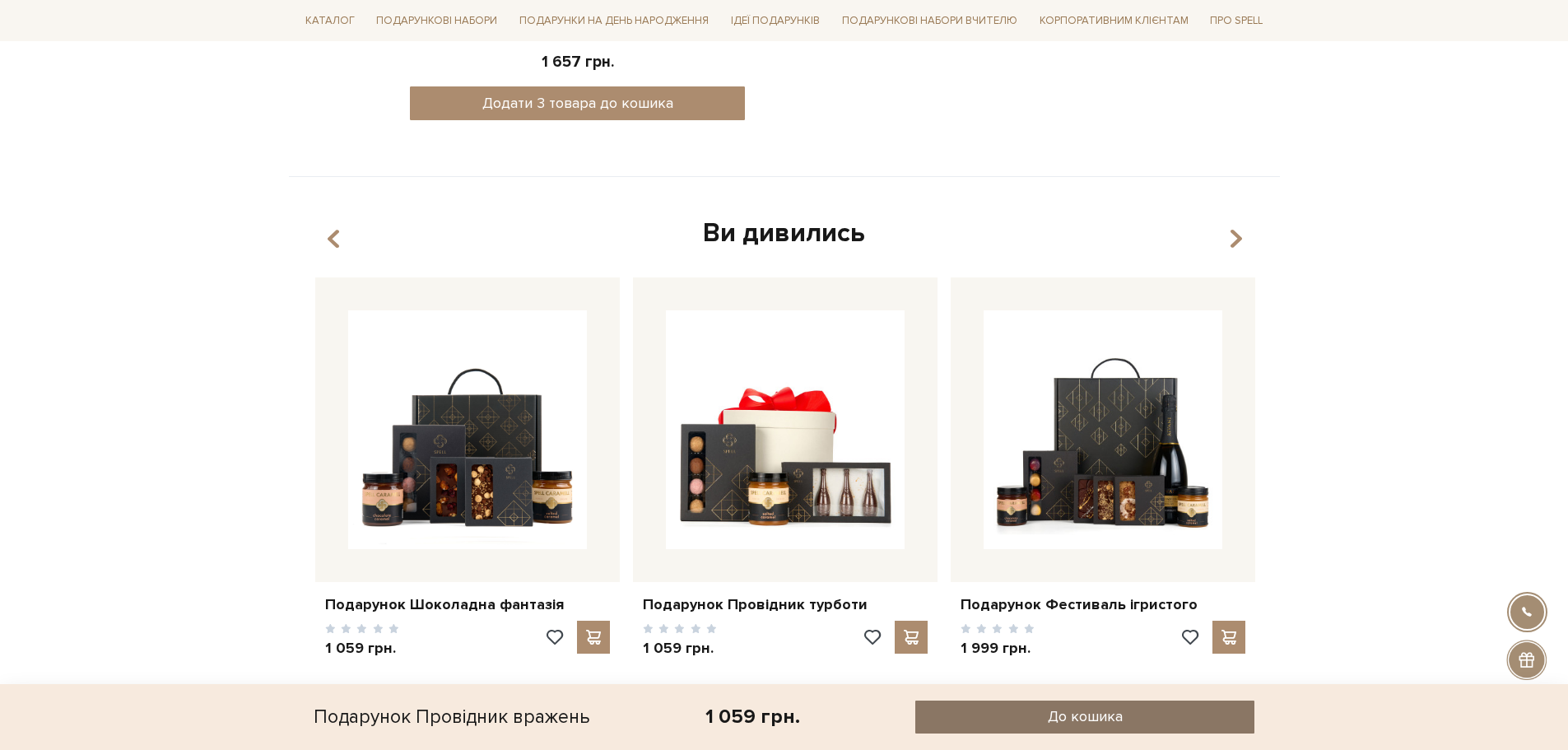
click at [1123, 715] on button "До кошика" at bounding box center [1085, 716] width 339 height 33
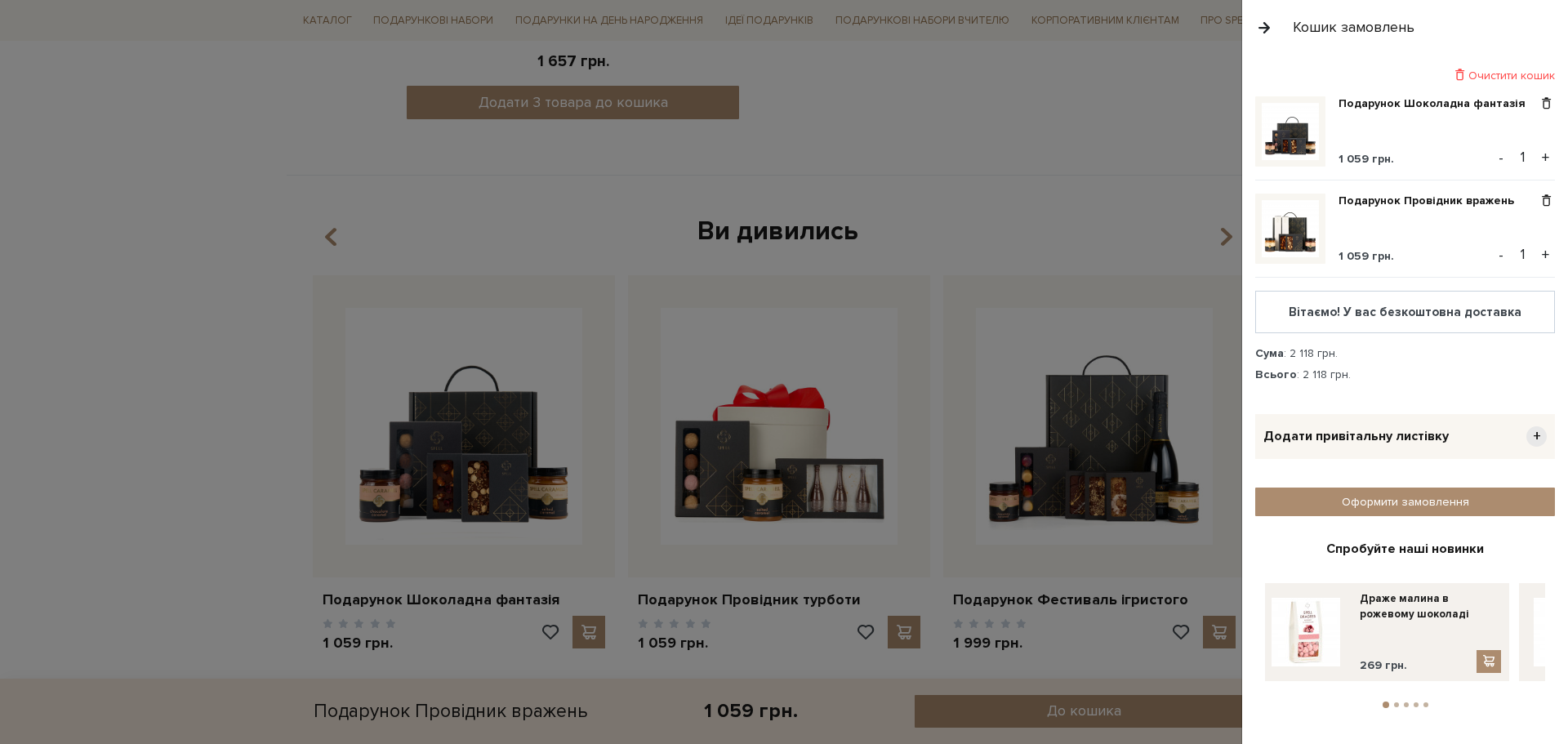
click at [1490, 70] on div "Очистити кошик" at bounding box center [1405, 75] width 300 height 15
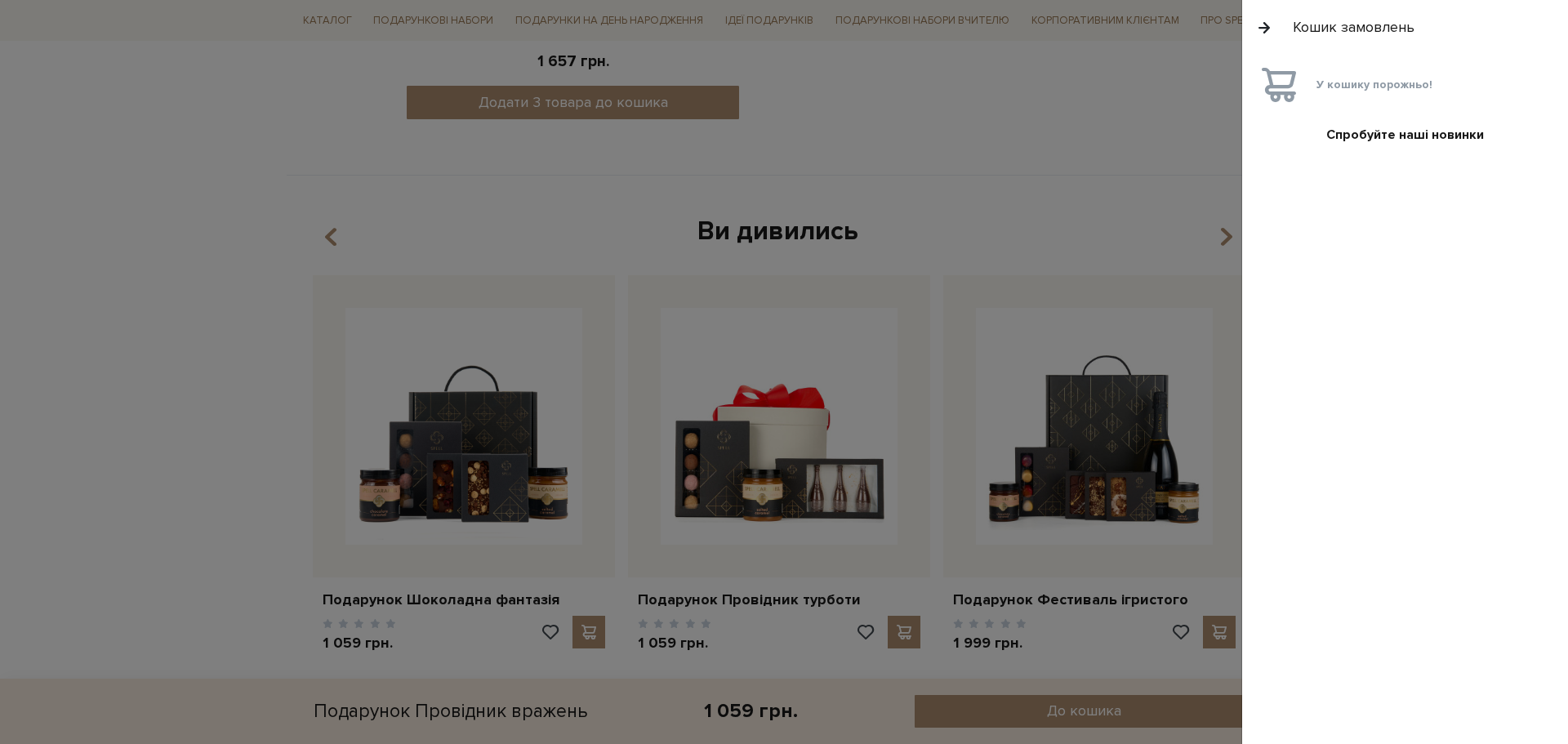
click at [1262, 32] on button "button" at bounding box center [1264, 26] width 18 height 28
click at [1262, 32] on div "Кошик замовлень" at bounding box center [1406, 27] width 326 height 55
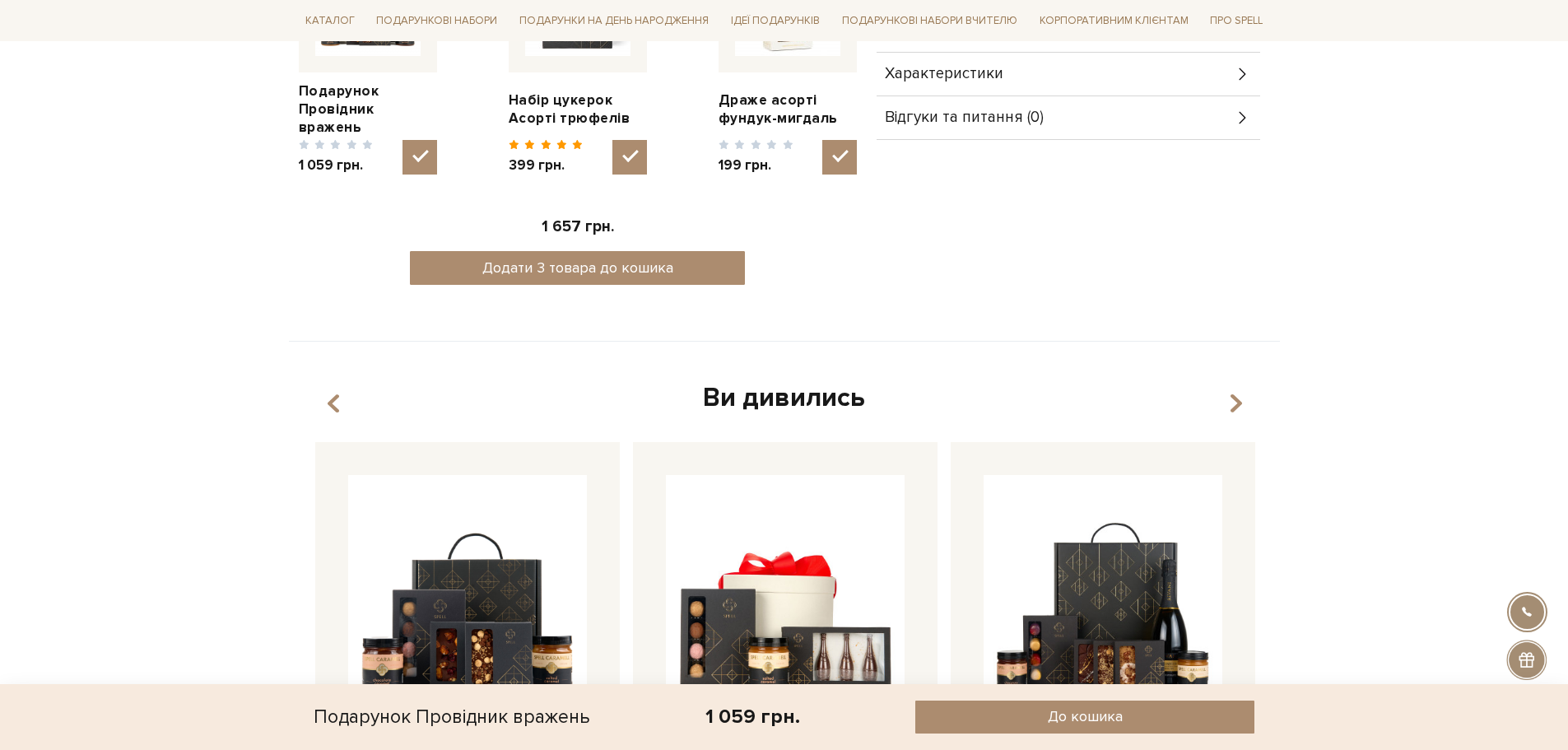
scroll to position [164, 0]
